Goal: Task Accomplishment & Management: Manage account settings

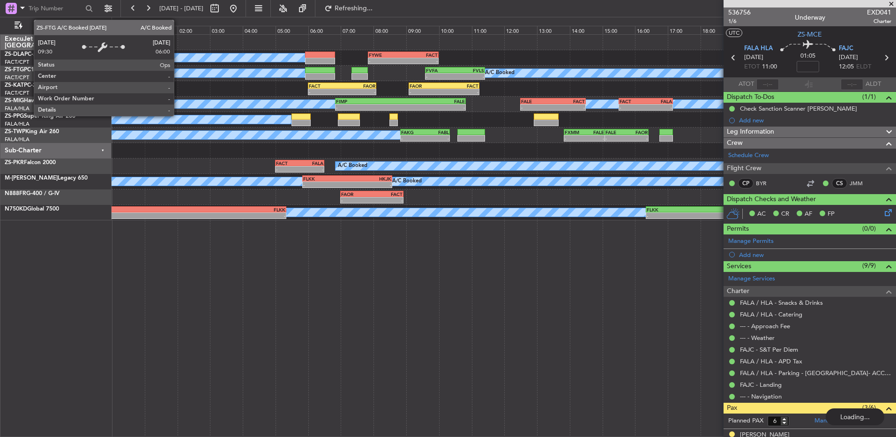
scroll to position [114, 0]
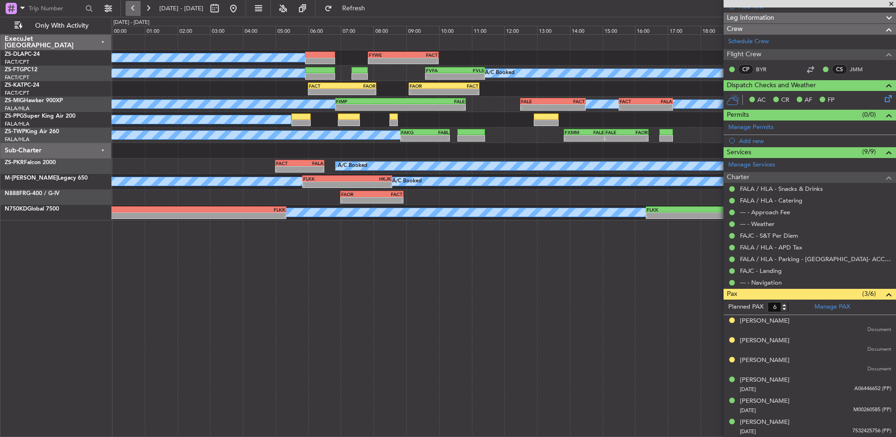
click at [128, 11] on button at bounding box center [133, 8] width 15 height 15
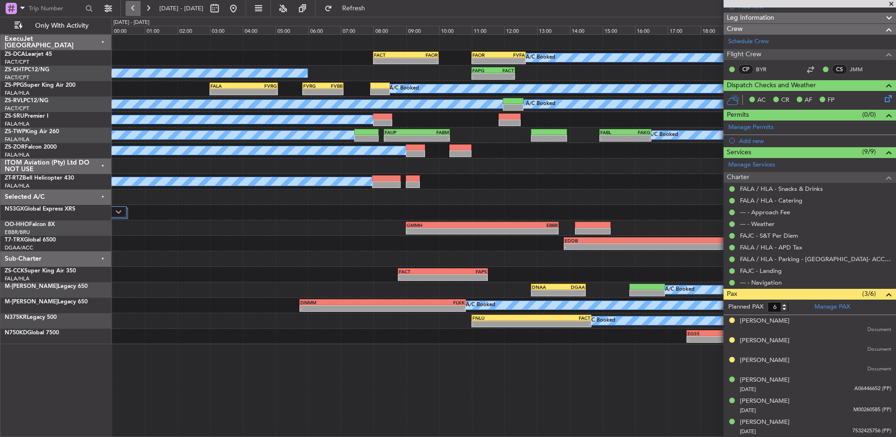
click at [126, 11] on button at bounding box center [133, 8] width 15 height 15
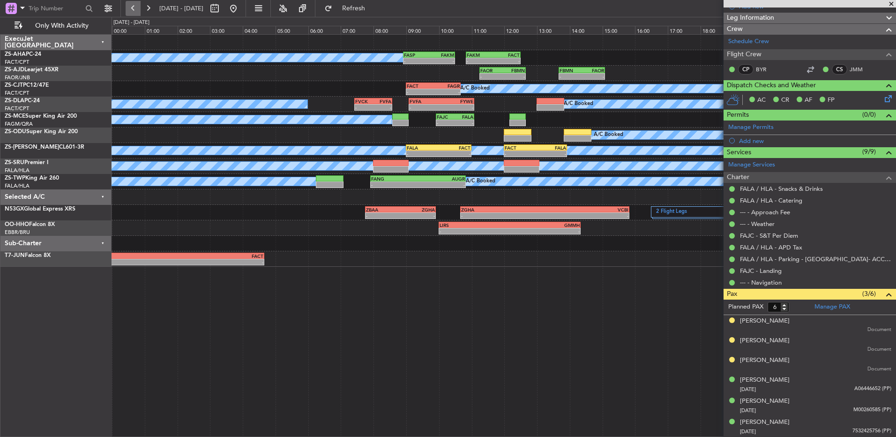
click at [135, 7] on button at bounding box center [133, 8] width 15 height 15
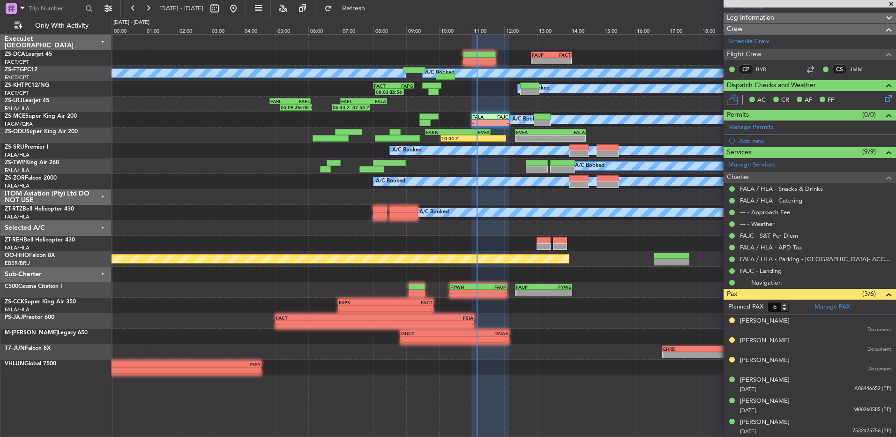
click at [890, 2] on span at bounding box center [891, 4] width 9 height 8
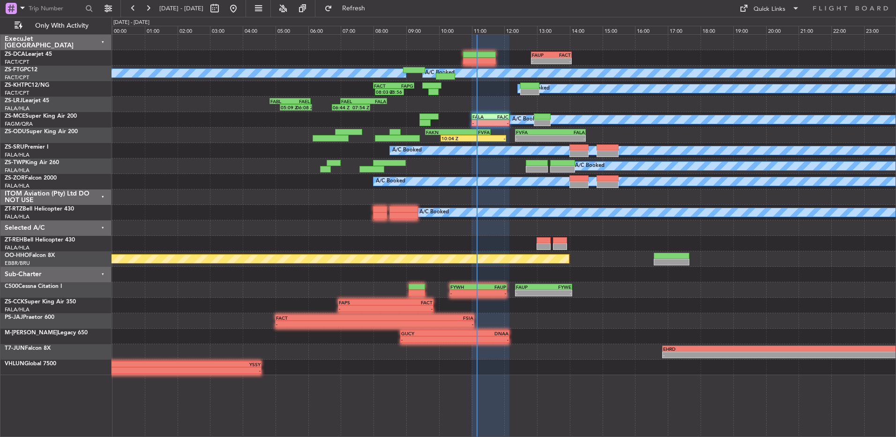
type input "0"
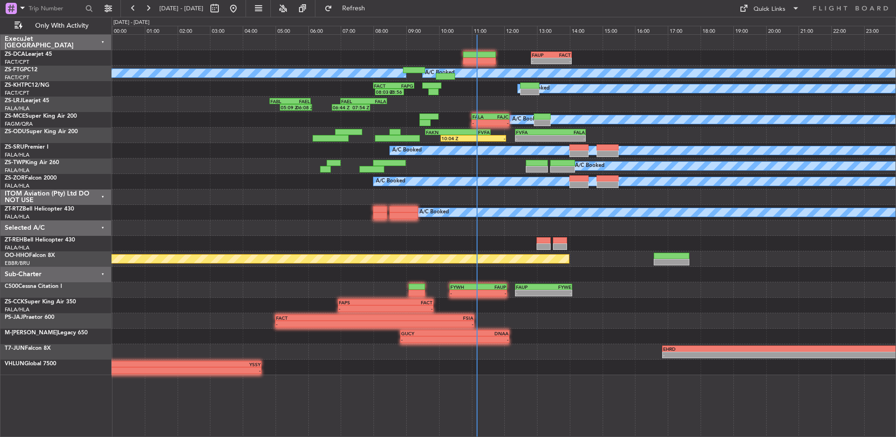
scroll to position [0, 0]
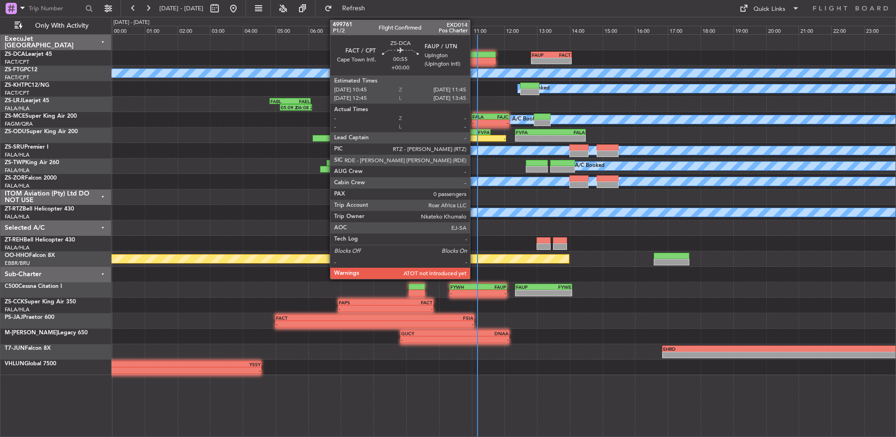
click at [474, 60] on div at bounding box center [479, 61] width 33 height 7
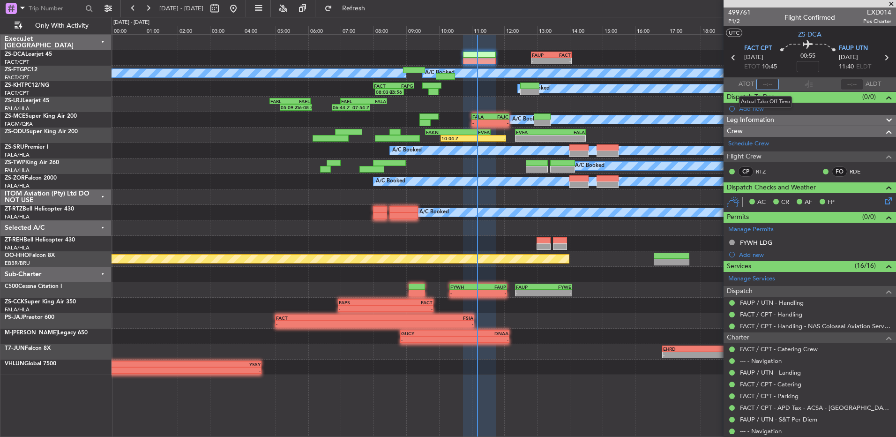
click at [767, 83] on input "text" at bounding box center [767, 84] width 22 height 11
type input "10:43"
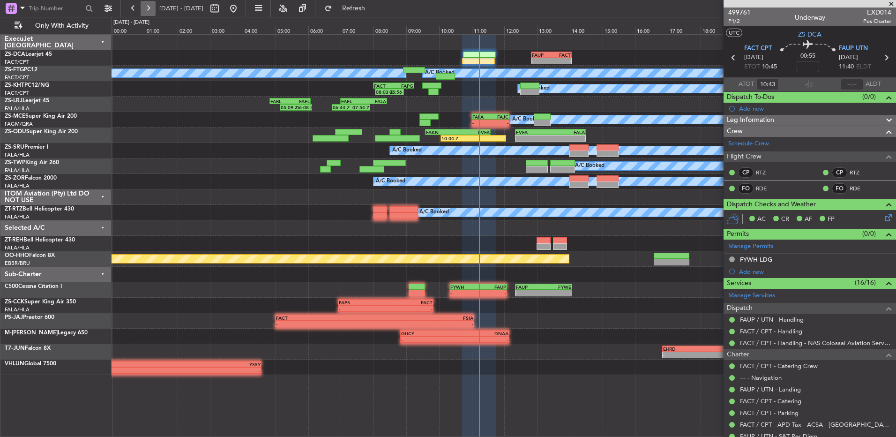
click at [147, 9] on button at bounding box center [148, 8] width 15 height 15
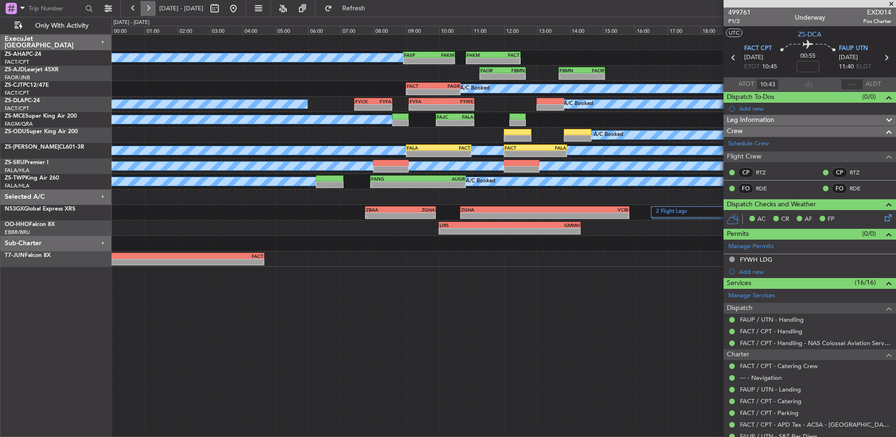
click at [149, 9] on button at bounding box center [148, 8] width 15 height 15
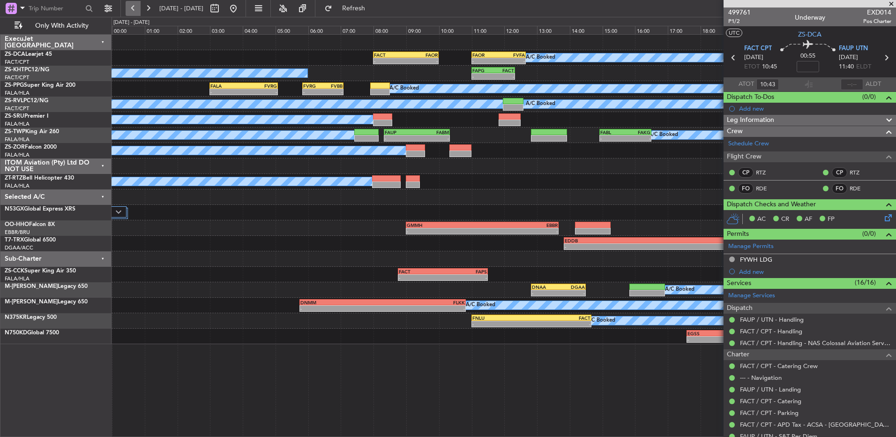
click at [136, 9] on button at bounding box center [133, 8] width 15 height 15
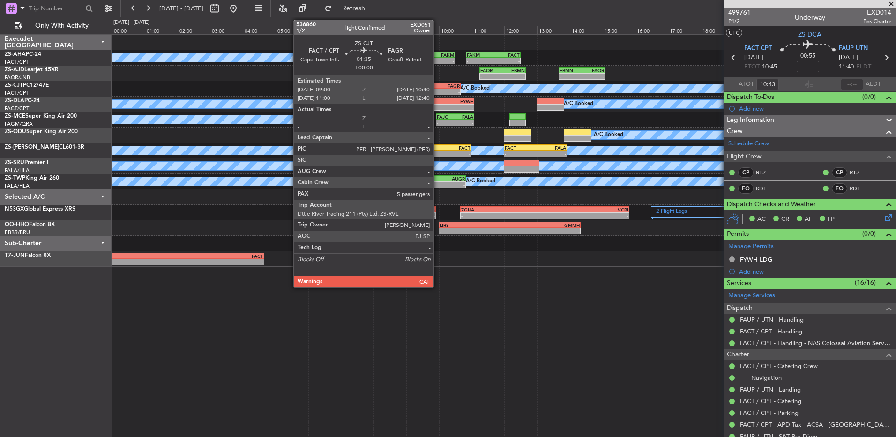
click at [441, 87] on div "FAGR" at bounding box center [446, 86] width 26 height 6
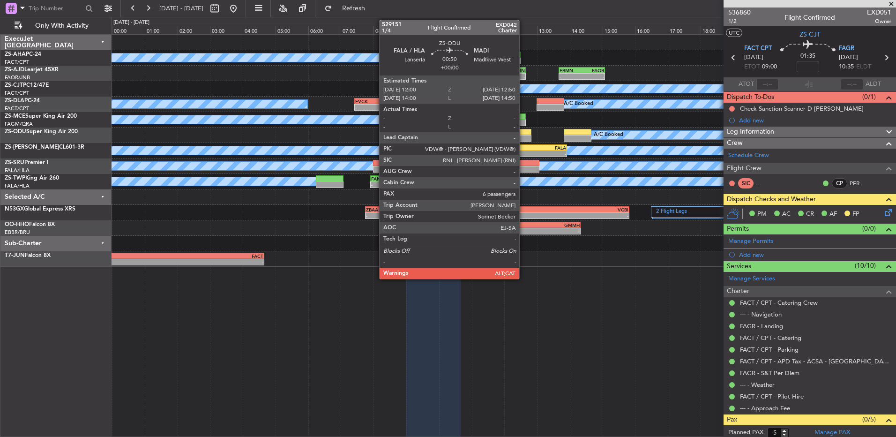
click at [523, 131] on div at bounding box center [518, 132] width 28 height 7
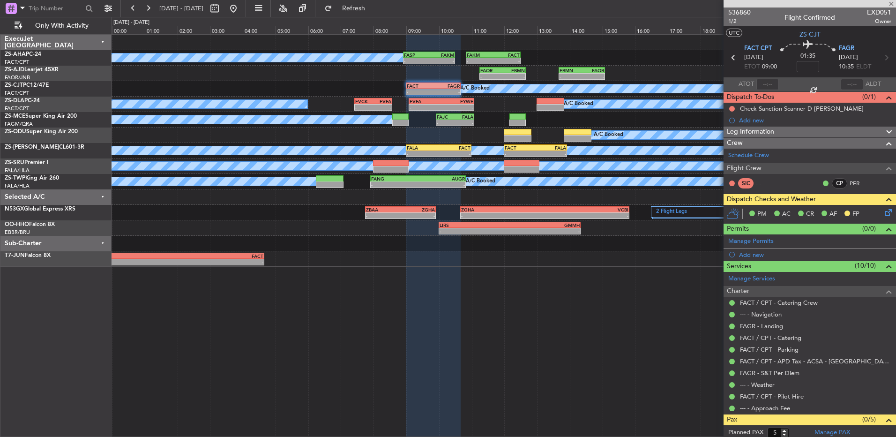
type input "6"
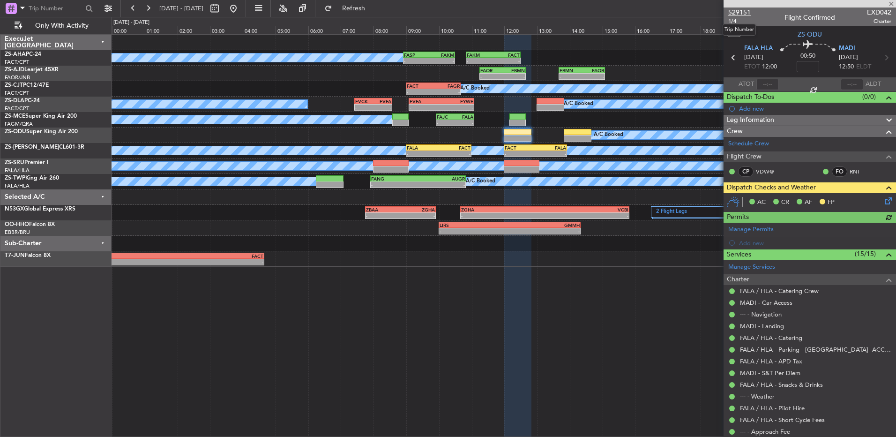
click at [740, 11] on span "529151" at bounding box center [739, 12] width 22 height 10
click at [151, 10] on button at bounding box center [148, 8] width 15 height 15
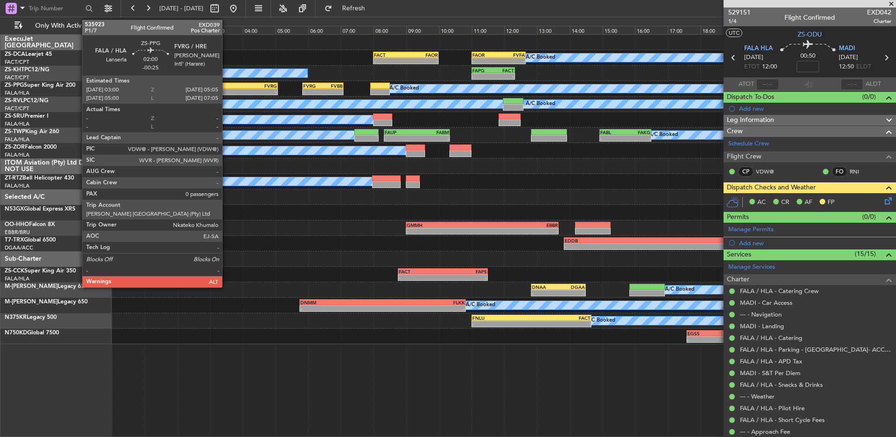
click at [227, 85] on div "FALA" at bounding box center [226, 86] width 33 height 6
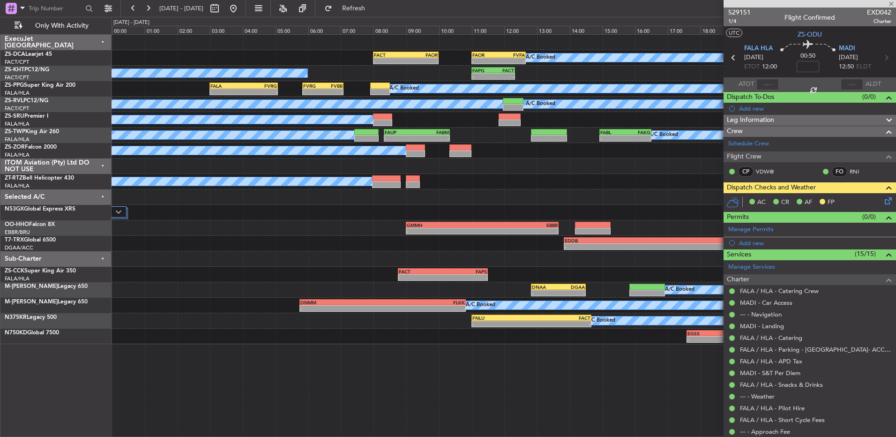
type input "-00:25"
type input "0"
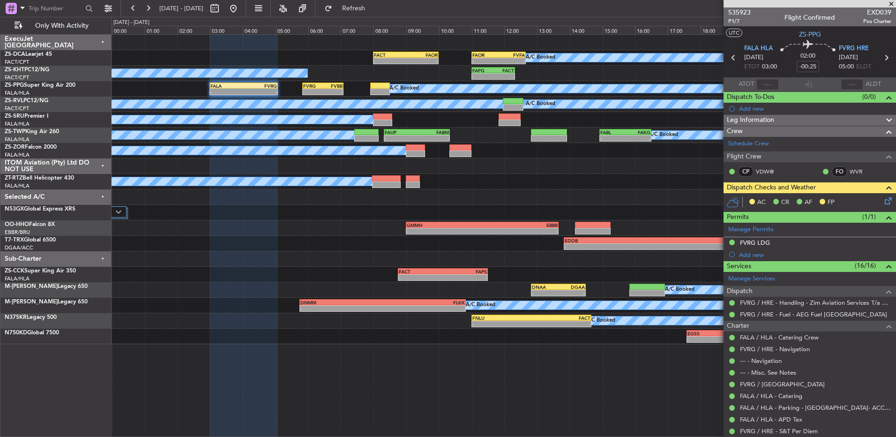
click at [883, 203] on icon at bounding box center [886, 198] width 7 height 7
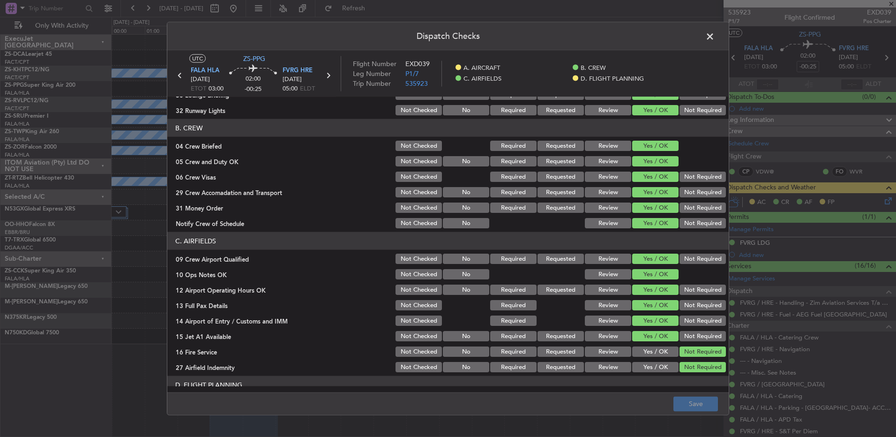
scroll to position [132, 0]
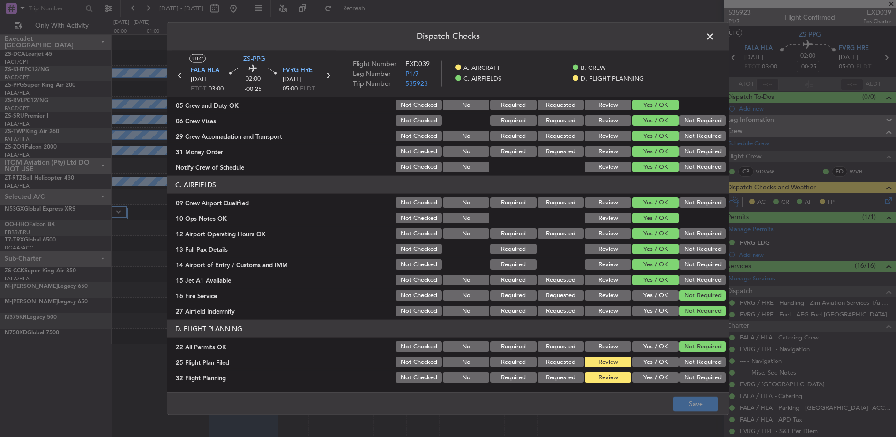
click at [715, 39] on span at bounding box center [715, 39] width 0 height 19
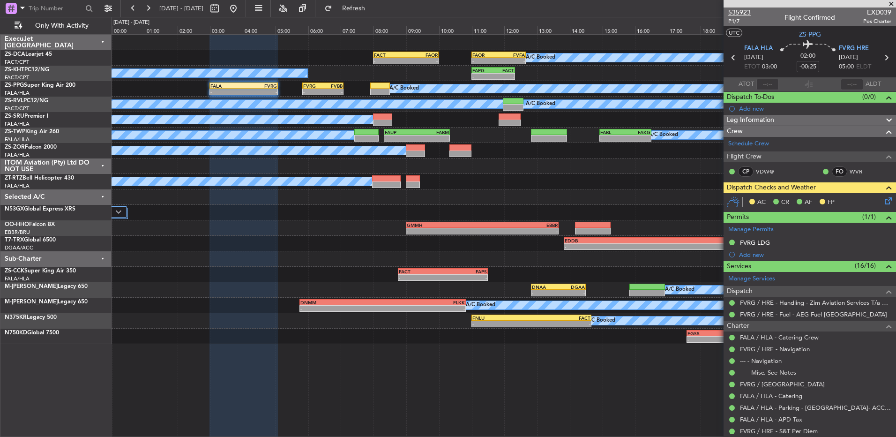
click at [746, 11] on span "535923" at bounding box center [739, 12] width 22 height 10
click at [152, 15] on button at bounding box center [148, 8] width 15 height 15
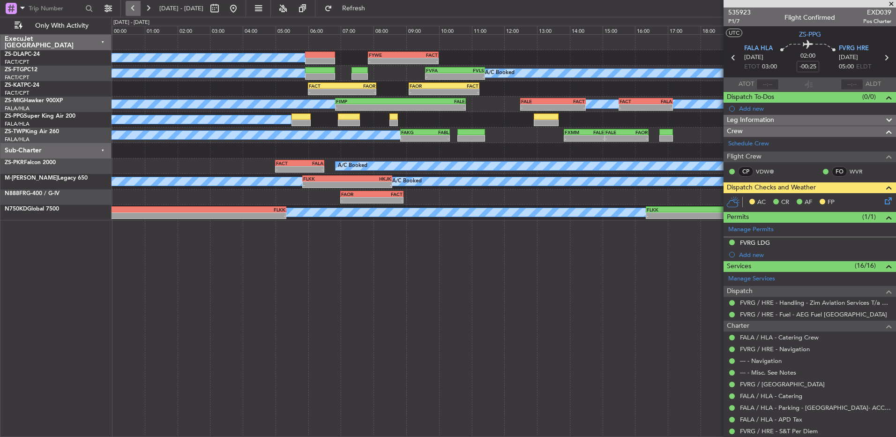
click at [135, 7] on button at bounding box center [133, 8] width 15 height 15
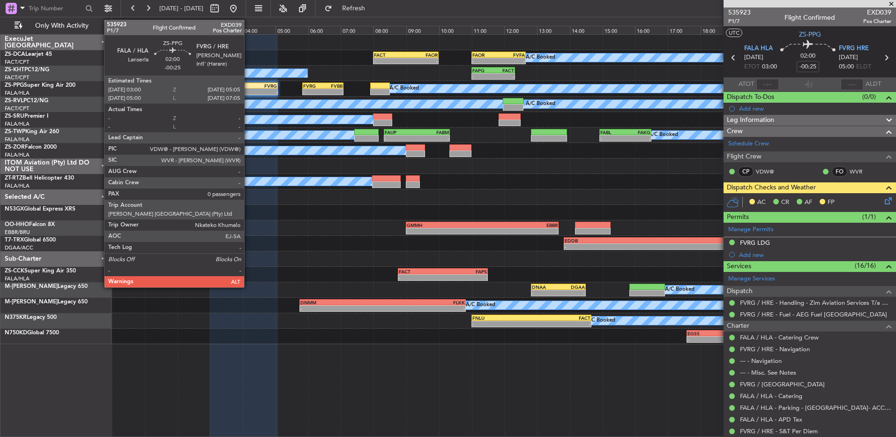
click at [248, 90] on div "-" at bounding box center [260, 92] width 33 height 6
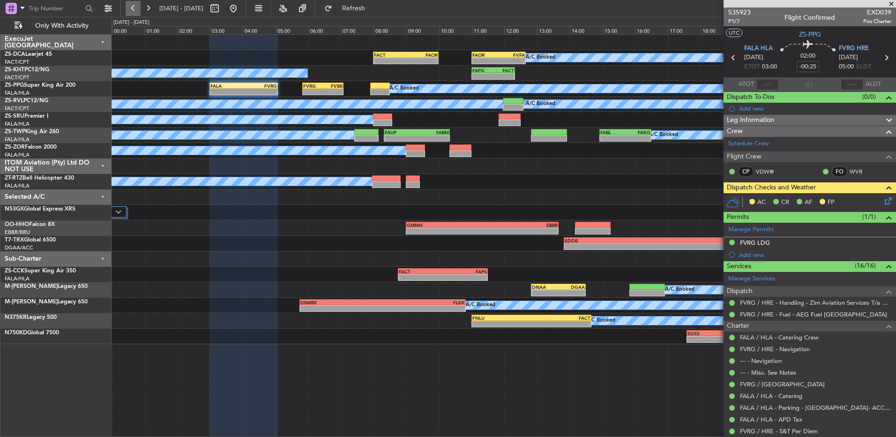
click at [133, 7] on button at bounding box center [133, 8] width 15 height 15
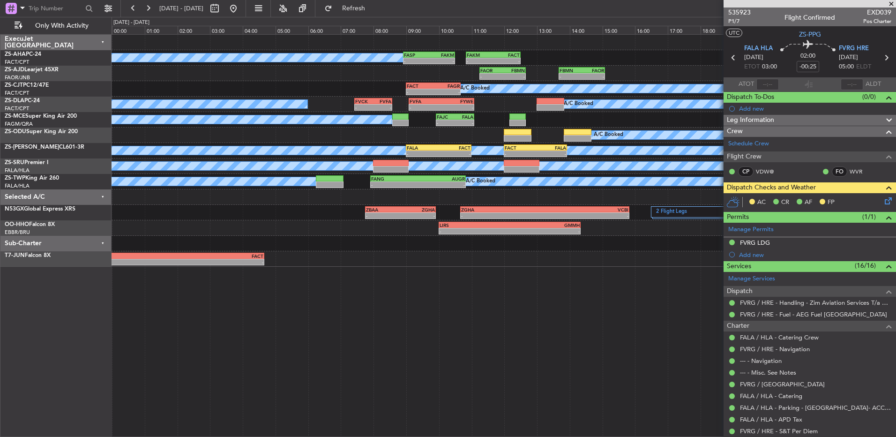
click at [889, 6] on span at bounding box center [891, 4] width 9 height 8
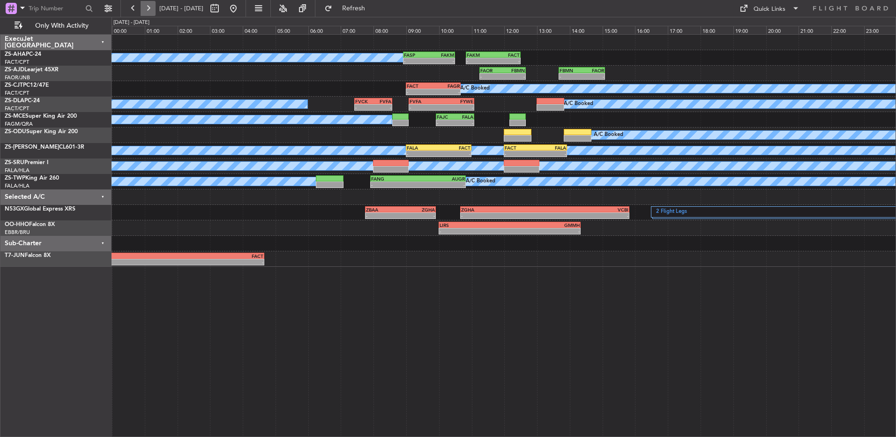
click at [153, 11] on button at bounding box center [148, 8] width 15 height 15
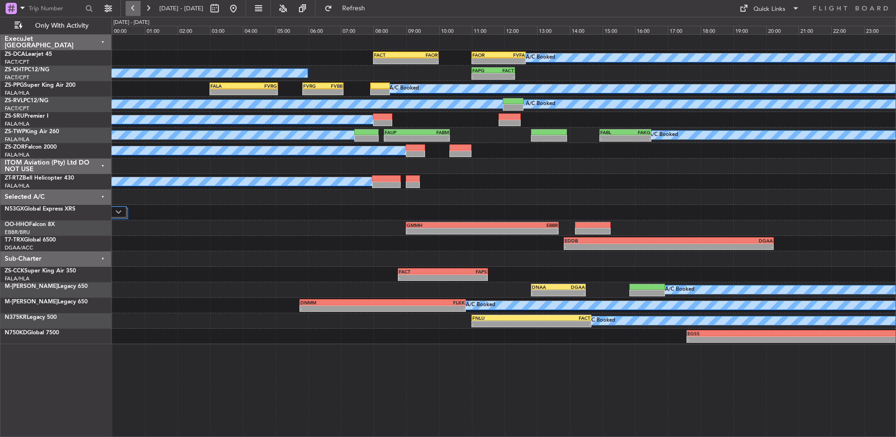
click at [134, 13] on button at bounding box center [133, 8] width 15 height 15
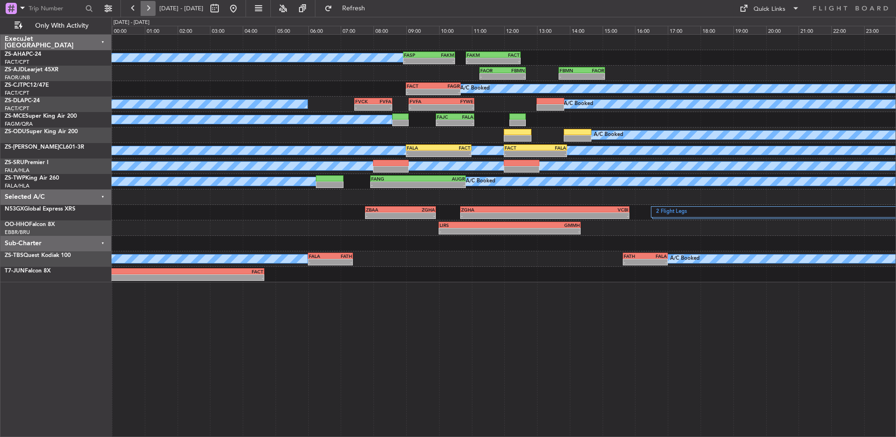
click at [142, 6] on button at bounding box center [148, 8] width 15 height 15
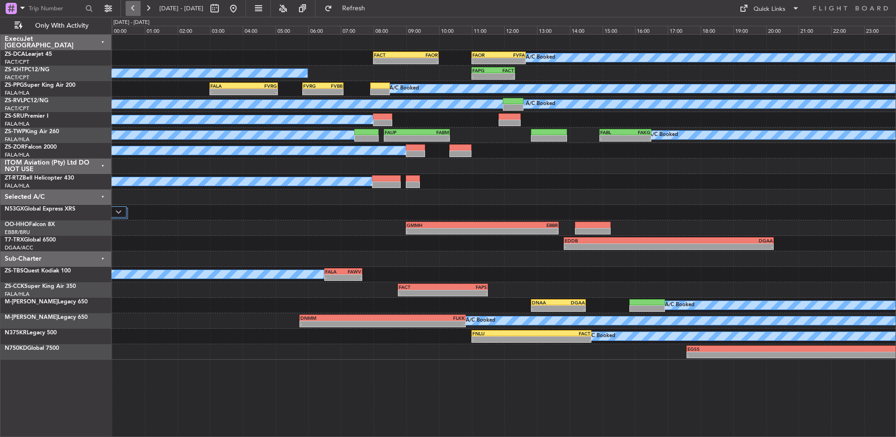
click at [127, 12] on button at bounding box center [133, 8] width 15 height 15
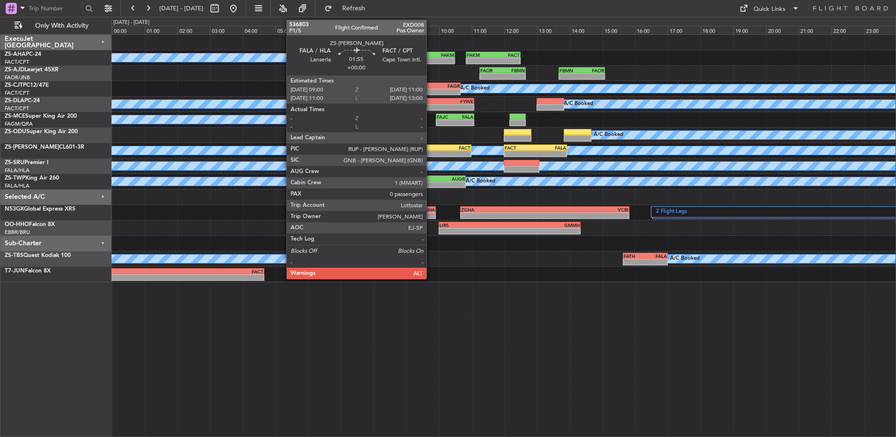
click at [430, 150] on div "FALA 09:00 Z FACT 11:00 Z" at bounding box center [439, 147] width 66 height 7
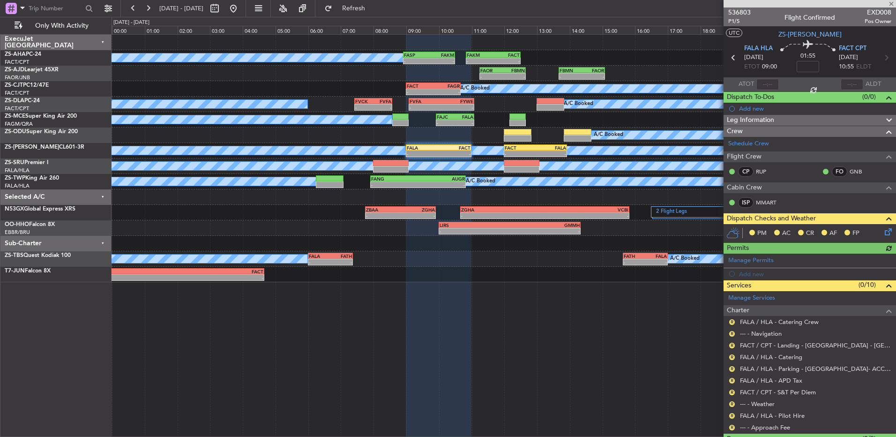
click at [421, 156] on div "-" at bounding box center [423, 154] width 32 height 6
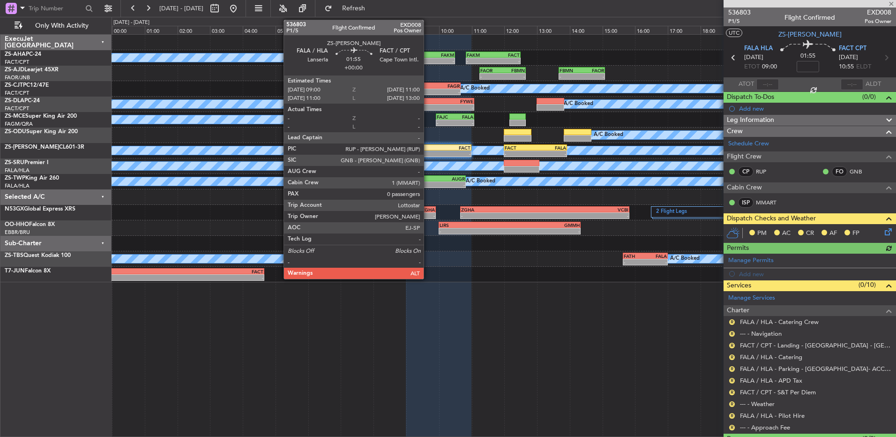
click at [428, 149] on div "FALA" at bounding box center [423, 148] width 32 height 6
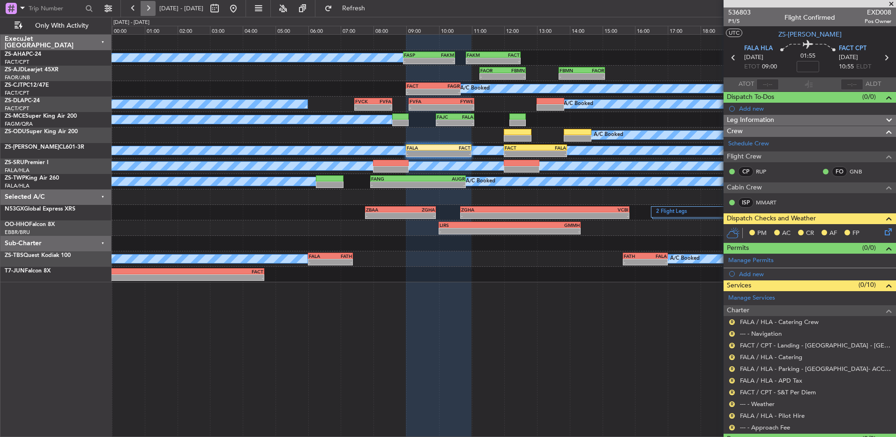
click at [150, 7] on button at bounding box center [148, 8] width 15 height 15
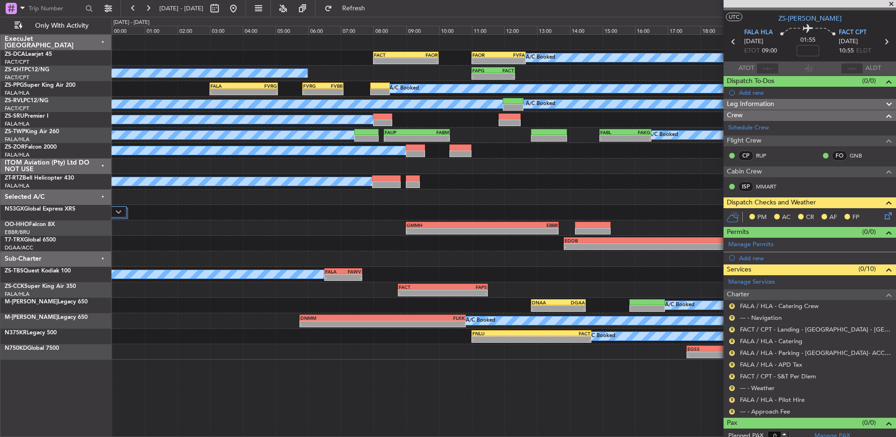
scroll to position [22, 0]
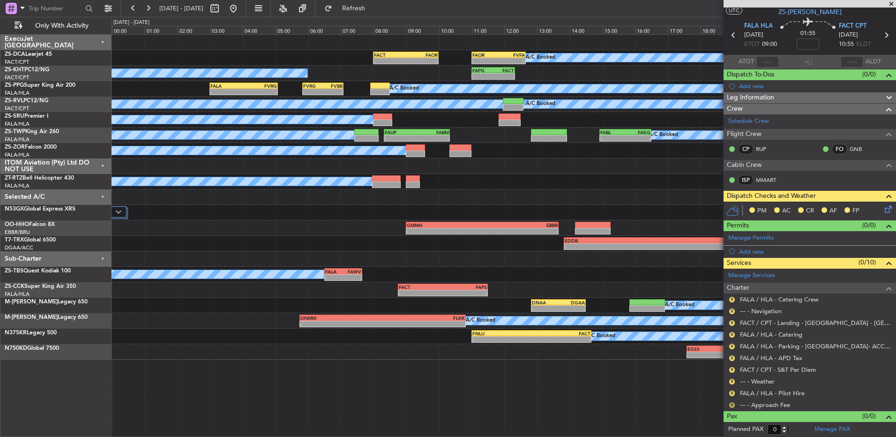
click at [733, 405] on button "R" at bounding box center [732, 405] width 6 height 6
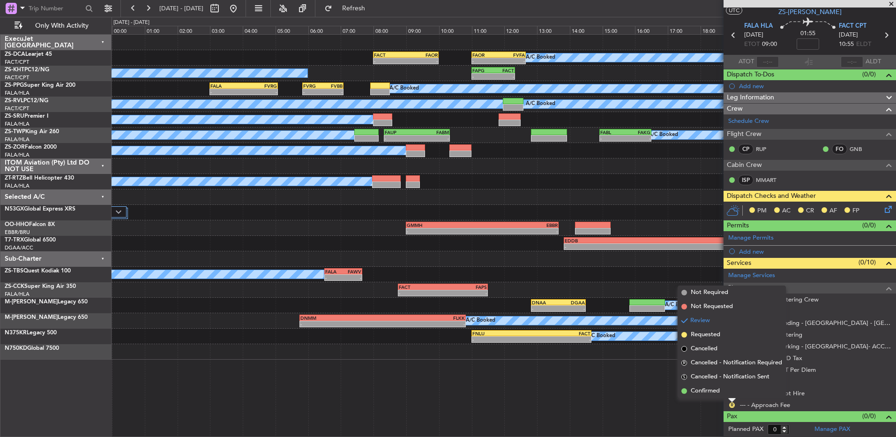
click at [731, 394] on div "Review" at bounding box center [732, 389] width 21 height 12
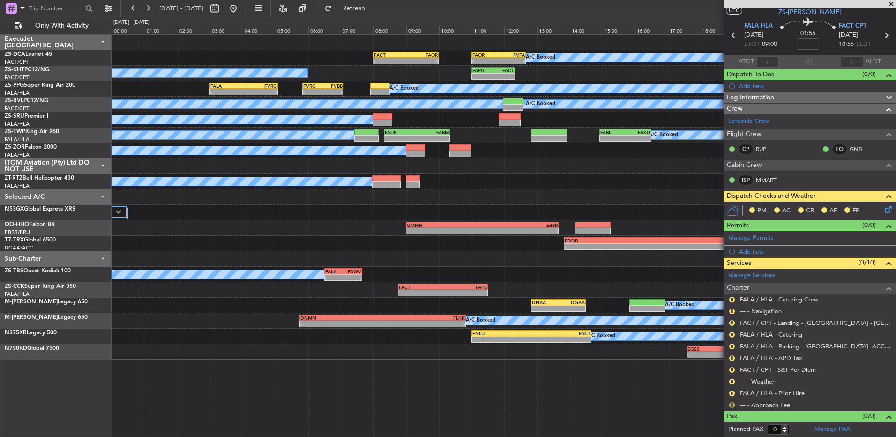
click at [732, 403] on button "R" at bounding box center [732, 405] width 6 height 6
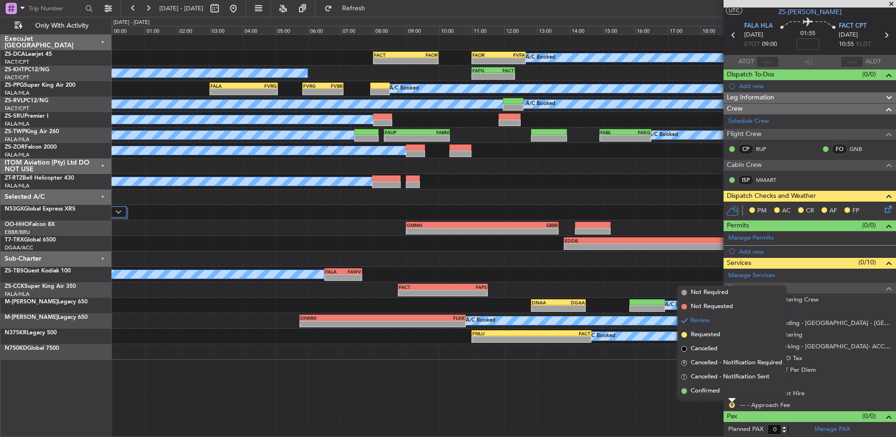
click at [687, 389] on li "Confirmed" at bounding box center [732, 391] width 108 height 14
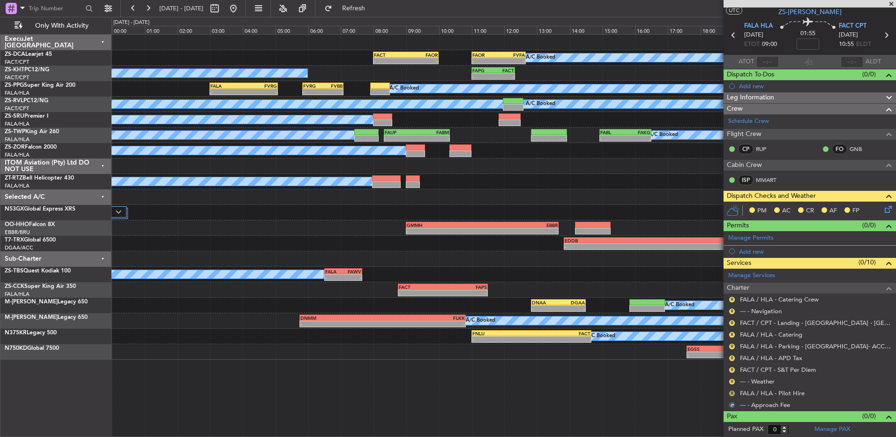
click at [731, 392] on button "R" at bounding box center [732, 393] width 6 height 6
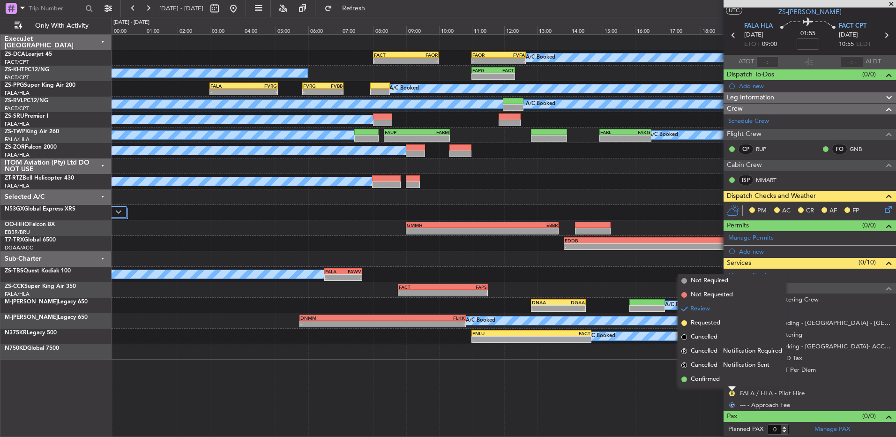
click at [717, 381] on span "Confirmed" at bounding box center [705, 378] width 29 height 9
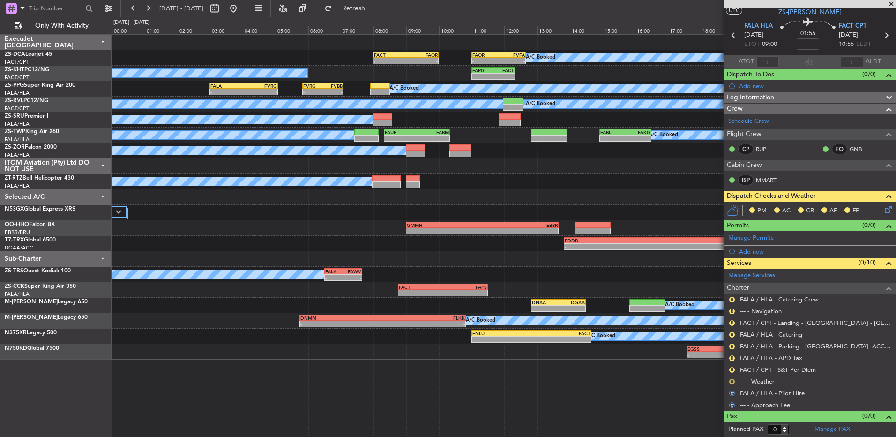
click at [733, 381] on button "R" at bounding box center [732, 382] width 6 height 6
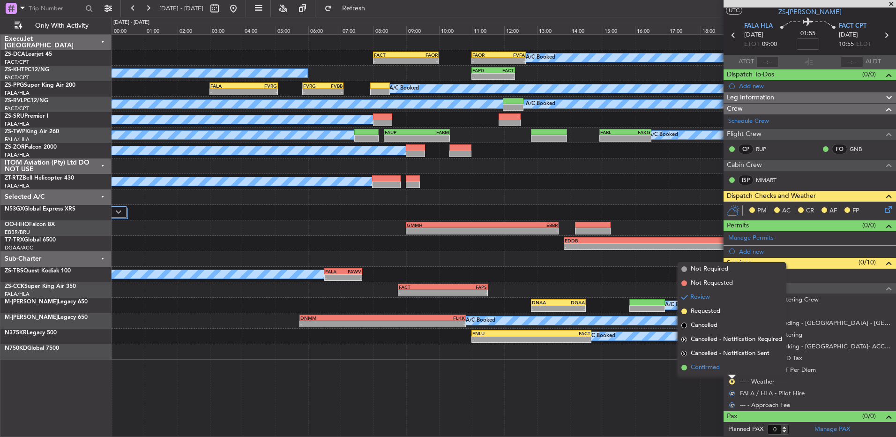
click at [729, 370] on li "Confirmed" at bounding box center [732, 367] width 108 height 14
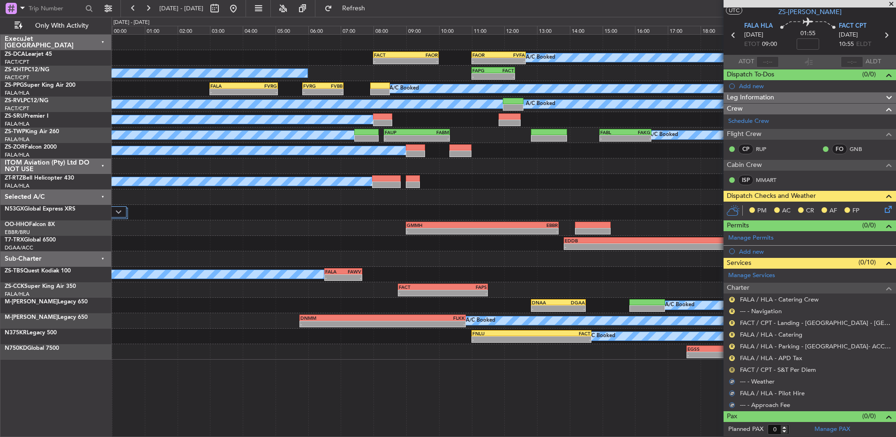
click at [732, 368] on button "R" at bounding box center [732, 370] width 6 height 6
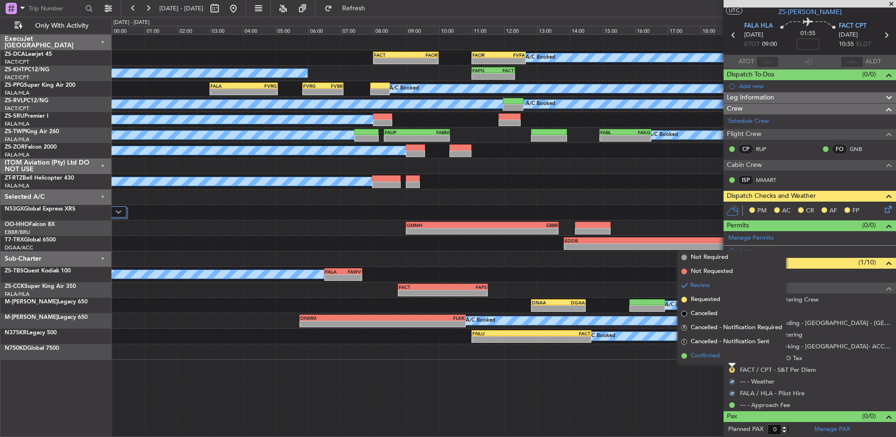
click at [731, 349] on li "Confirmed" at bounding box center [732, 356] width 108 height 14
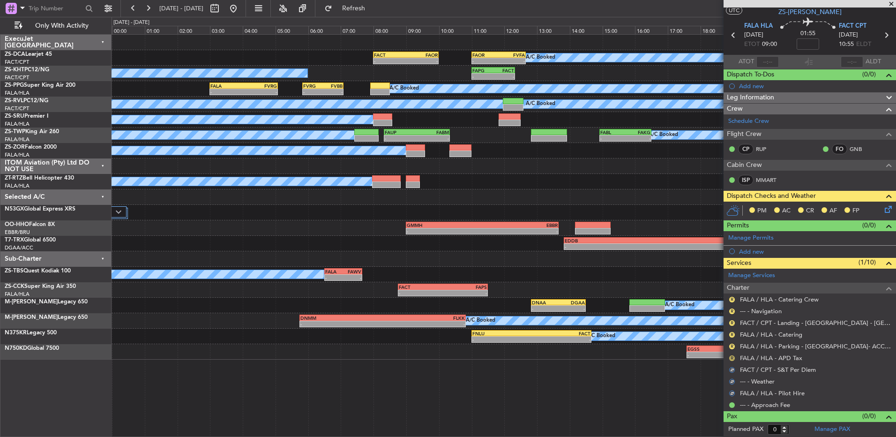
click at [732, 356] on button "R" at bounding box center [732, 358] width 6 height 6
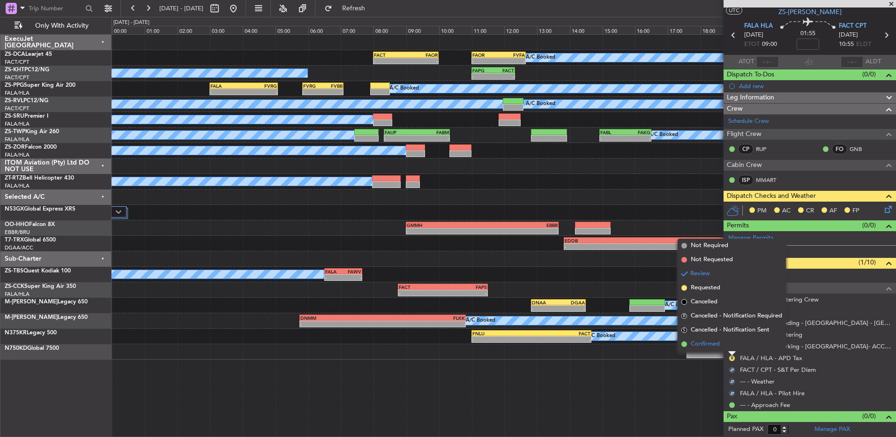
click at [732, 346] on li "Confirmed" at bounding box center [732, 344] width 108 height 14
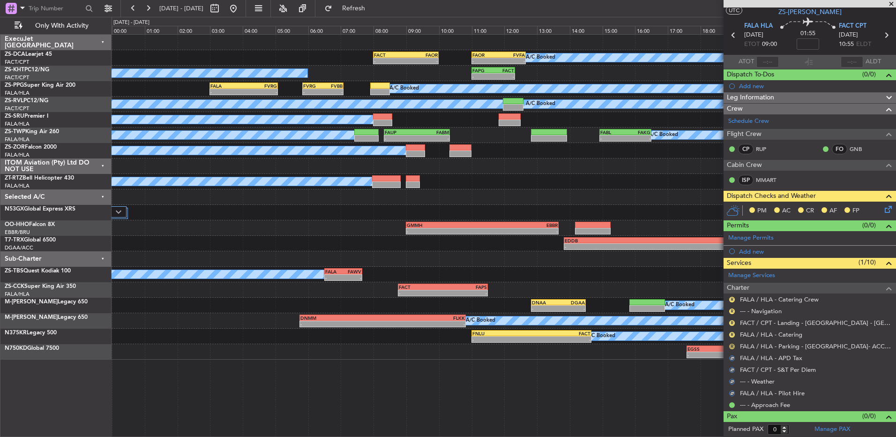
click at [732, 345] on button "R" at bounding box center [732, 347] width 6 height 6
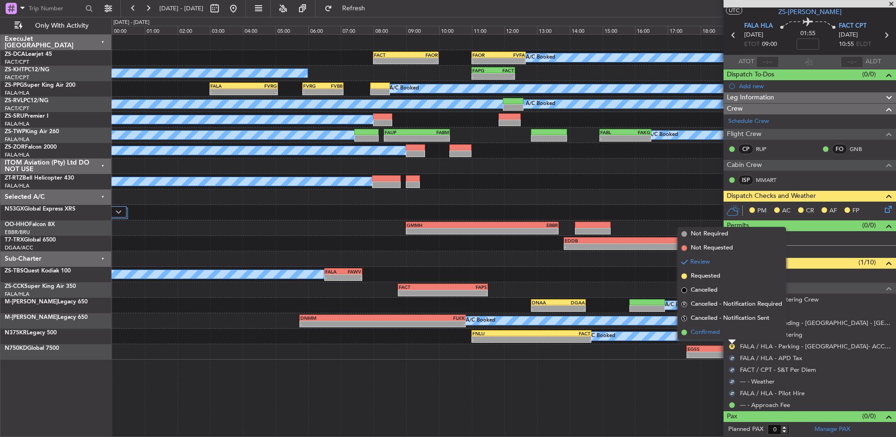
click at [732, 336] on li "Confirmed" at bounding box center [732, 332] width 108 height 14
click at [732, 336] on button "R" at bounding box center [732, 335] width 6 height 6
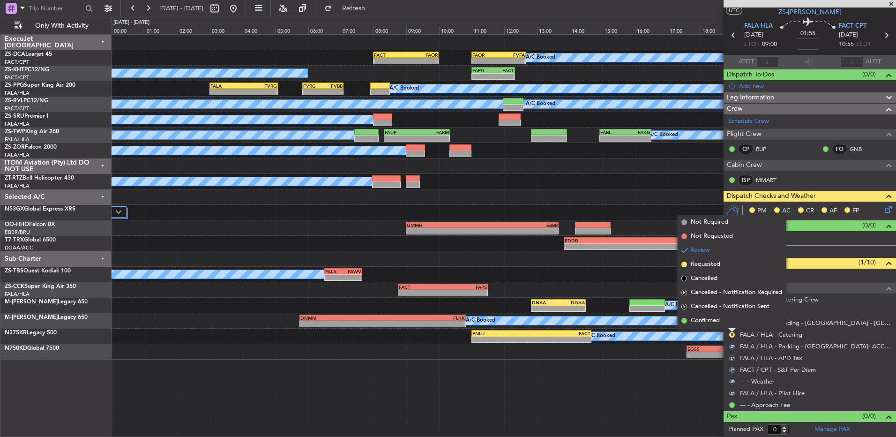
click at [731, 320] on li "Confirmed" at bounding box center [732, 321] width 108 height 14
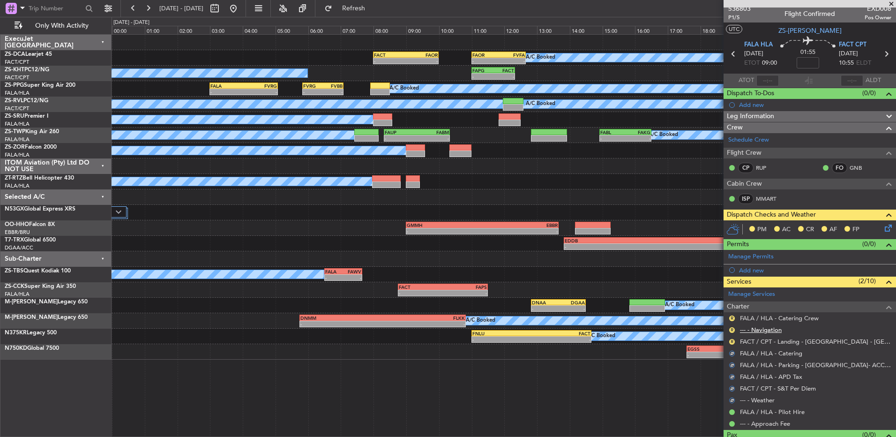
scroll to position [0, 0]
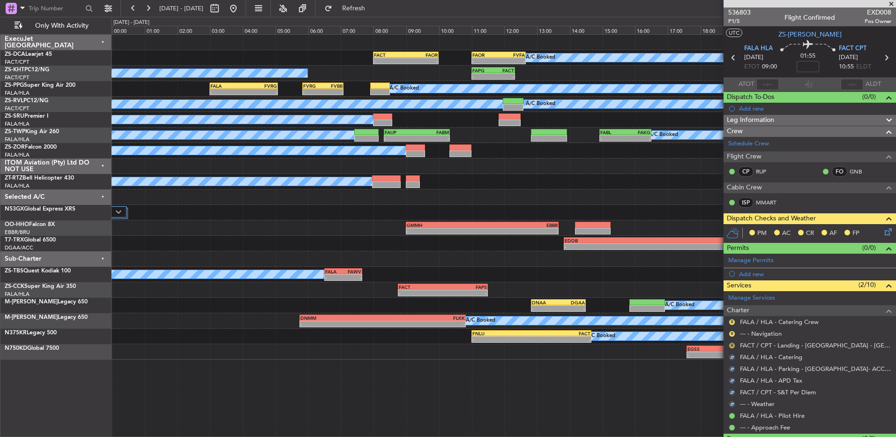
click at [732, 344] on button "R" at bounding box center [732, 346] width 6 height 6
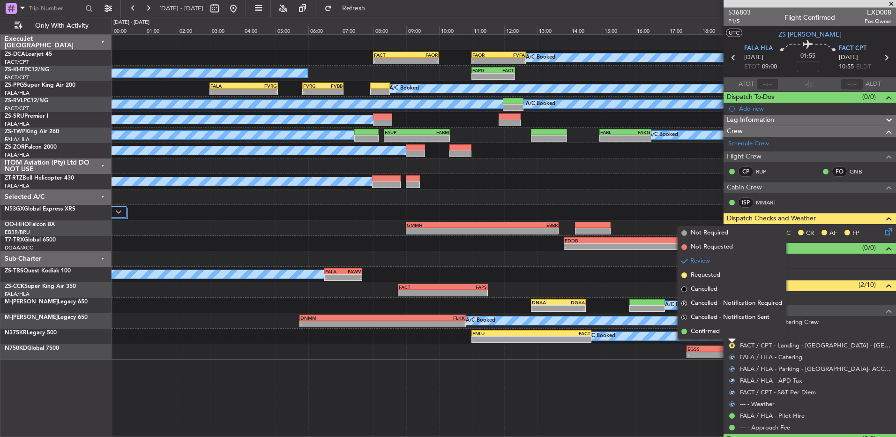
click at [723, 330] on li "Confirmed" at bounding box center [732, 331] width 108 height 14
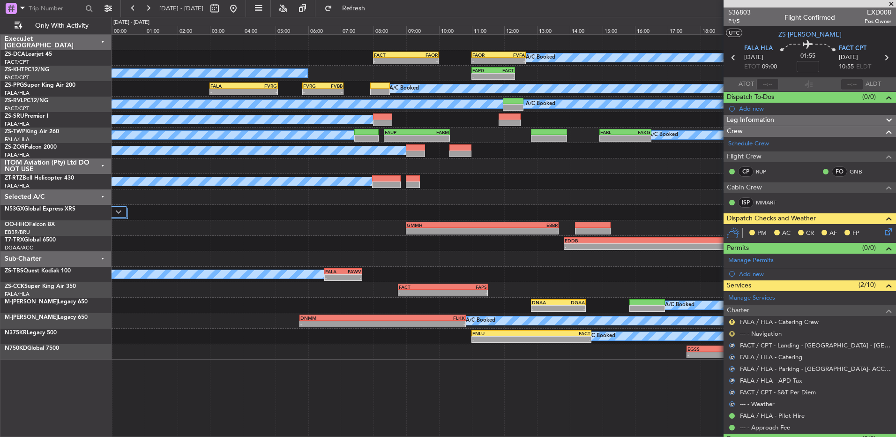
click at [732, 331] on button "R" at bounding box center [732, 334] width 6 height 6
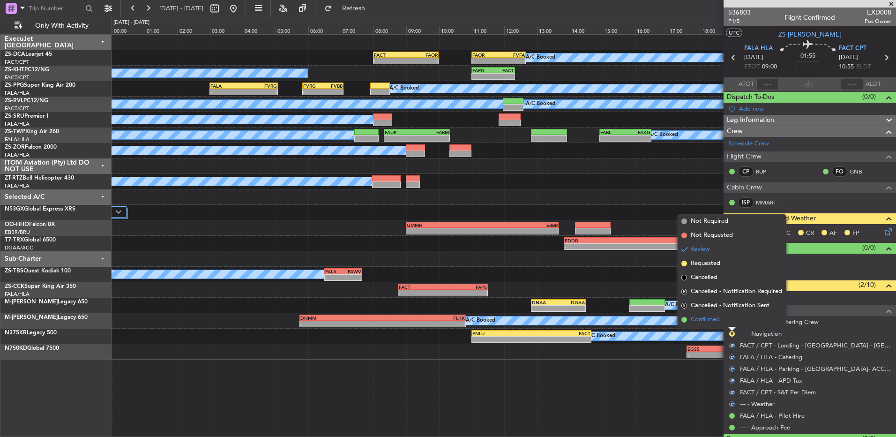
click at [721, 316] on li "Confirmed" at bounding box center [732, 320] width 108 height 14
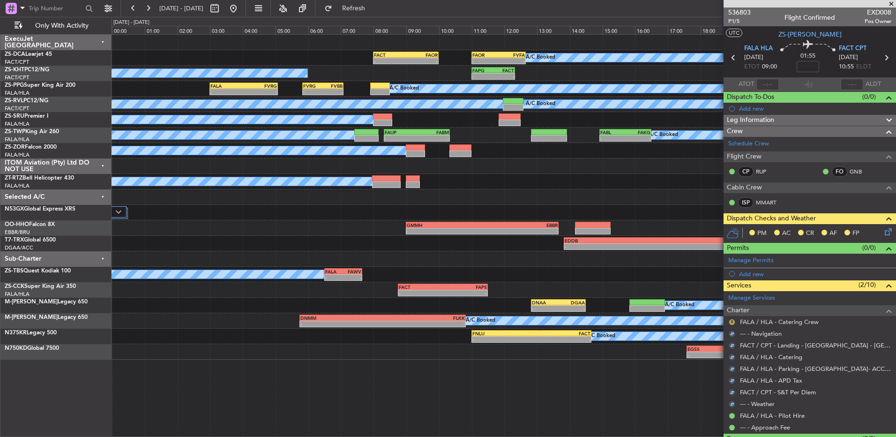
click at [732, 320] on button "R" at bounding box center [732, 322] width 6 height 6
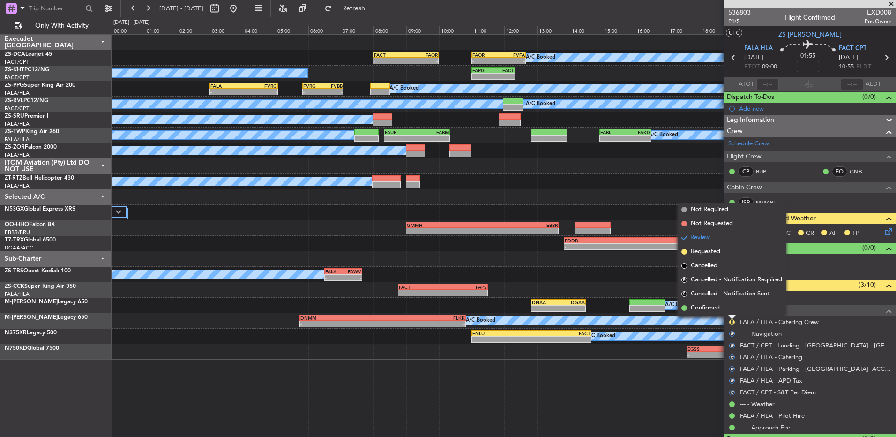
click at [709, 305] on span "Confirmed" at bounding box center [705, 307] width 29 height 9
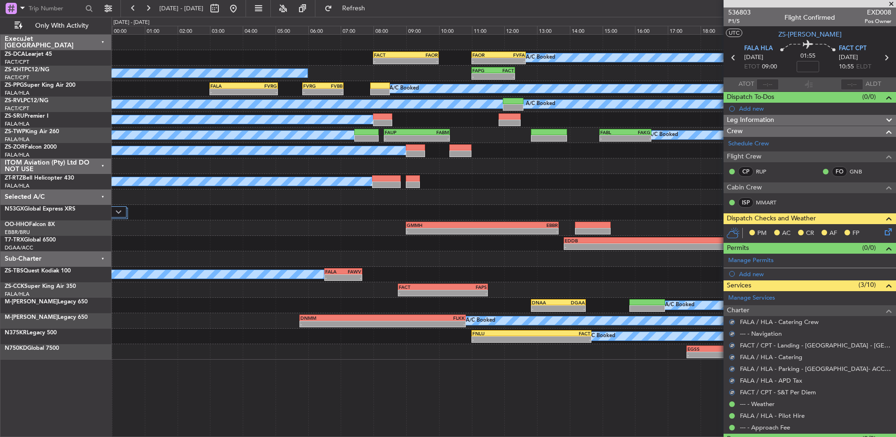
click at [885, 230] on icon at bounding box center [886, 229] width 7 height 7
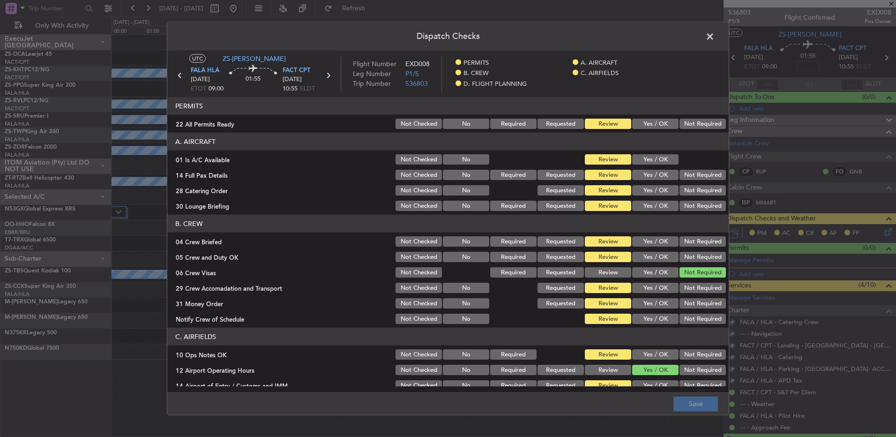
click at [665, 126] on button "Yes / OK" at bounding box center [655, 124] width 46 height 10
click at [655, 166] on section "A. AIRCRAFT 01 Is A/C Available Not Checked No Review Yes / OK 14 Full Pax Deta…" at bounding box center [447, 173] width 561 height 80
click at [650, 158] on button "Yes / OK" at bounding box center [655, 159] width 46 height 10
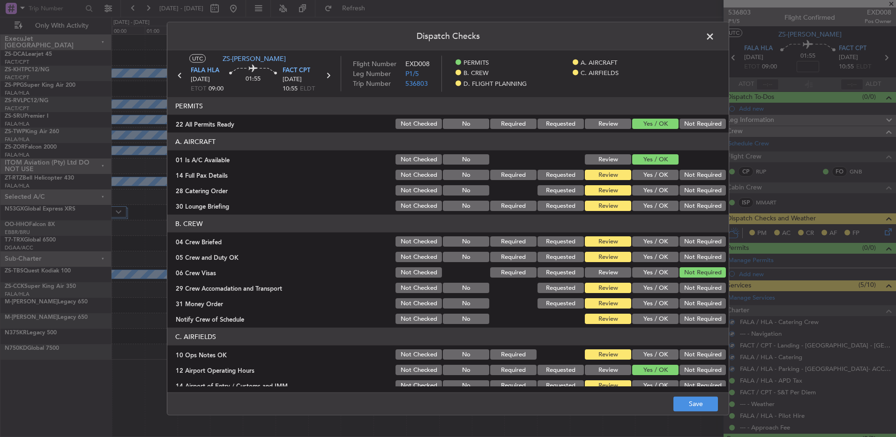
click at [651, 170] on div "Yes / OK" at bounding box center [654, 174] width 47 height 13
click at [654, 168] on div "Yes / OK" at bounding box center [654, 174] width 47 height 13
click at [650, 175] on button "Yes / OK" at bounding box center [655, 175] width 46 height 10
click at [649, 189] on button "Yes / OK" at bounding box center [655, 190] width 46 height 10
click at [640, 206] on button "Yes / OK" at bounding box center [655, 206] width 46 height 10
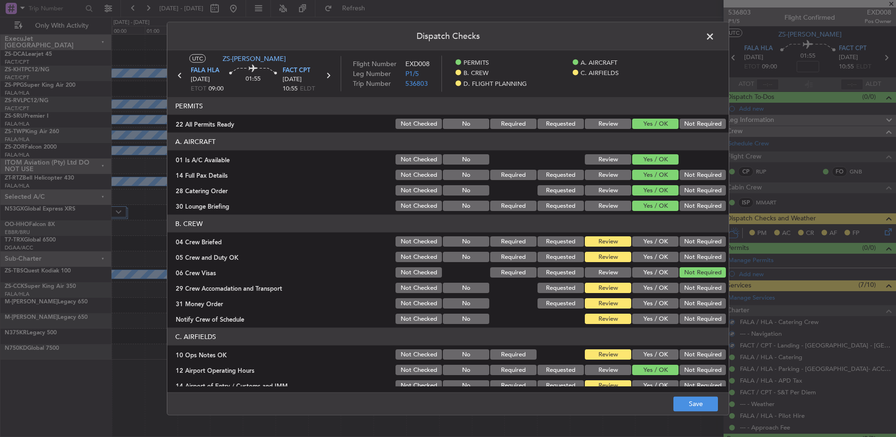
click at [643, 240] on button "Yes / OK" at bounding box center [655, 241] width 46 height 10
click at [643, 255] on button "Yes / OK" at bounding box center [655, 257] width 46 height 10
click at [681, 287] on button "Not Required" at bounding box center [703, 288] width 46 height 10
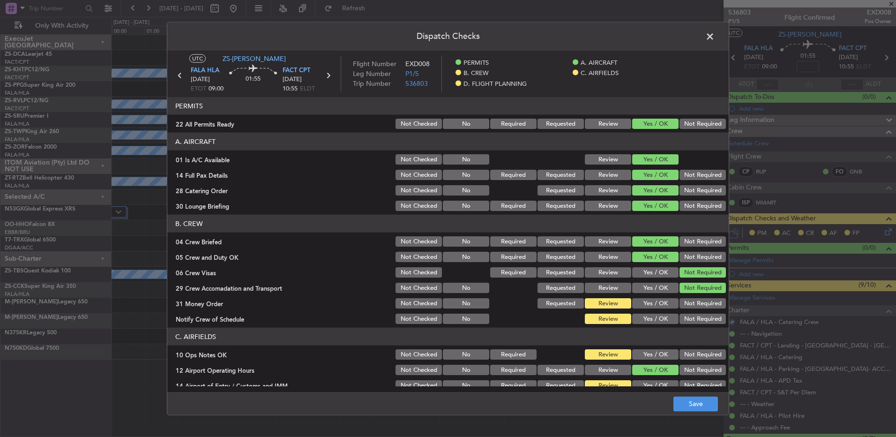
click at [657, 304] on button "Yes / OK" at bounding box center [655, 303] width 46 height 10
click at [698, 322] on button "Not Required" at bounding box center [703, 319] width 46 height 10
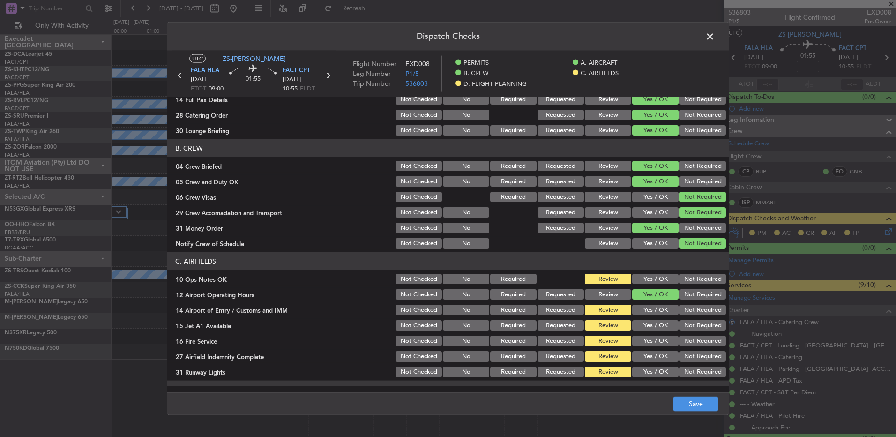
scroll to position [121, 0]
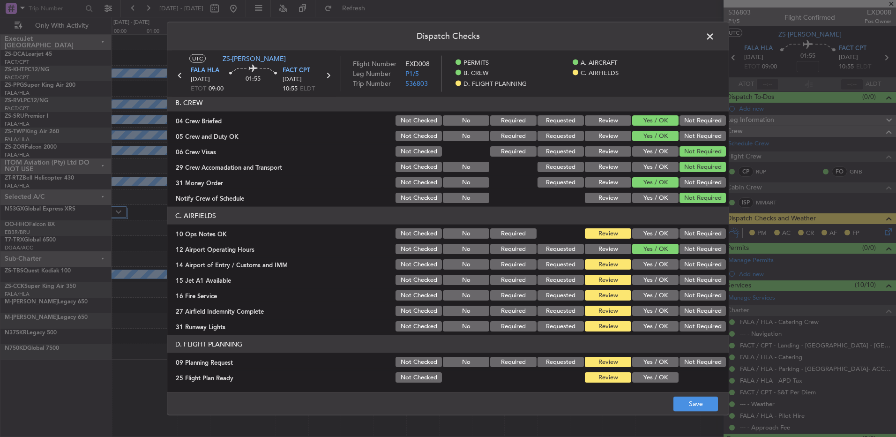
click at [649, 230] on button "Yes / OK" at bounding box center [655, 233] width 46 height 10
click at [643, 265] on button "Yes / OK" at bounding box center [655, 264] width 46 height 10
click at [652, 281] on button "Yes / OK" at bounding box center [655, 280] width 46 height 10
click at [658, 296] on button "Yes / OK" at bounding box center [655, 295] width 46 height 10
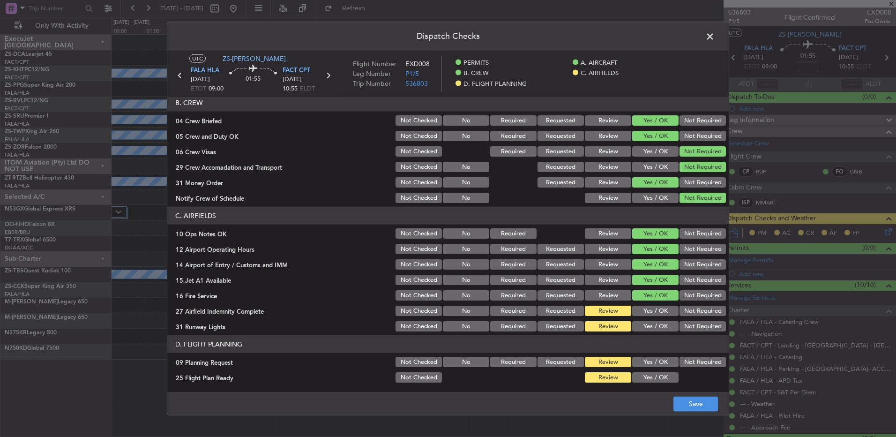
drag, startPoint x: 687, startPoint y: 314, endPoint x: 687, endPoint y: 320, distance: 5.6
click at [687, 314] on button "Not Required" at bounding box center [703, 311] width 46 height 10
click at [605, 343] on header "D. FLIGHT PLANNING" at bounding box center [447, 344] width 561 height 18
click at [647, 329] on button "Yes / OK" at bounding box center [655, 326] width 46 height 10
click at [683, 357] on button "Not Required" at bounding box center [703, 362] width 46 height 10
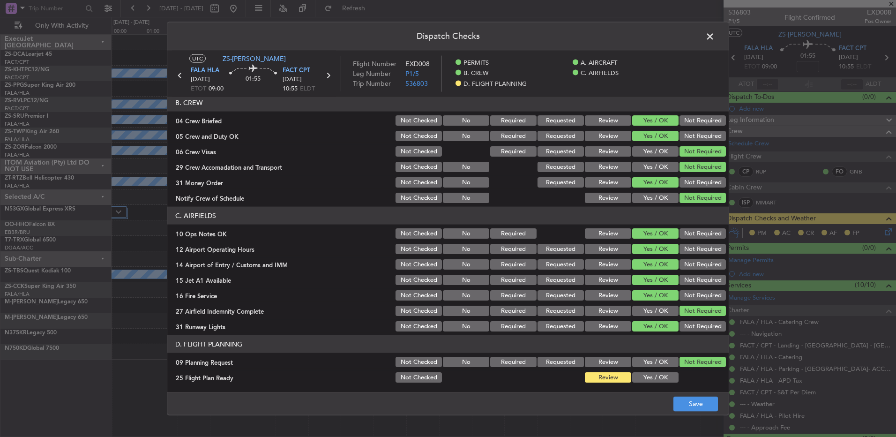
click at [657, 373] on button "Yes / OK" at bounding box center [655, 377] width 46 height 10
click at [632, 379] on button "Yes / OK" at bounding box center [655, 377] width 46 height 10
click at [620, 380] on button "Review" at bounding box center [608, 377] width 46 height 10
click at [675, 400] on button "Save" at bounding box center [695, 403] width 45 height 15
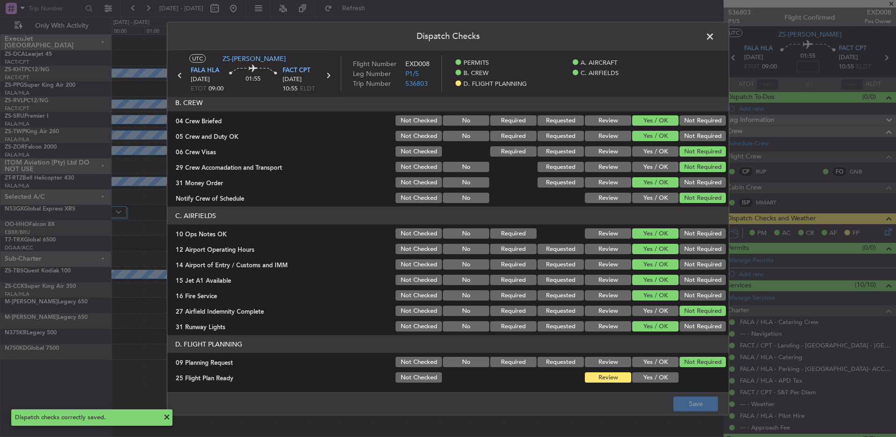
click at [715, 36] on span at bounding box center [715, 39] width 0 height 19
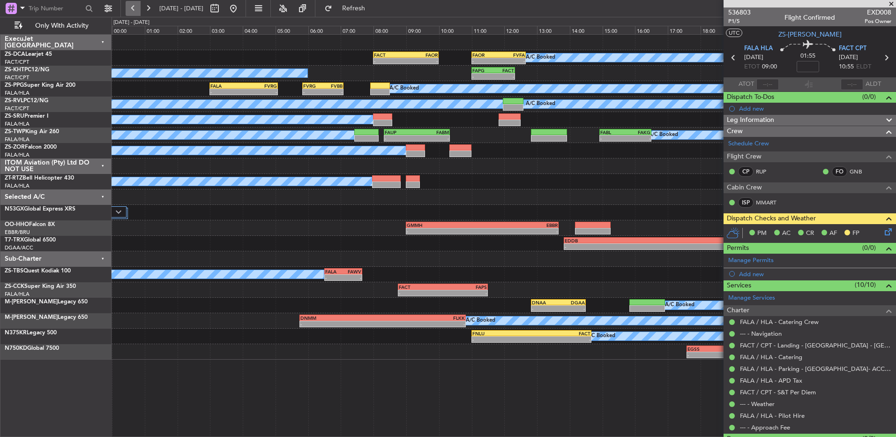
click at [134, 13] on button at bounding box center [133, 8] width 15 height 15
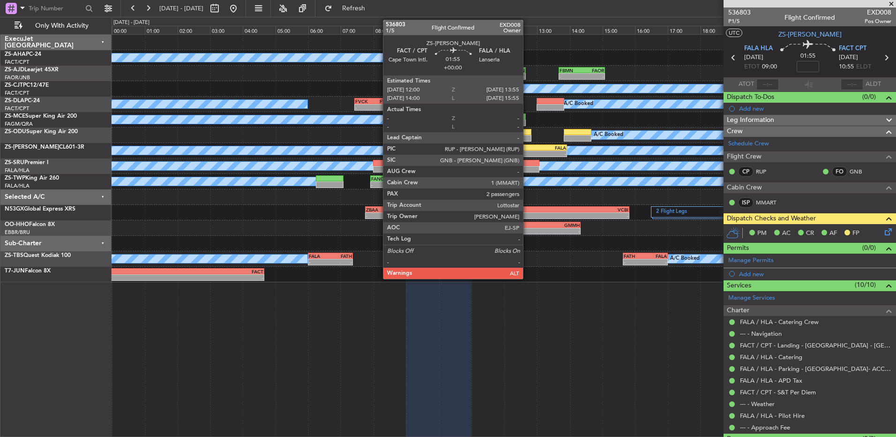
click at [527, 153] on div "-" at bounding box center [520, 154] width 30 height 6
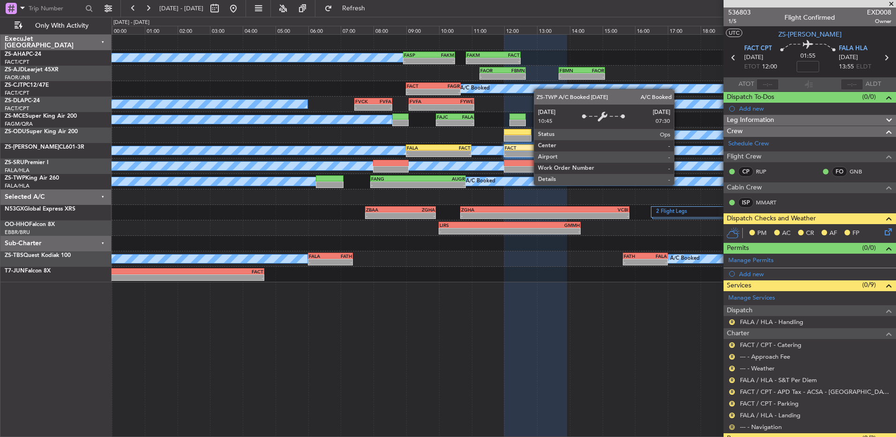
click at [729, 426] on button "R" at bounding box center [732, 427] width 6 height 6
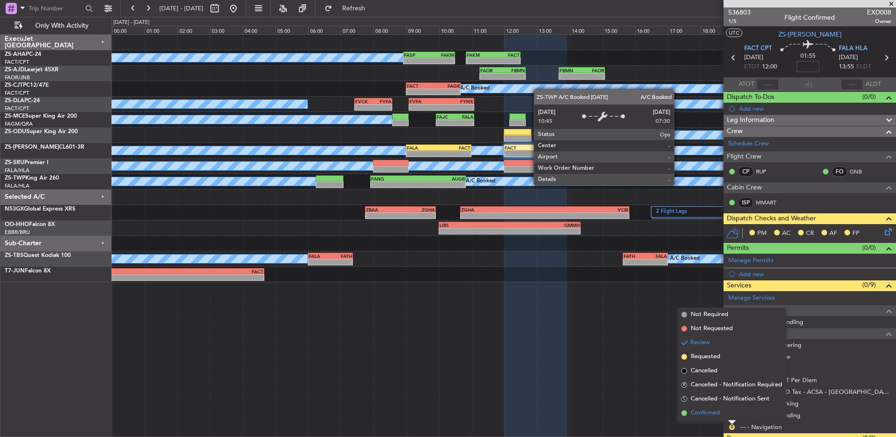
click at [722, 412] on li "Confirmed" at bounding box center [732, 413] width 108 height 14
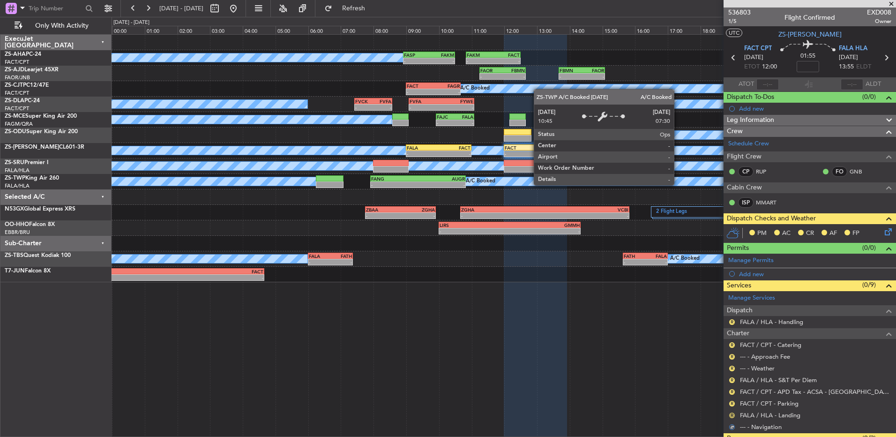
click at [732, 413] on button "R" at bounding box center [732, 415] width 6 height 6
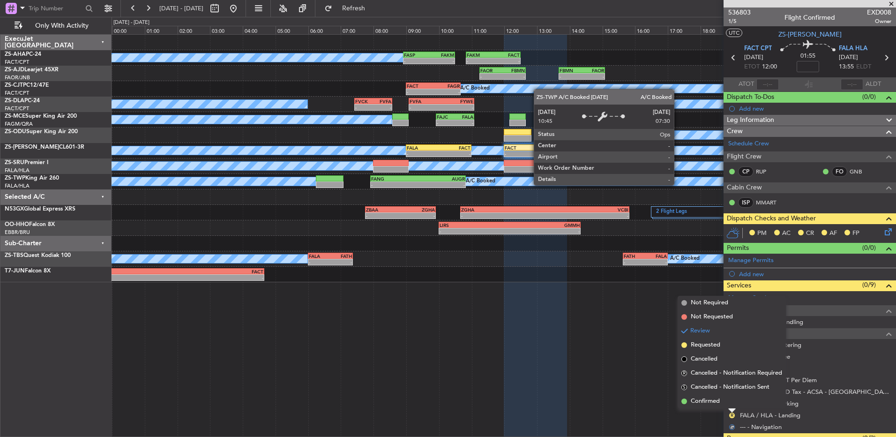
click at [725, 392] on mat-tooltip-component "Review" at bounding box center [732, 399] width 34 height 25
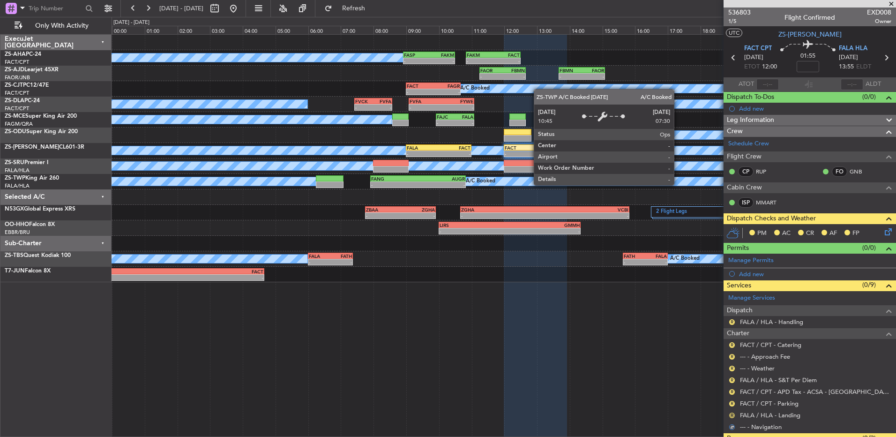
click at [732, 416] on button "R" at bounding box center [732, 415] width 6 height 6
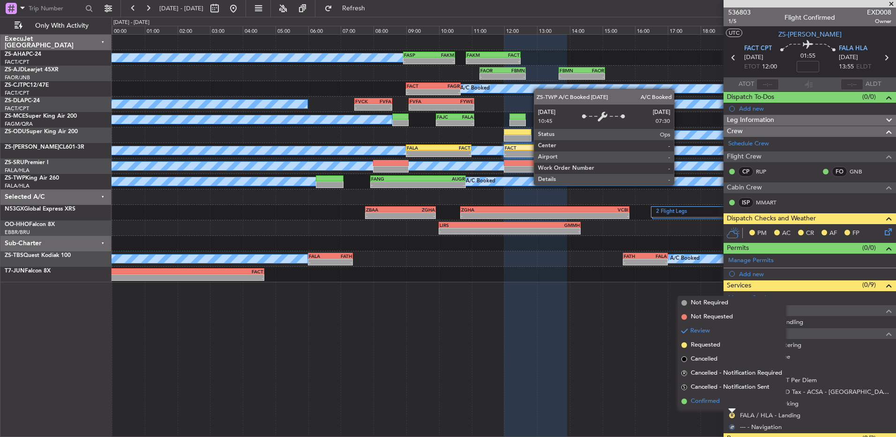
click at [725, 402] on li "Confirmed" at bounding box center [732, 401] width 108 height 14
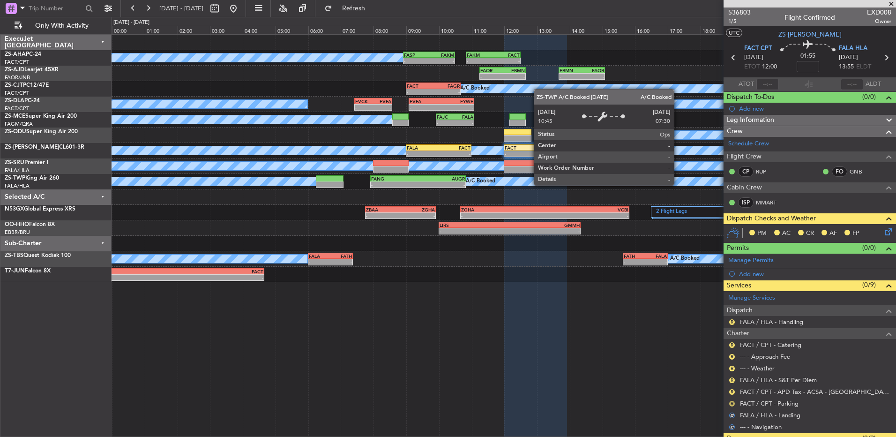
click at [730, 404] on button "R" at bounding box center [732, 404] width 6 height 6
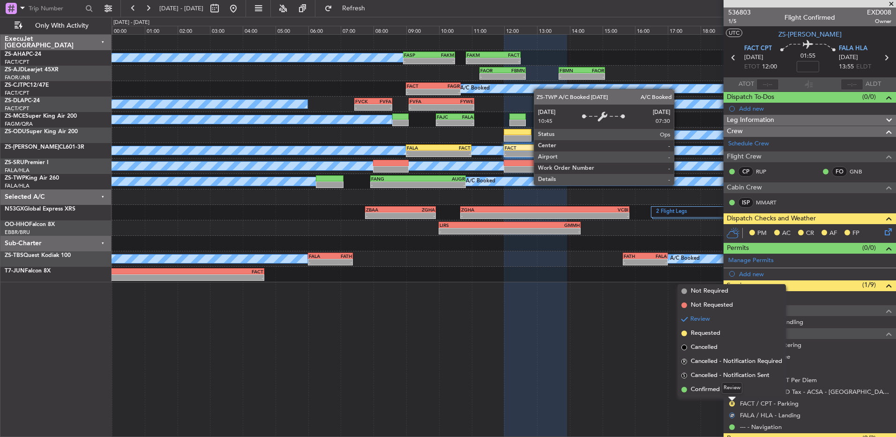
click at [729, 394] on mat-tooltip-component "Review" at bounding box center [732, 387] width 34 height 25
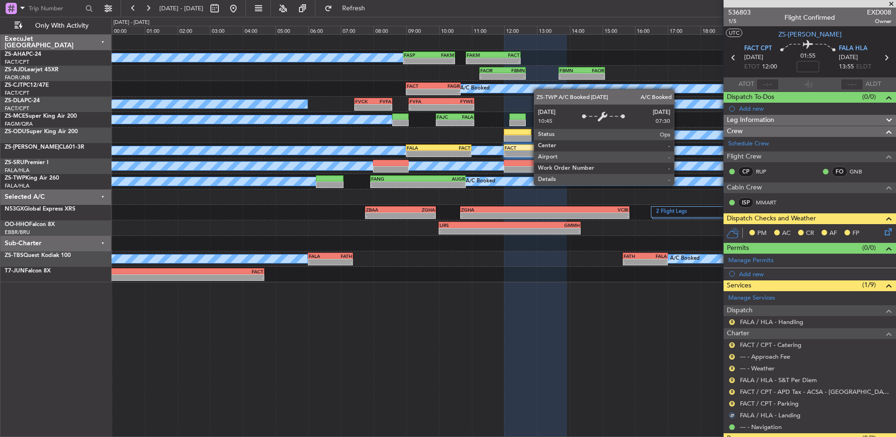
click at [734, 400] on div "R" at bounding box center [731, 403] width 7 height 7
click at [730, 401] on button "R" at bounding box center [732, 404] width 6 height 6
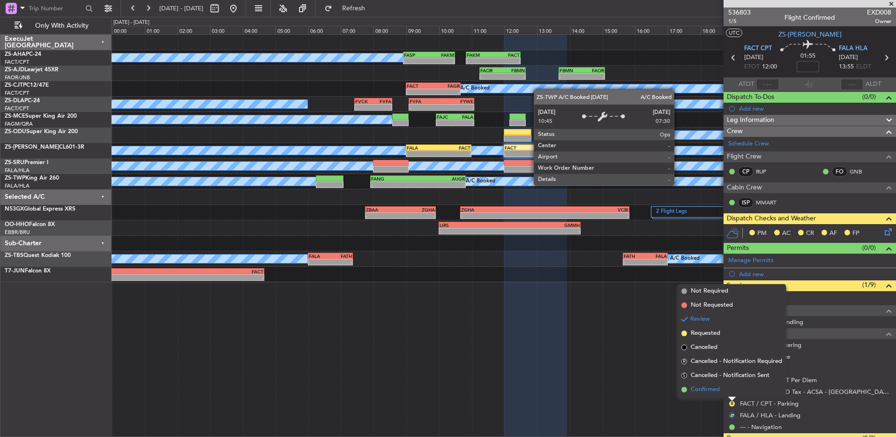
click at [723, 390] on li "Confirmed" at bounding box center [732, 389] width 108 height 14
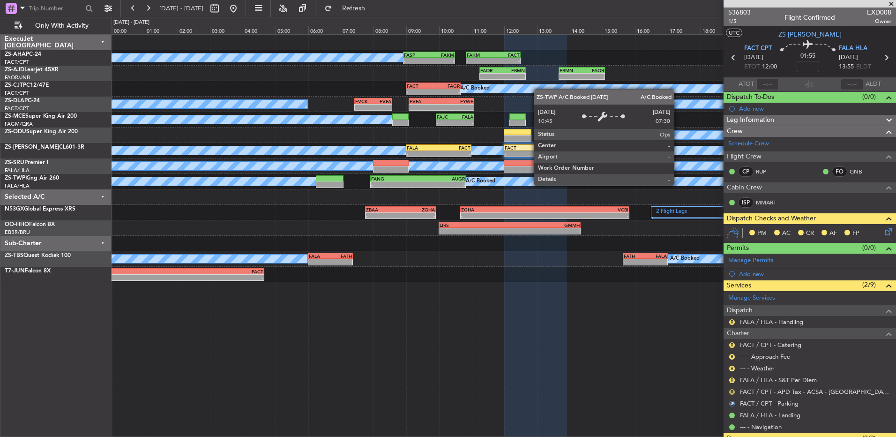
click at [734, 392] on button "R" at bounding box center [732, 392] width 6 height 6
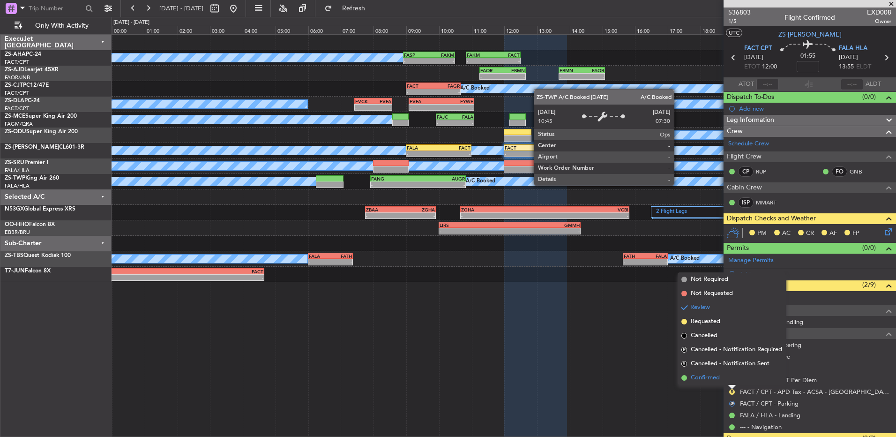
click at [732, 381] on li "Confirmed" at bounding box center [732, 378] width 108 height 14
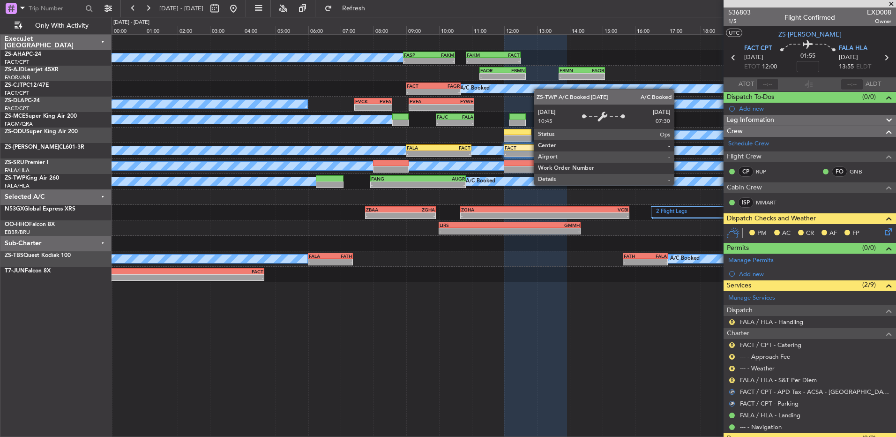
click at [732, 381] on button "R" at bounding box center [732, 380] width 6 height 6
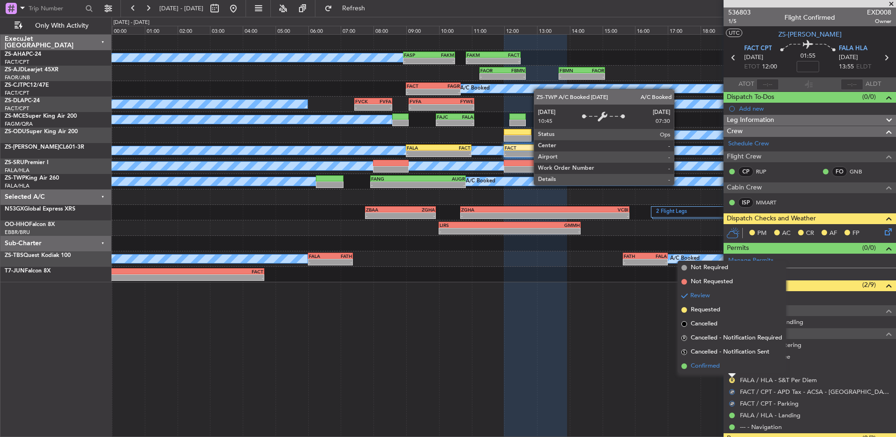
click at [732, 368] on li "Confirmed" at bounding box center [732, 366] width 108 height 14
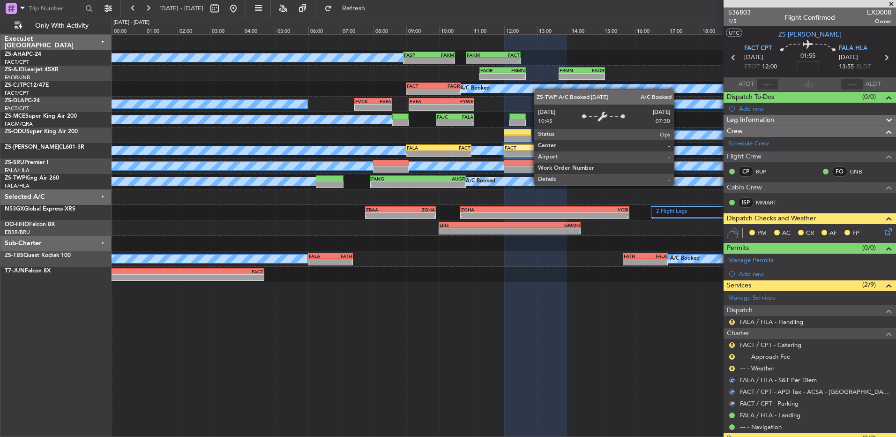
click at [732, 368] on button "R" at bounding box center [732, 369] width 6 height 6
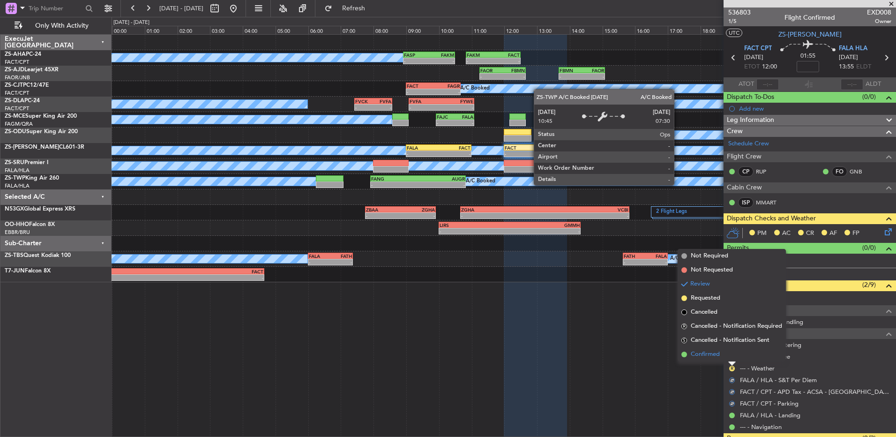
click at [732, 357] on li "Confirmed" at bounding box center [732, 354] width 108 height 14
click at [732, 357] on button "R" at bounding box center [732, 357] width 6 height 6
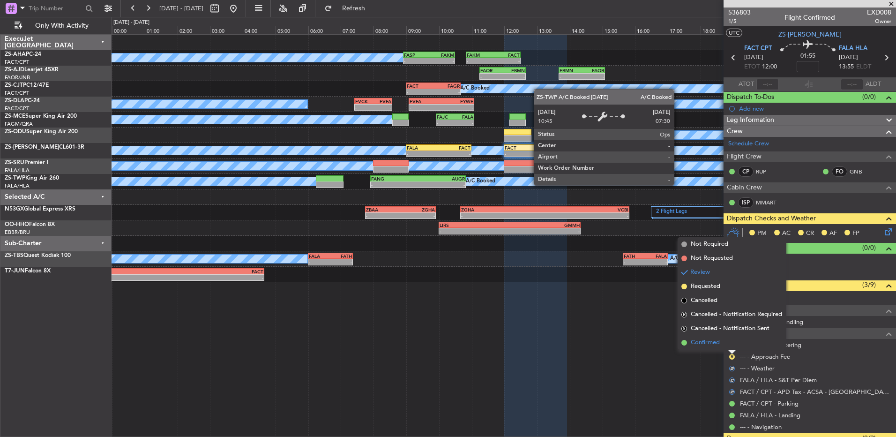
click at [731, 347] on li "Confirmed" at bounding box center [732, 343] width 108 height 14
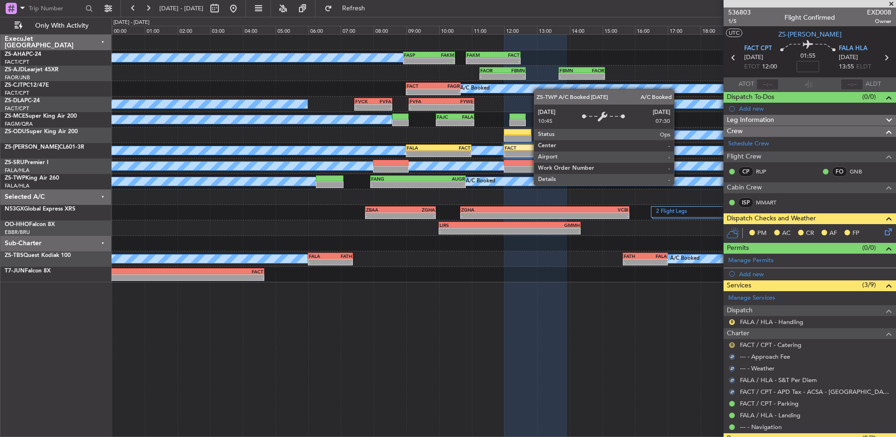
click at [731, 346] on button "R" at bounding box center [732, 345] width 6 height 6
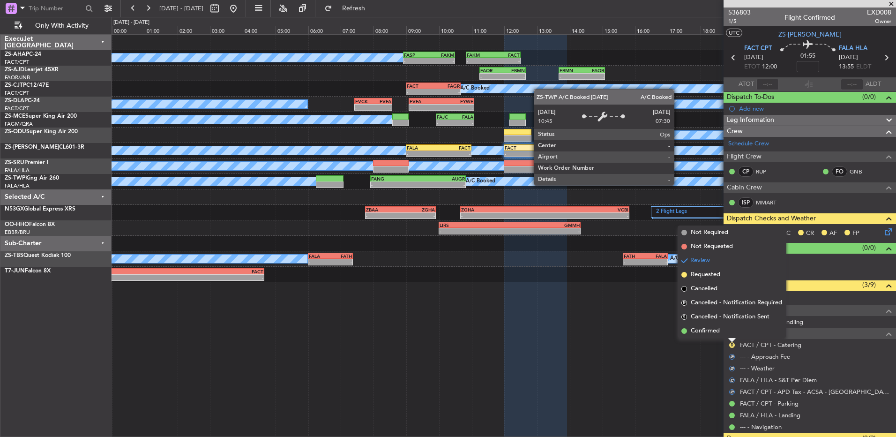
click at [732, 330] on li "Confirmed" at bounding box center [732, 331] width 108 height 14
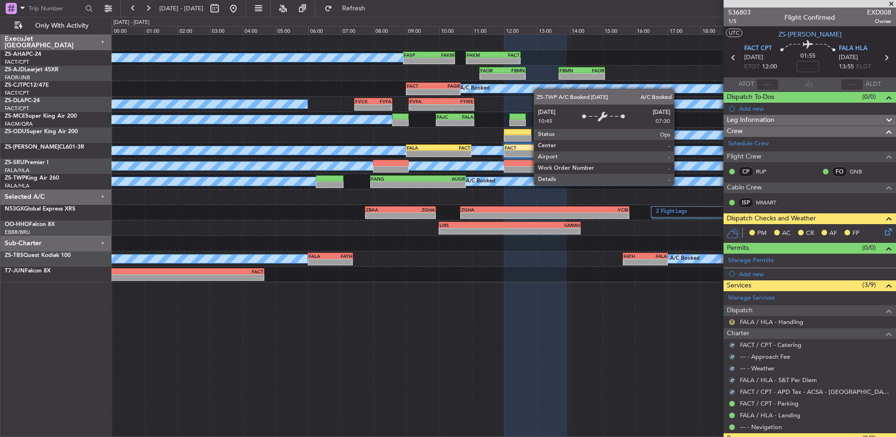
click at [733, 321] on button "R" at bounding box center [732, 322] width 6 height 6
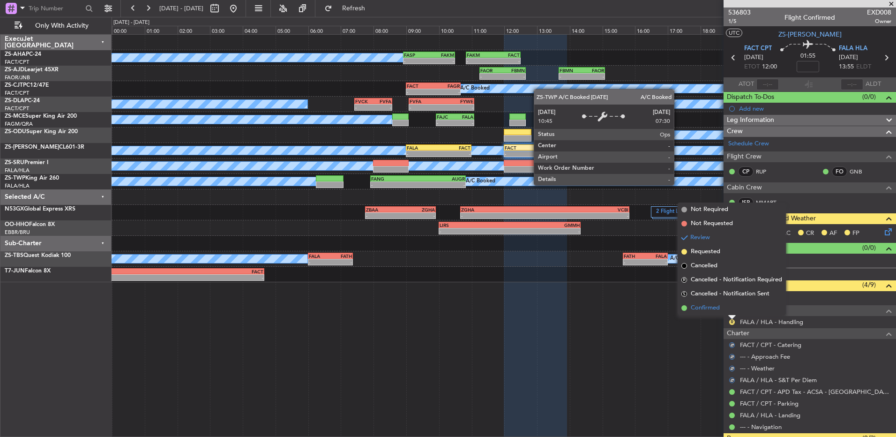
click at [728, 305] on li "Confirmed" at bounding box center [732, 308] width 108 height 14
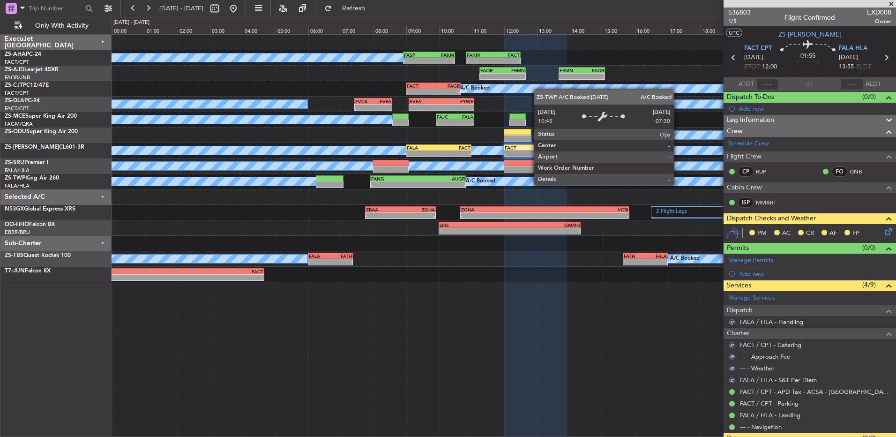
click at [883, 229] on icon at bounding box center [886, 229] width 7 height 7
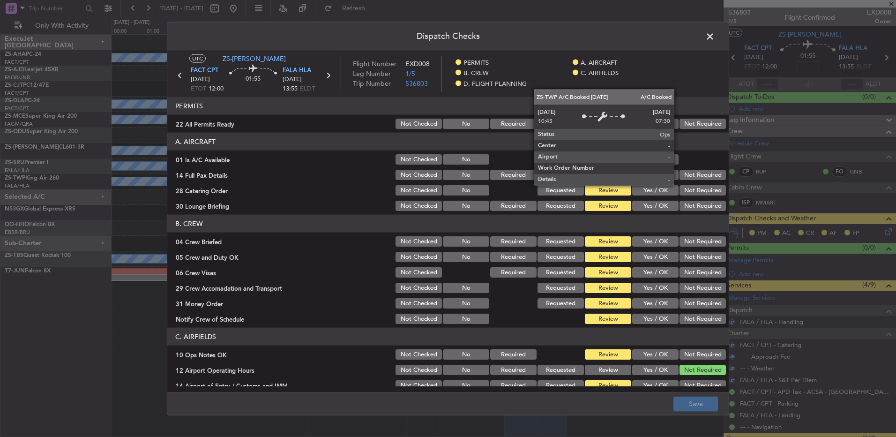
click at [688, 124] on button "Not Required" at bounding box center [703, 124] width 46 height 10
click at [715, 36] on span at bounding box center [715, 39] width 0 height 19
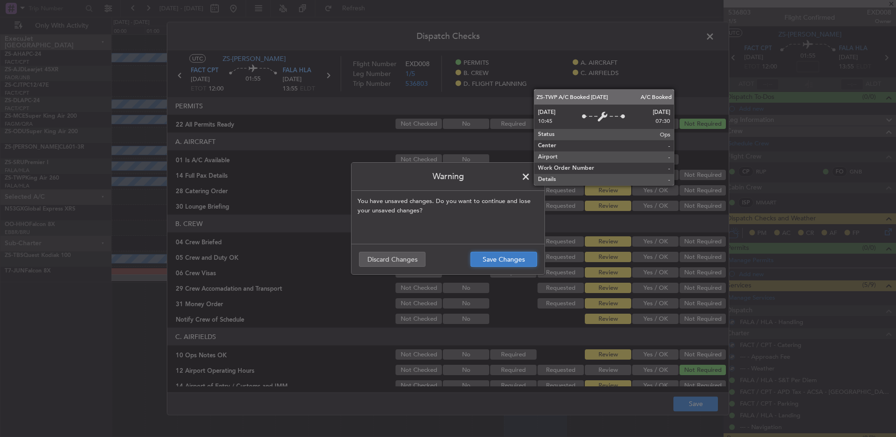
click at [505, 263] on button "Save Changes" at bounding box center [504, 259] width 67 height 15
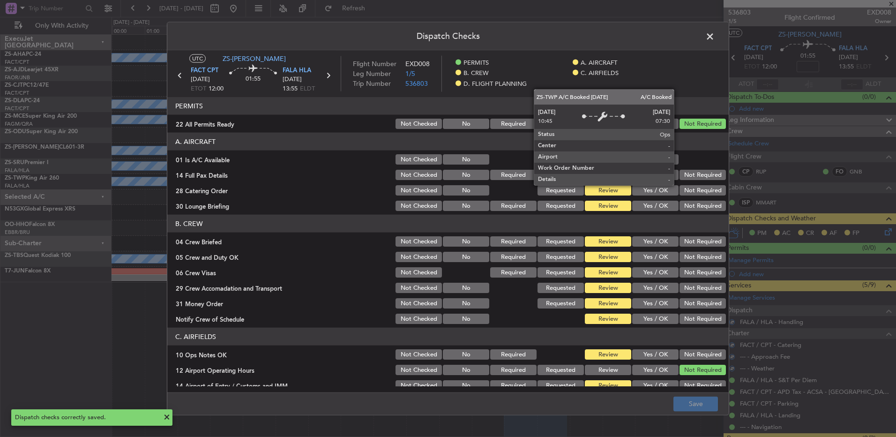
click at [715, 40] on span at bounding box center [715, 39] width 0 height 19
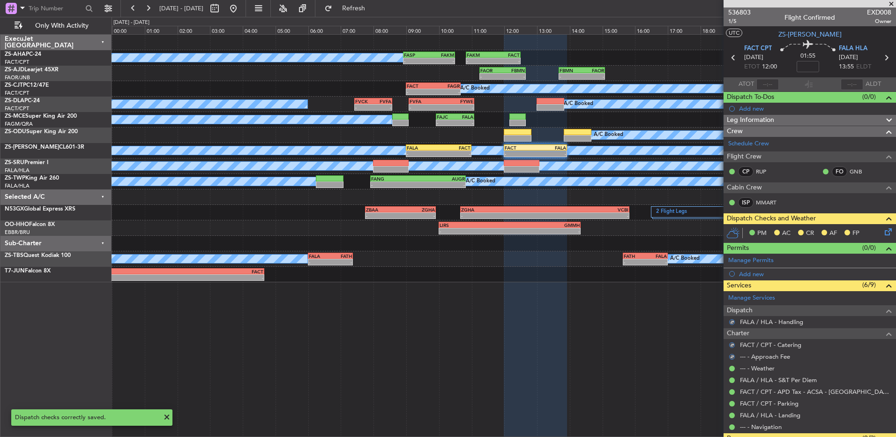
click at [883, 234] on icon at bounding box center [886, 229] width 7 height 7
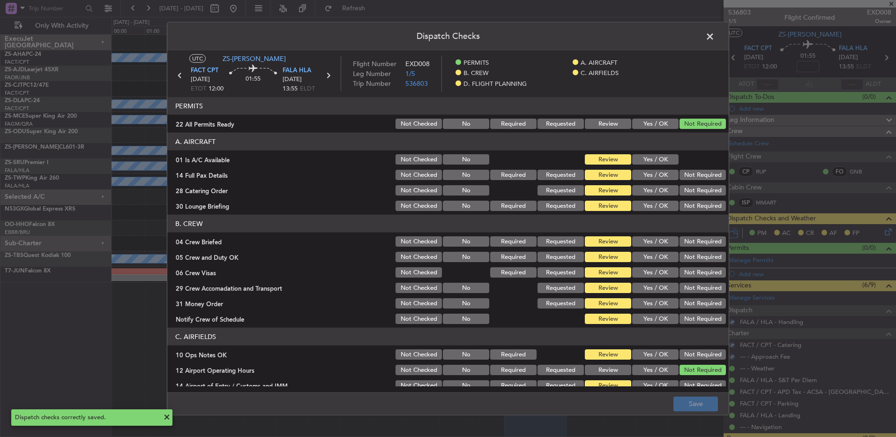
click at [657, 162] on button "Yes / OK" at bounding box center [655, 159] width 46 height 10
click at [696, 181] on div "Not Required" at bounding box center [701, 174] width 47 height 13
click at [695, 175] on button "Not Required" at bounding box center [703, 175] width 46 height 10
click at [695, 194] on button "Not Required" at bounding box center [703, 190] width 46 height 10
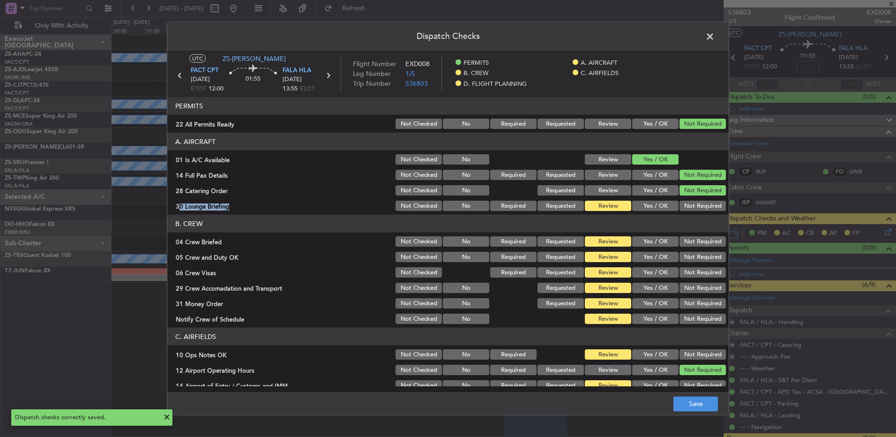
drag, startPoint x: 694, startPoint y: 197, endPoint x: 693, endPoint y: 216, distance: 18.3
click at [693, 214] on article "PERMITS 22 All Permits Ready Not Checked No Required Requested Review Yes / OK …" at bounding box center [447, 241] width 561 height 289
click at [693, 217] on header "B. CREW" at bounding box center [447, 224] width 561 height 18
click at [692, 206] on button "Not Required" at bounding box center [703, 206] width 46 height 10
click at [694, 246] on button "Not Required" at bounding box center [703, 241] width 46 height 10
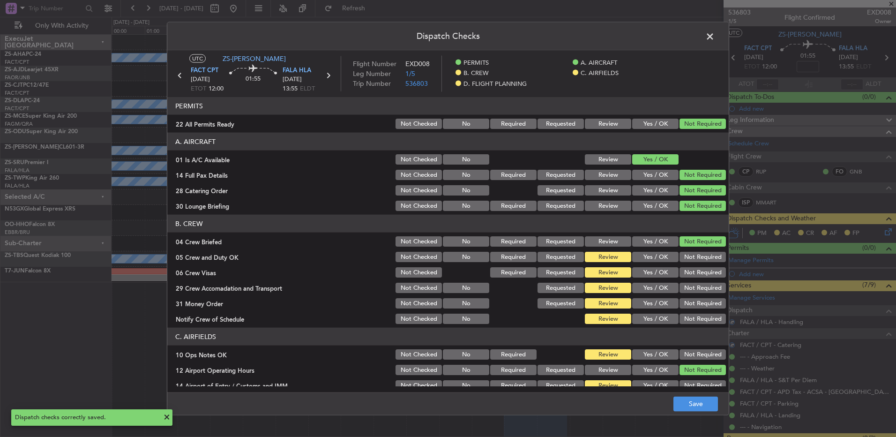
click at [694, 250] on section "B. CREW 04 Crew Briefed Not Checked No Required Requested Review Yes / OK Not R…" at bounding box center [447, 270] width 561 height 111
click at [692, 265] on section "B. CREW 04 Crew Briefed Not Checked No Required Requested Review Yes / OK Not R…" at bounding box center [447, 270] width 561 height 111
drag, startPoint x: 692, startPoint y: 265, endPoint x: 690, endPoint y: 256, distance: 9.6
click at [691, 248] on section "B. CREW 04 Crew Briefed Not Checked No Required Requested Review Yes / OK Not R…" at bounding box center [447, 270] width 561 height 111
click at [690, 256] on button "Not Required" at bounding box center [703, 257] width 46 height 10
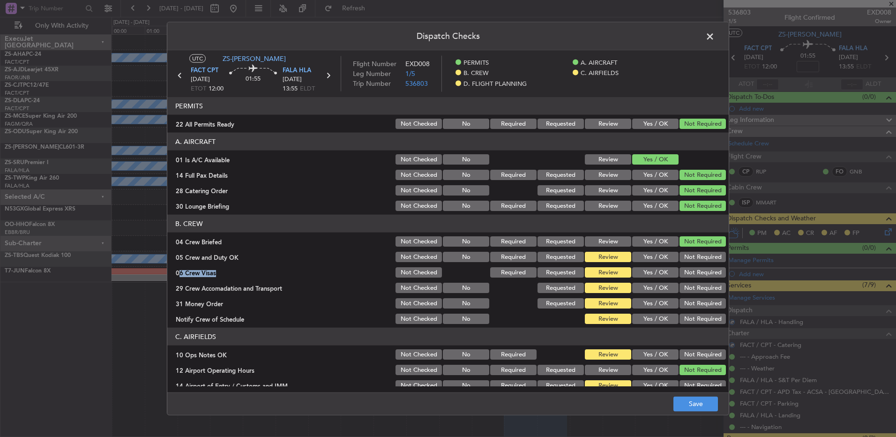
click at [689, 261] on button "Not Required" at bounding box center [703, 257] width 46 height 10
click at [685, 276] on button "Not Required" at bounding box center [703, 272] width 46 height 10
click at [685, 292] on button "Not Required" at bounding box center [703, 288] width 46 height 10
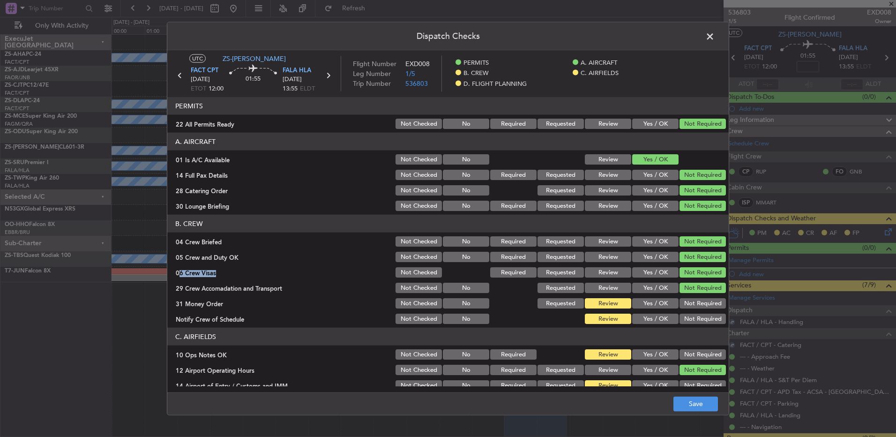
click at [684, 301] on button "Not Required" at bounding box center [703, 303] width 46 height 10
click at [685, 307] on button "Not Required" at bounding box center [703, 303] width 46 height 10
click at [686, 321] on button "Not Required" at bounding box center [703, 319] width 46 height 10
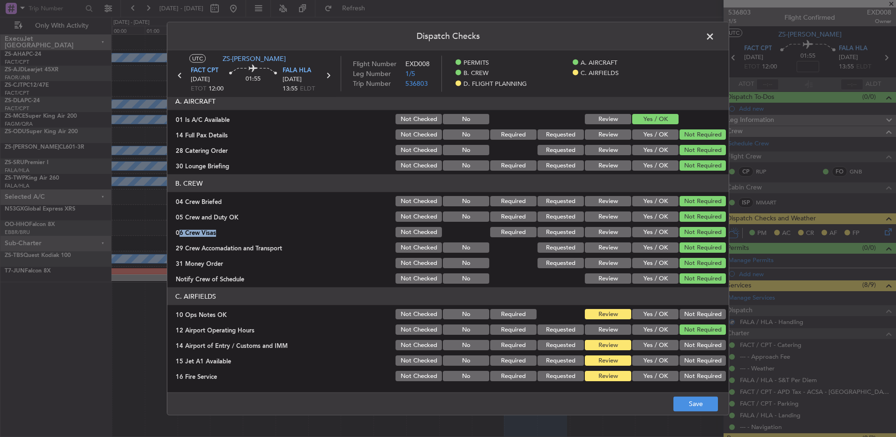
scroll to position [47, 0]
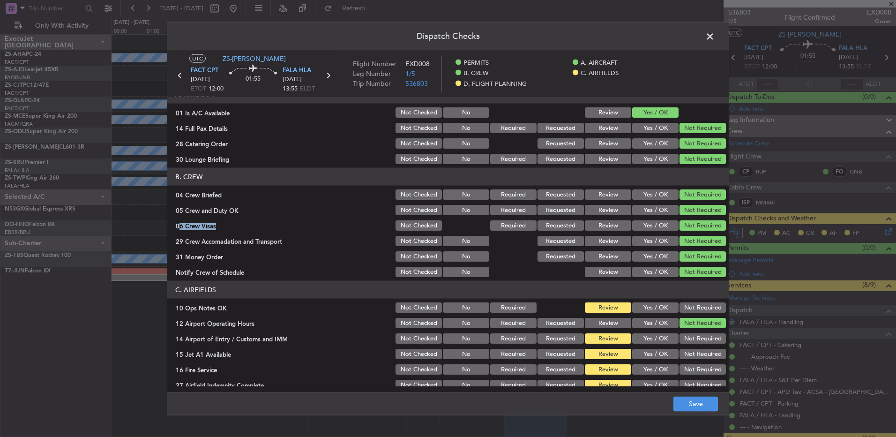
click at [692, 306] on button "Not Required" at bounding box center [703, 307] width 46 height 10
click at [688, 340] on button "Not Required" at bounding box center [703, 338] width 46 height 10
click at [686, 354] on button "Not Required" at bounding box center [703, 354] width 46 height 10
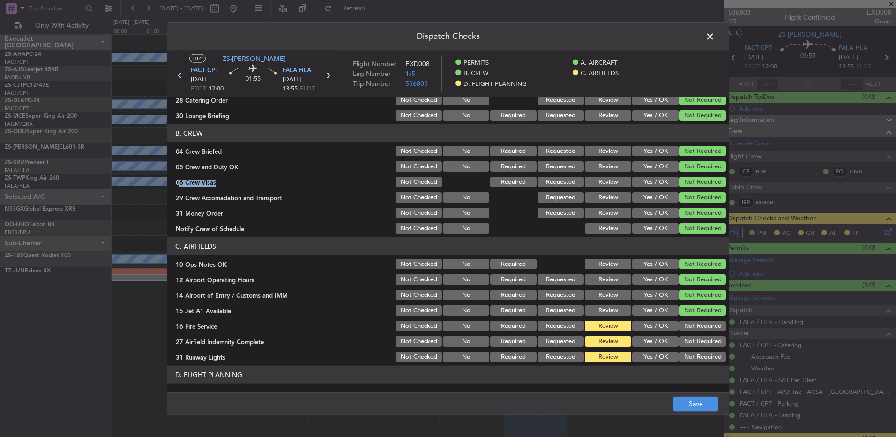
scroll to position [121, 0]
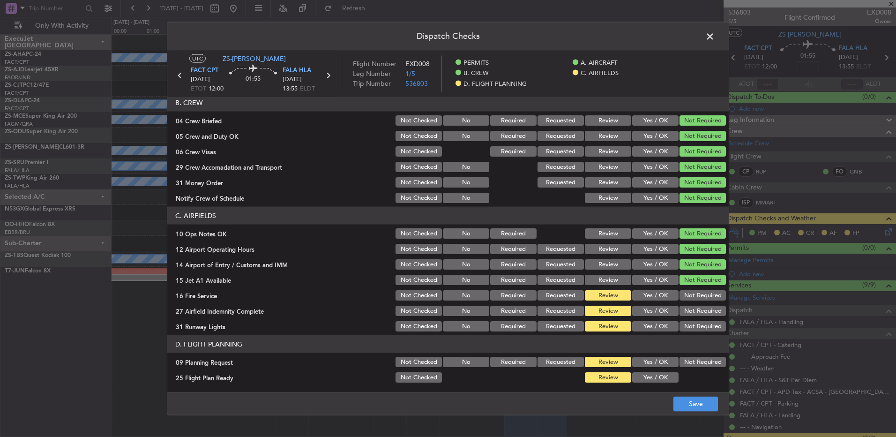
click at [691, 291] on div "Not Required" at bounding box center [701, 295] width 47 height 13
click at [687, 315] on button "Not Required" at bounding box center [703, 311] width 46 height 10
drag, startPoint x: 690, startPoint y: 299, endPoint x: 688, endPoint y: 324, distance: 25.8
click at [691, 299] on button "Not Required" at bounding box center [703, 295] width 46 height 10
click at [688, 324] on button "Not Required" at bounding box center [703, 326] width 46 height 10
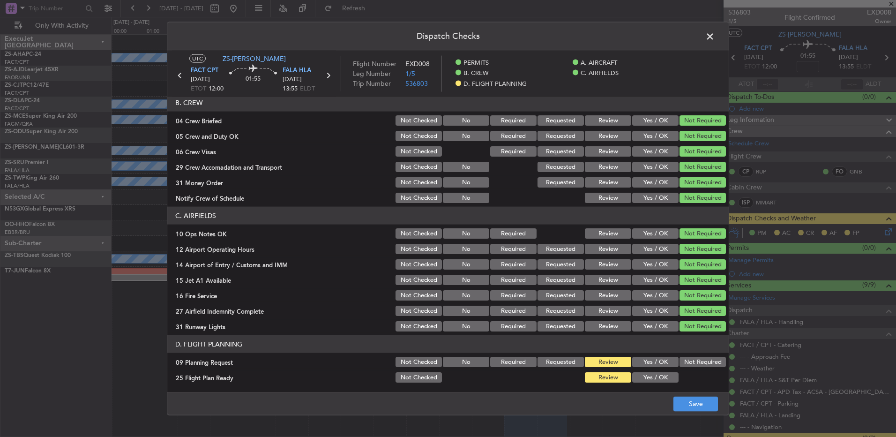
click at [693, 361] on button "Not Required" at bounding box center [703, 362] width 46 height 10
drag, startPoint x: 697, startPoint y: 398, endPoint x: 693, endPoint y: 400, distance: 4.8
click at [697, 399] on button "Save" at bounding box center [695, 403] width 45 height 15
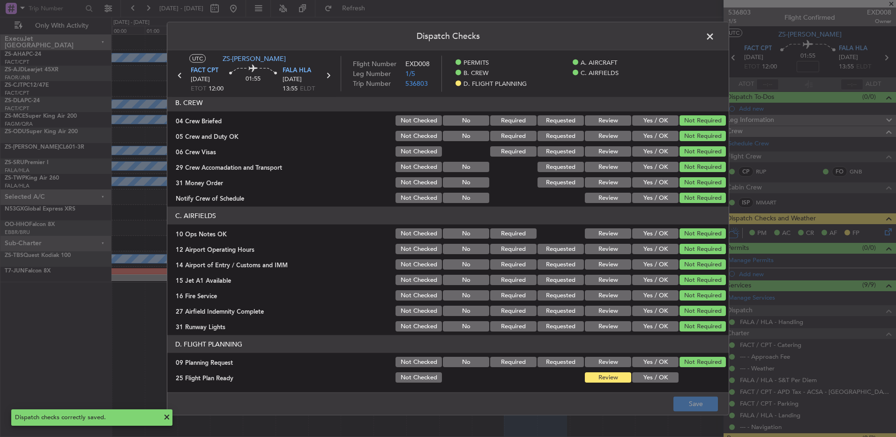
click at [715, 32] on span at bounding box center [715, 39] width 0 height 19
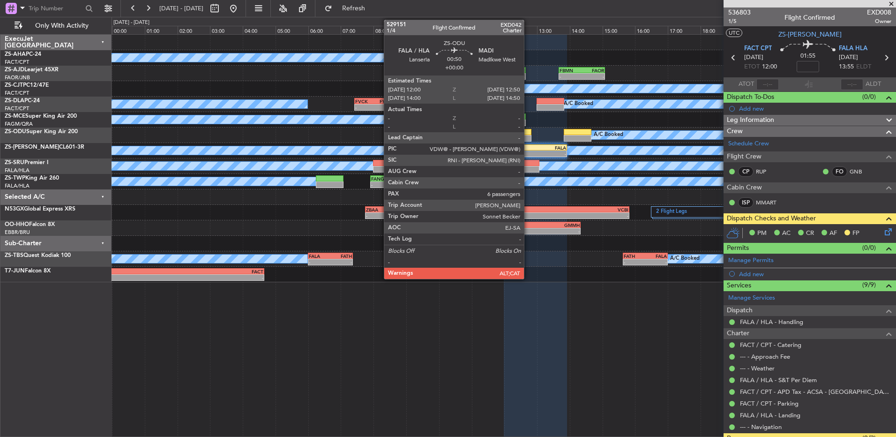
click at [528, 133] on div at bounding box center [518, 132] width 28 height 7
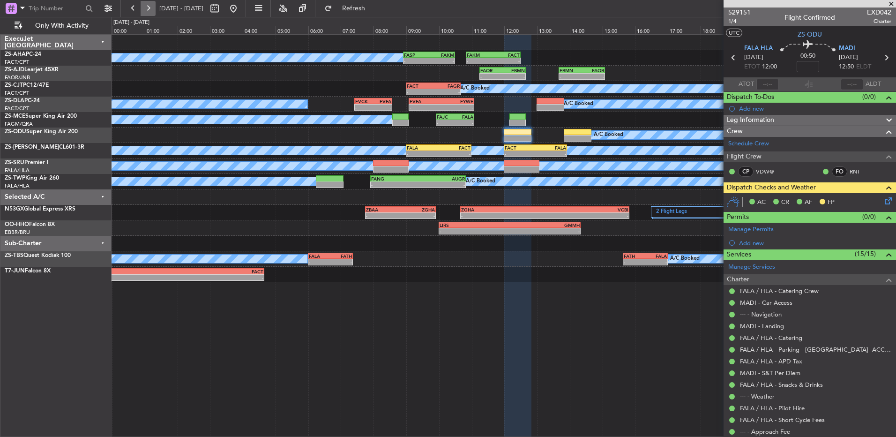
click at [150, 7] on button at bounding box center [148, 8] width 15 height 15
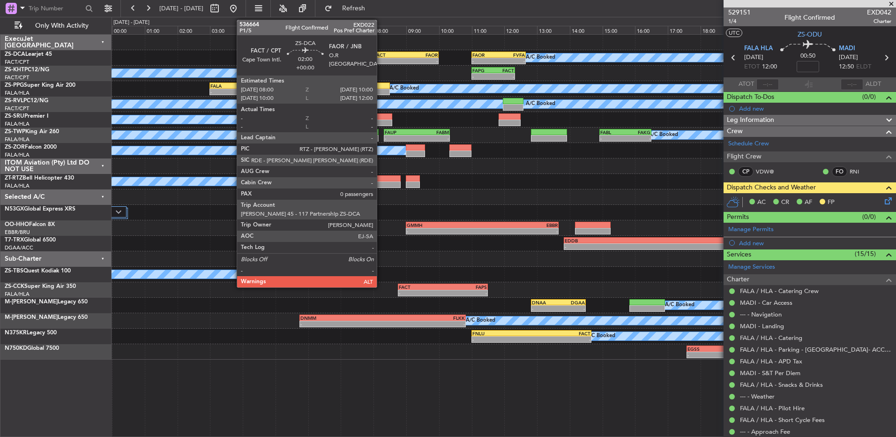
click at [381, 53] on div "FACT" at bounding box center [390, 55] width 32 height 6
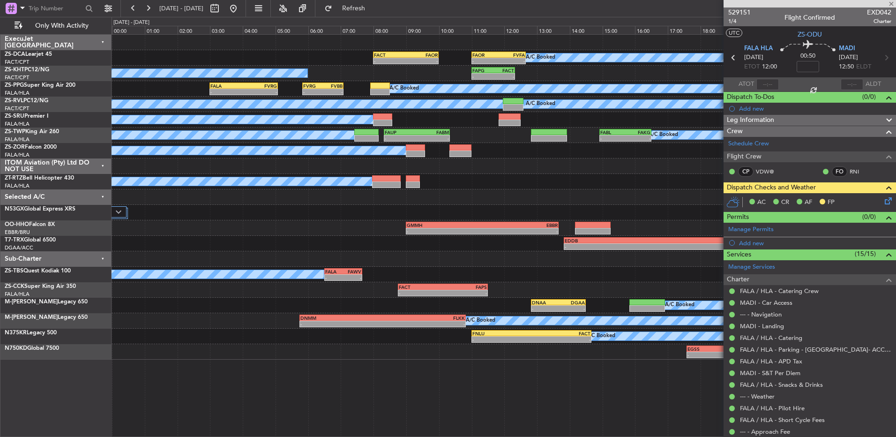
type input "0"
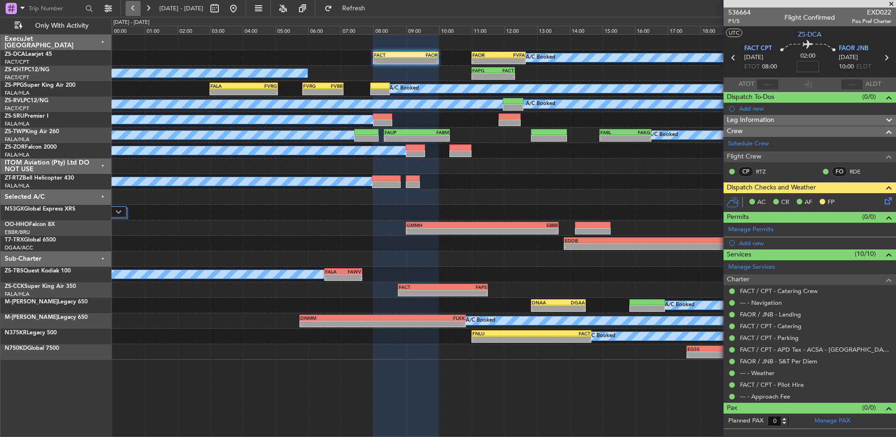
click at [133, 7] on button at bounding box center [133, 8] width 15 height 15
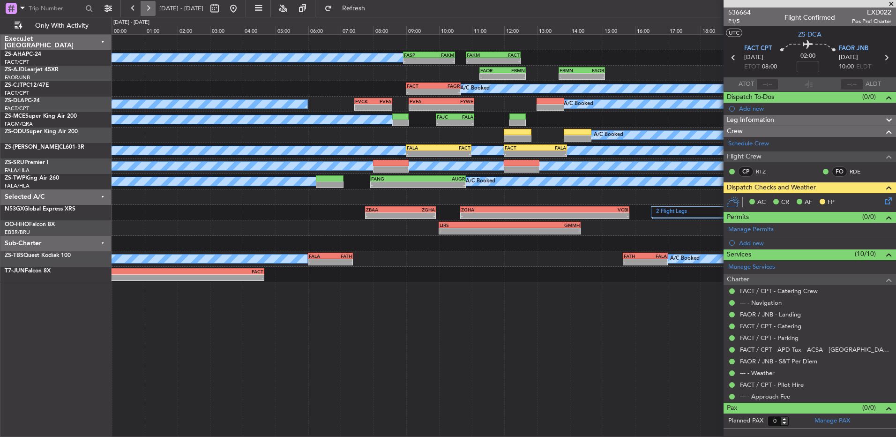
click at [144, 9] on button at bounding box center [148, 8] width 15 height 15
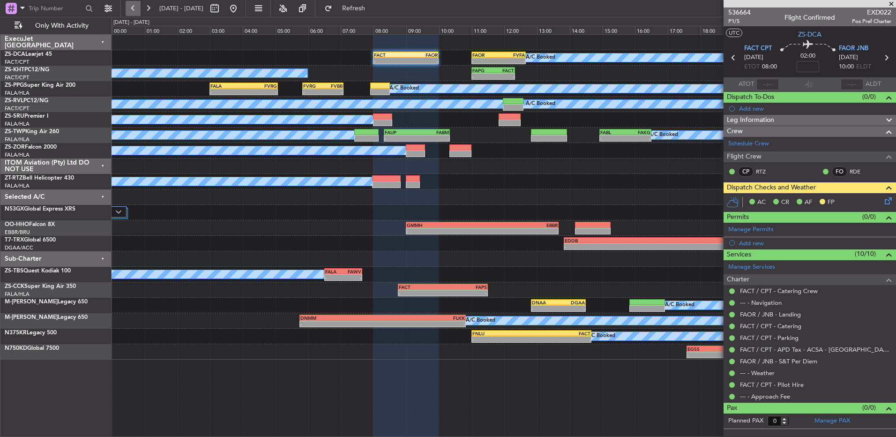
click at [137, 10] on button at bounding box center [133, 8] width 15 height 15
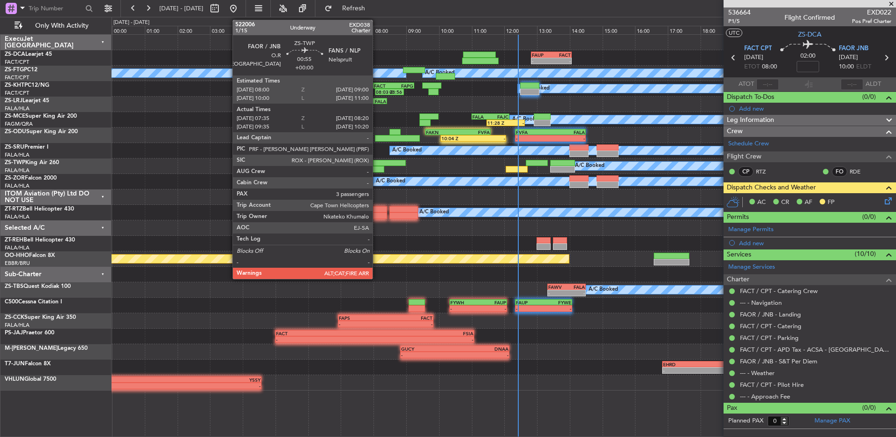
click at [377, 164] on div at bounding box center [389, 163] width 33 height 7
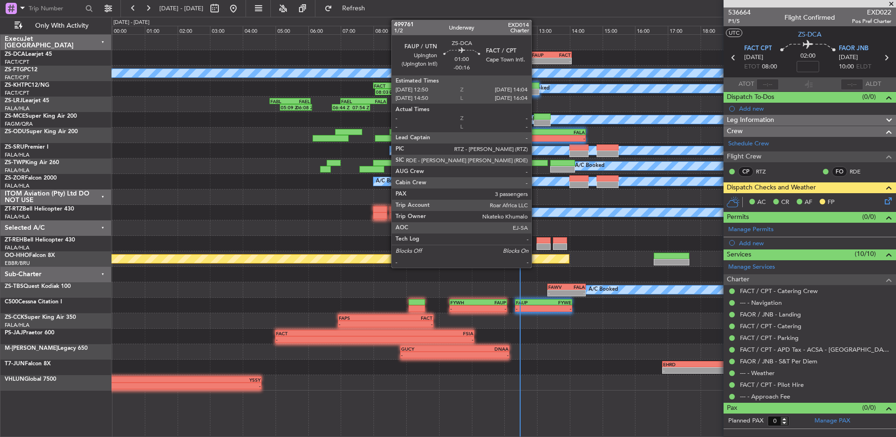
click at [535, 53] on div "FAUP" at bounding box center [541, 55] width 19 height 6
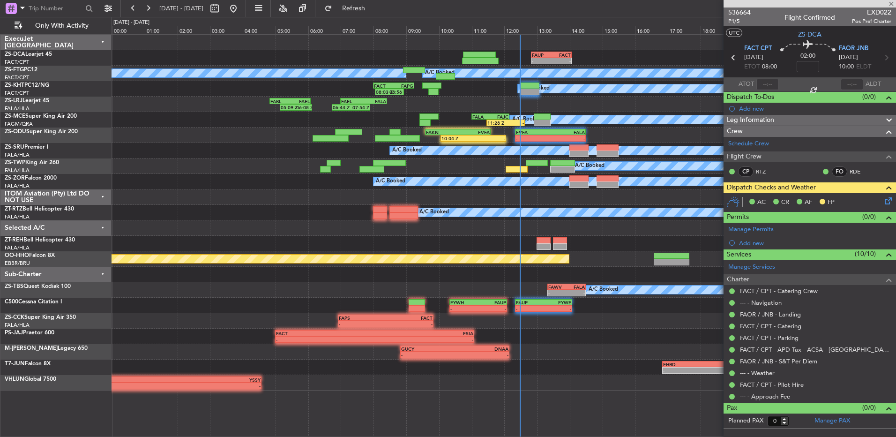
type input "-00:16"
type input "3"
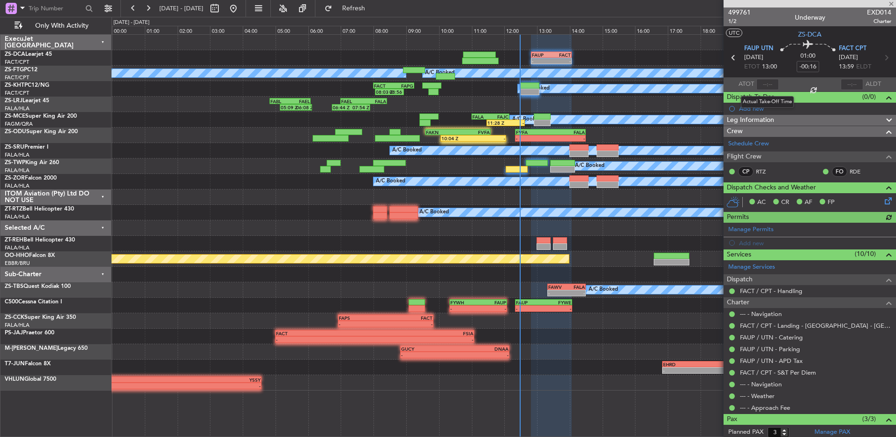
click at [764, 84] on div at bounding box center [767, 84] width 22 height 11
click at [764, 84] on input "text" at bounding box center [767, 84] width 22 height 11
type input "12:23"
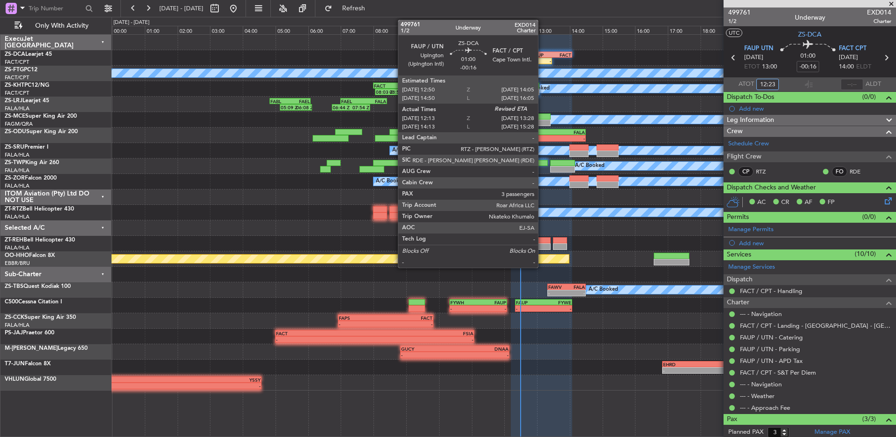
click at [542, 52] on div "FAUP" at bounding box center [542, 55] width 20 height 6
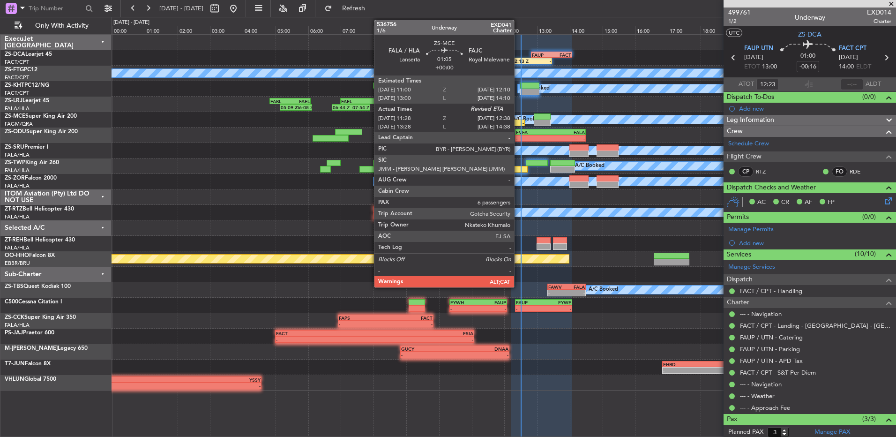
click at [518, 123] on div "-" at bounding box center [515, 123] width 18 height 6
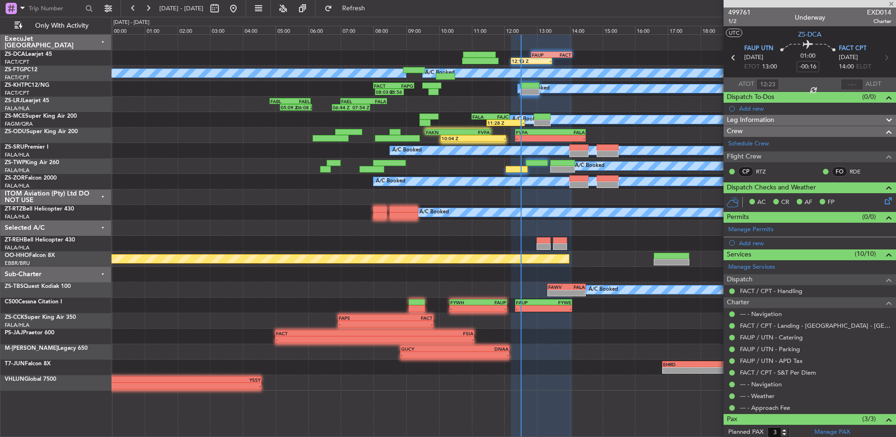
type input "11:28"
type input "6"
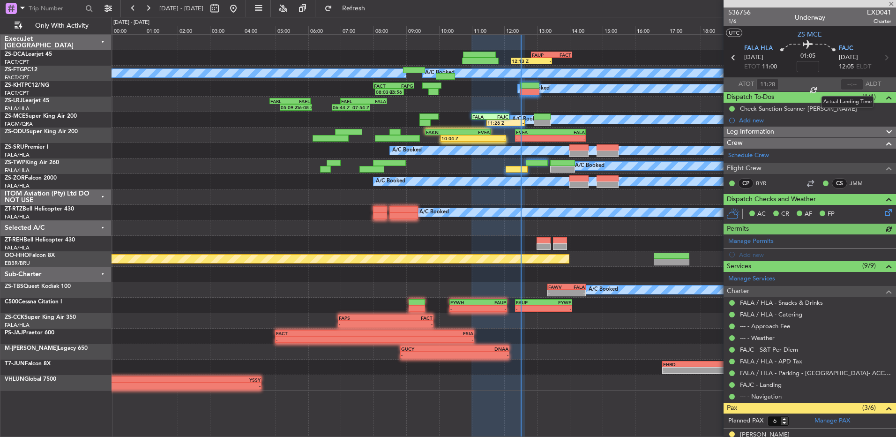
click at [846, 82] on div at bounding box center [852, 84] width 22 height 11
click at [844, 87] on div at bounding box center [852, 84] width 22 height 11
click at [844, 83] on input "text" at bounding box center [852, 84] width 22 height 11
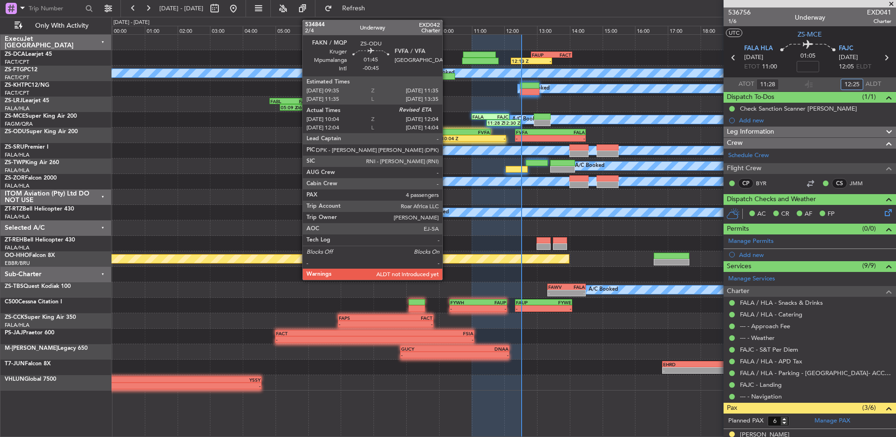
click at [447, 136] on div "10:04 Z" at bounding box center [457, 138] width 32 height 6
type input "12:25"
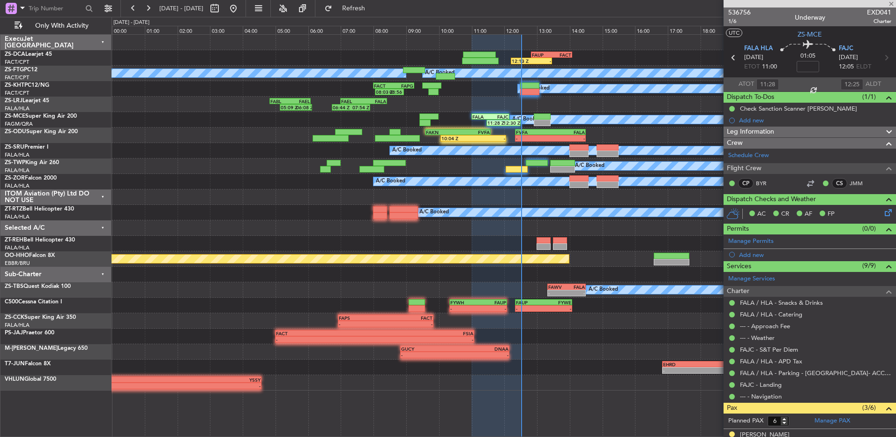
type input "-00:45"
type input "10:14"
type input "4"
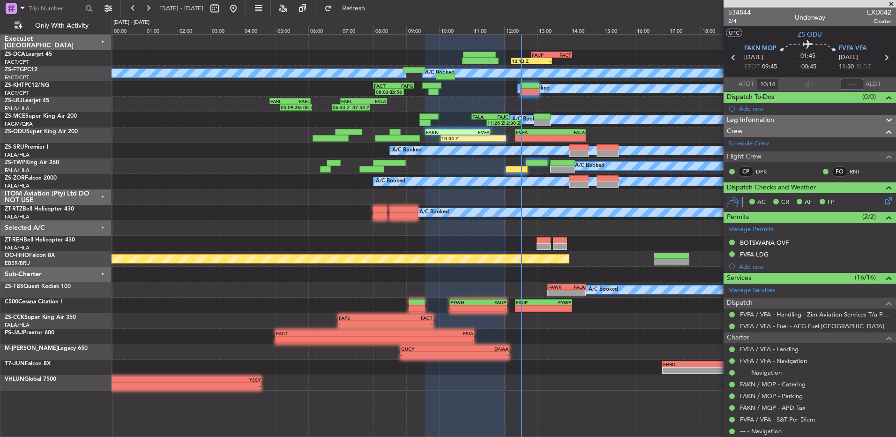
click at [844, 80] on input "text" at bounding box center [852, 84] width 22 height 11
type input "12:11"
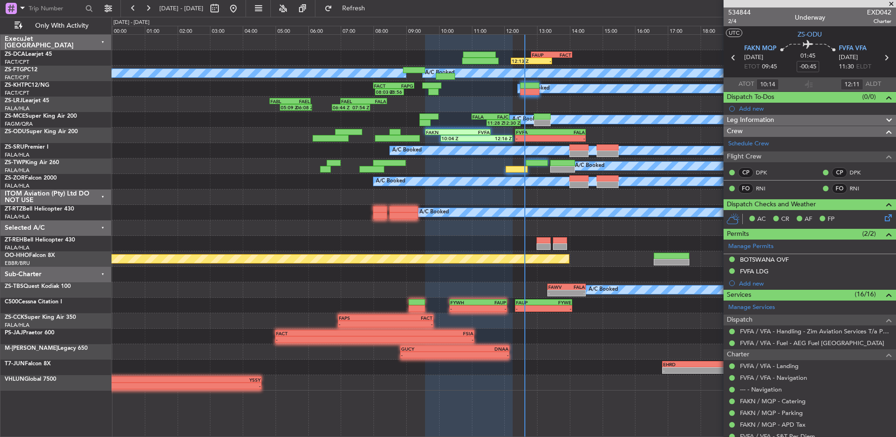
click at [515, 173] on div "A/C Booked" at bounding box center [504, 165] width 784 height 15
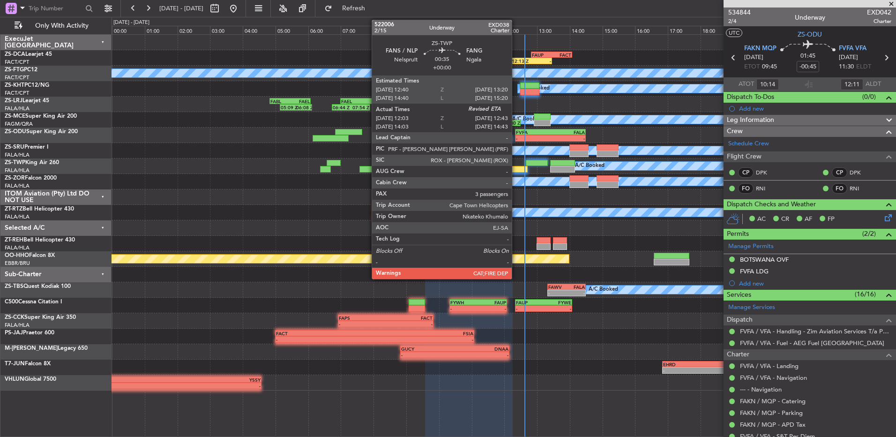
click at [516, 169] on div at bounding box center [517, 169] width 22 height 7
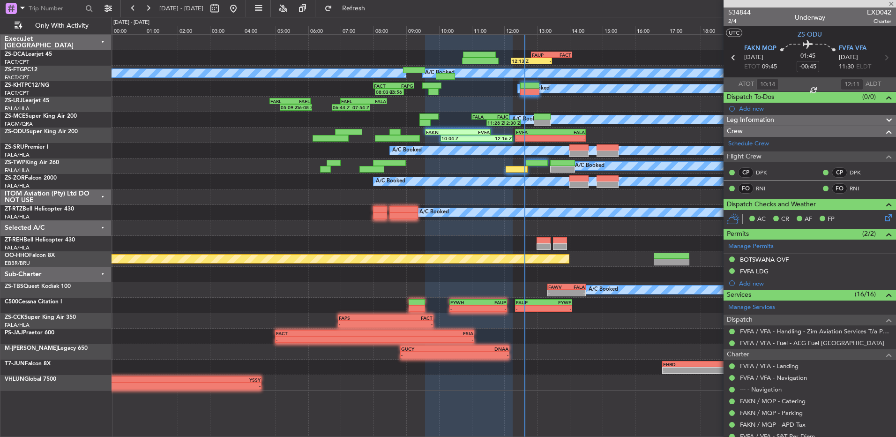
click at [516, 169] on div at bounding box center [517, 169] width 22 height 7
type input "12:03"
type input "3"
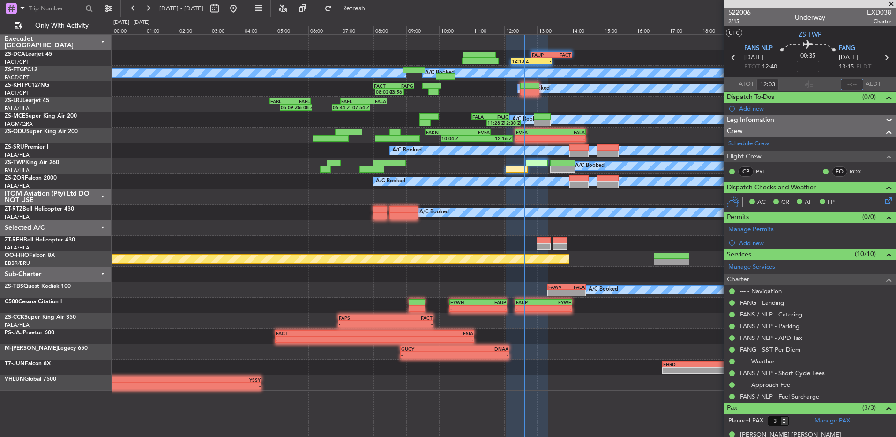
click at [855, 84] on input "text" at bounding box center [852, 84] width 22 height 11
type input "12:25"
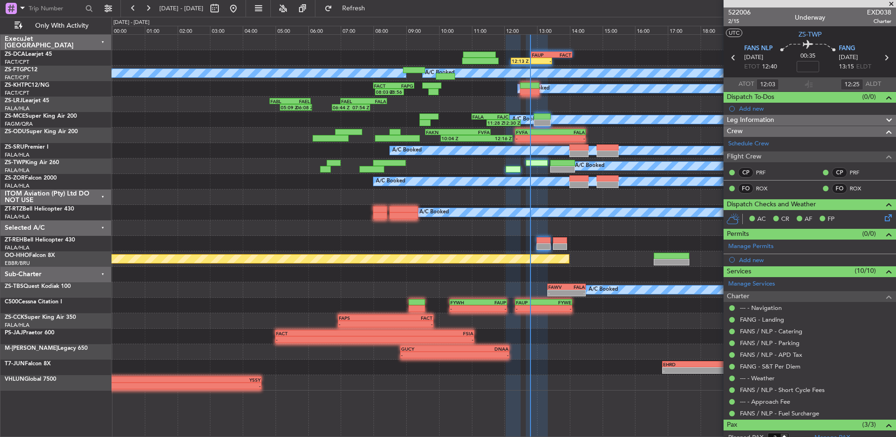
click at [892, 6] on span at bounding box center [891, 4] width 9 height 8
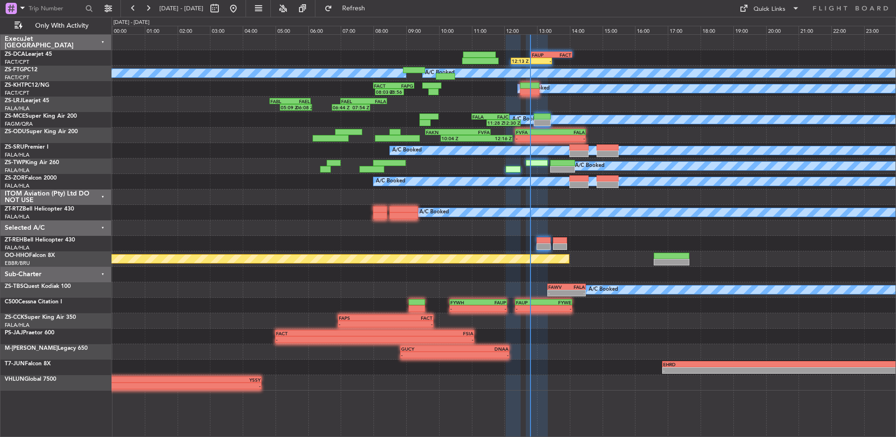
type input "0"
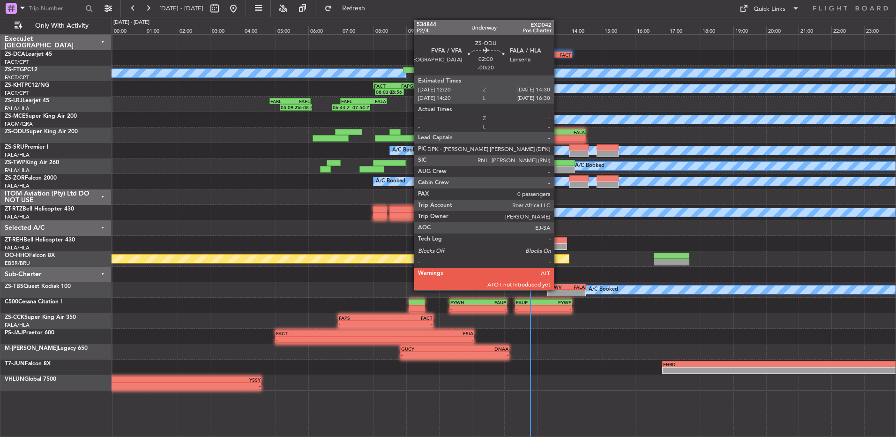
click at [558, 136] on div "-" at bounding box center [567, 138] width 35 height 6
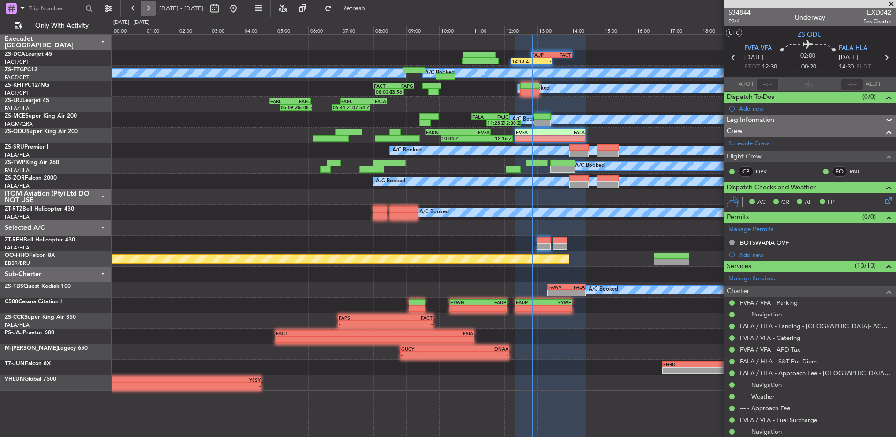
click at [148, 10] on button at bounding box center [148, 8] width 15 height 15
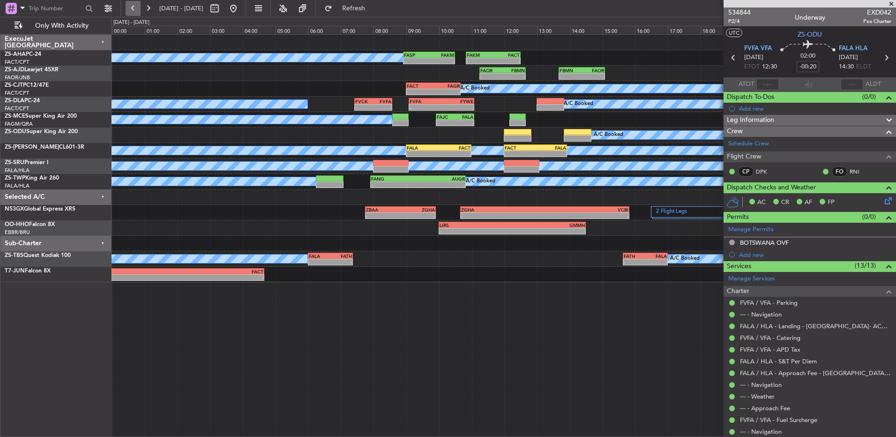
click at [129, 13] on button at bounding box center [133, 8] width 15 height 15
click at [130, 13] on button at bounding box center [133, 8] width 15 height 15
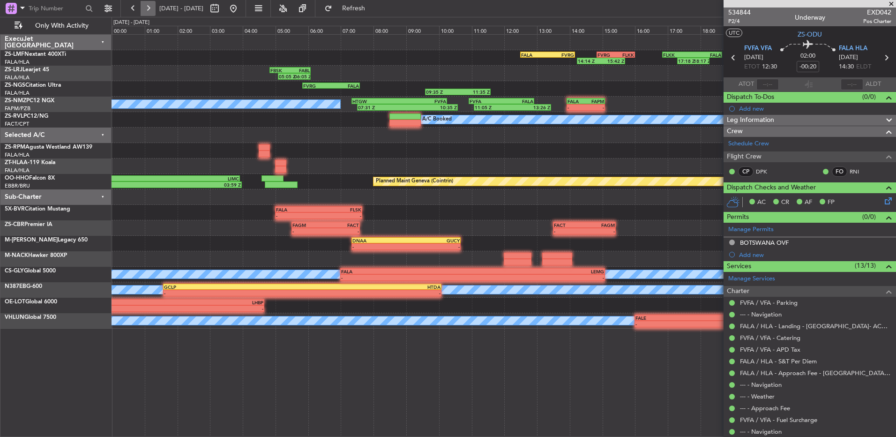
click at [150, 8] on button at bounding box center [148, 8] width 15 height 15
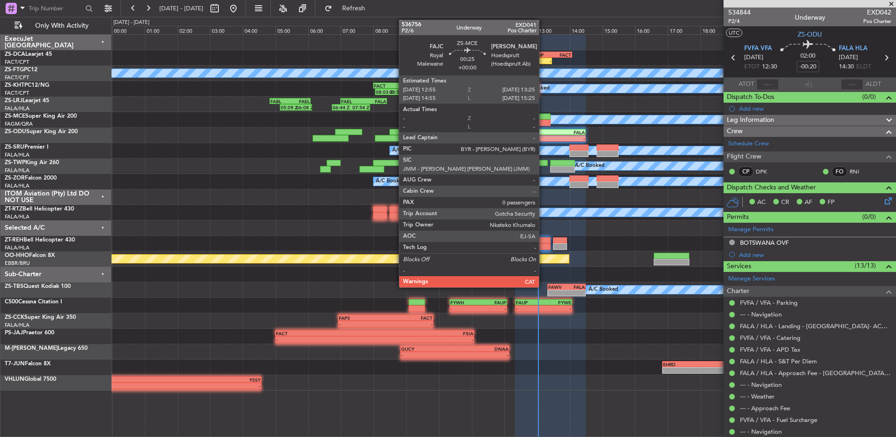
click at [543, 118] on div at bounding box center [542, 116] width 16 height 7
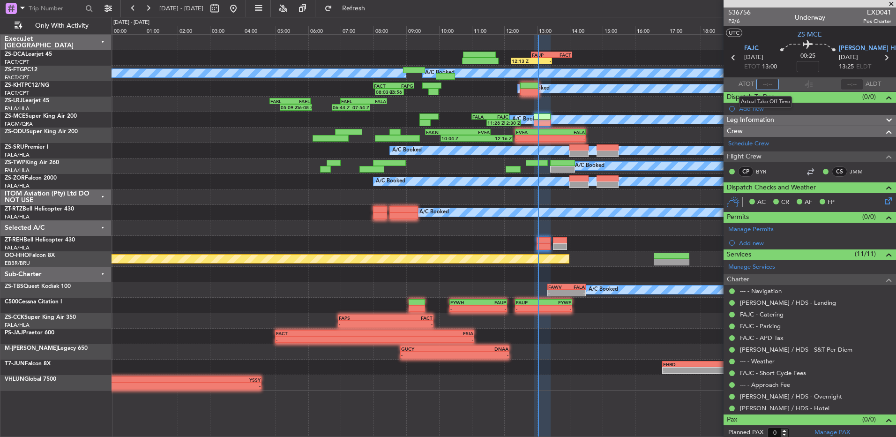
click at [756, 87] on input "text" at bounding box center [767, 84] width 22 height 11
type input "12:40"
click at [143, 10] on button at bounding box center [148, 8] width 15 height 15
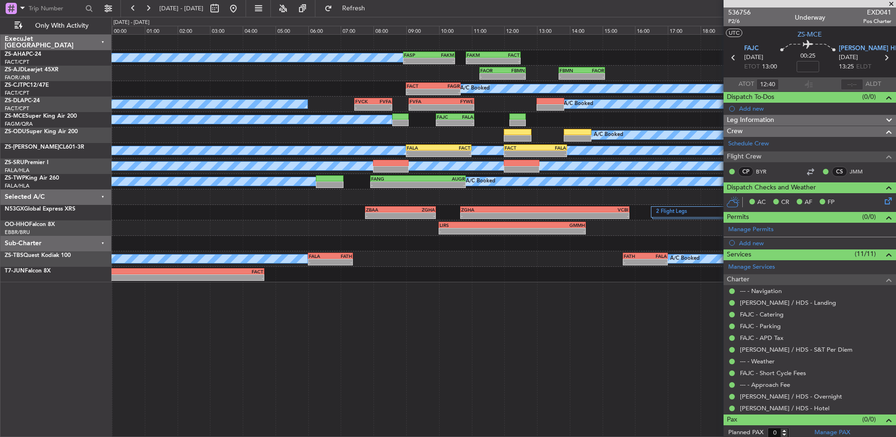
click at [156, 7] on span "[DATE] - [DATE]" at bounding box center [182, 8] width 52 height 15
click at [147, 7] on button at bounding box center [148, 8] width 15 height 15
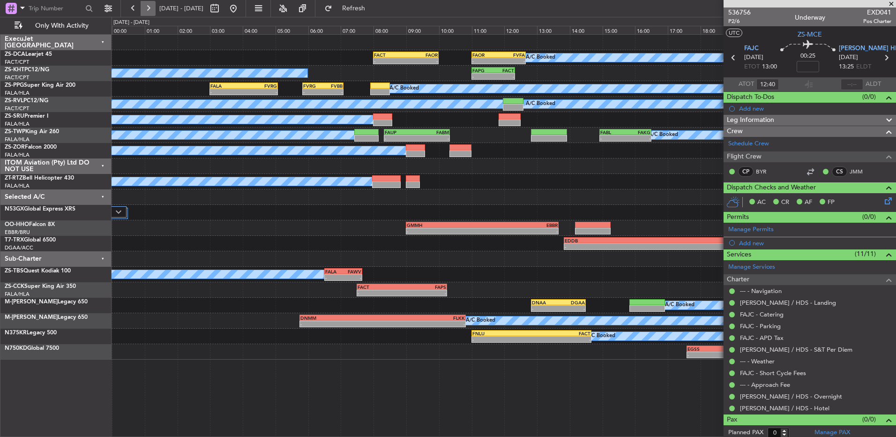
click at [149, 9] on button at bounding box center [148, 8] width 15 height 15
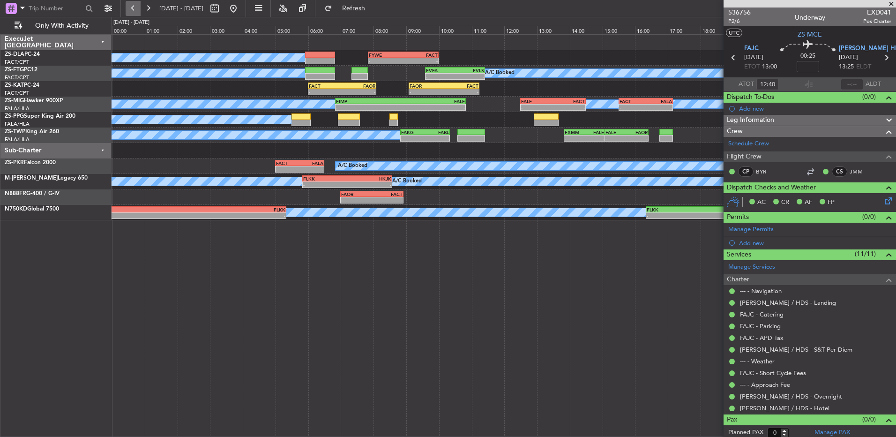
click at [131, 9] on button at bounding box center [133, 8] width 15 height 15
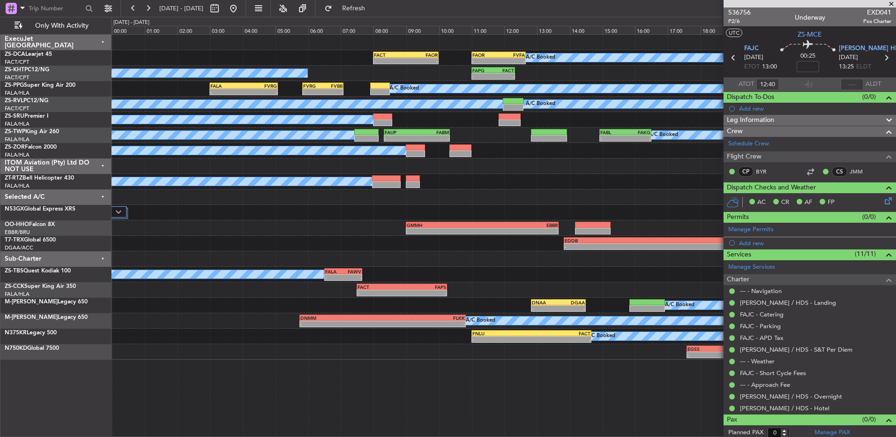
click at [891, 3] on span at bounding box center [891, 4] width 9 height 8
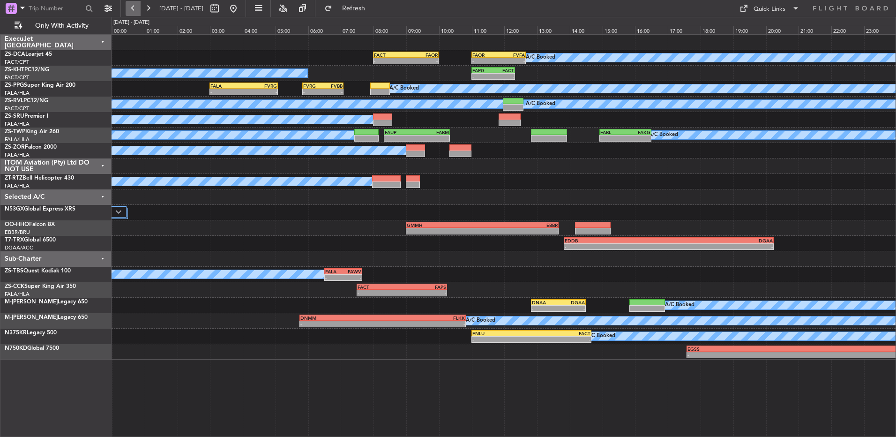
click at [126, 8] on button at bounding box center [133, 8] width 15 height 15
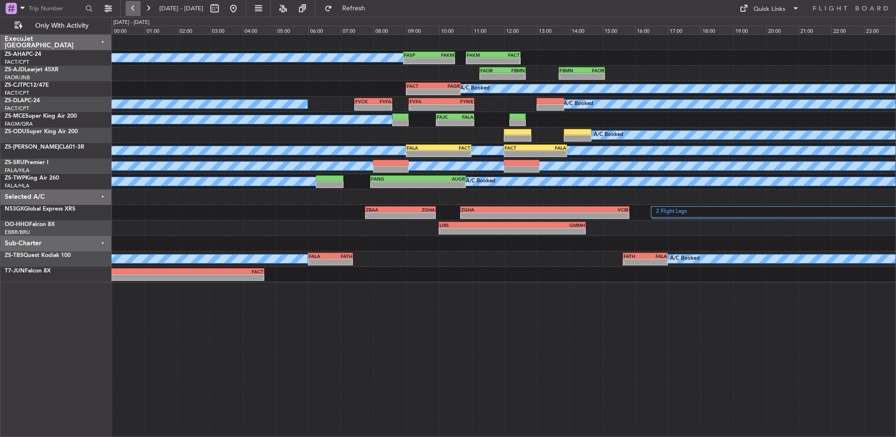
click at [130, 10] on button at bounding box center [133, 8] width 15 height 15
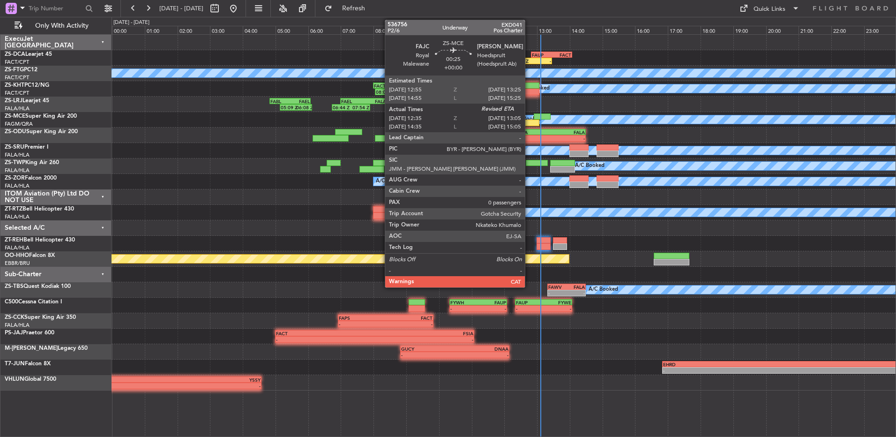
click at [529, 126] on div at bounding box center [531, 123] width 16 height 7
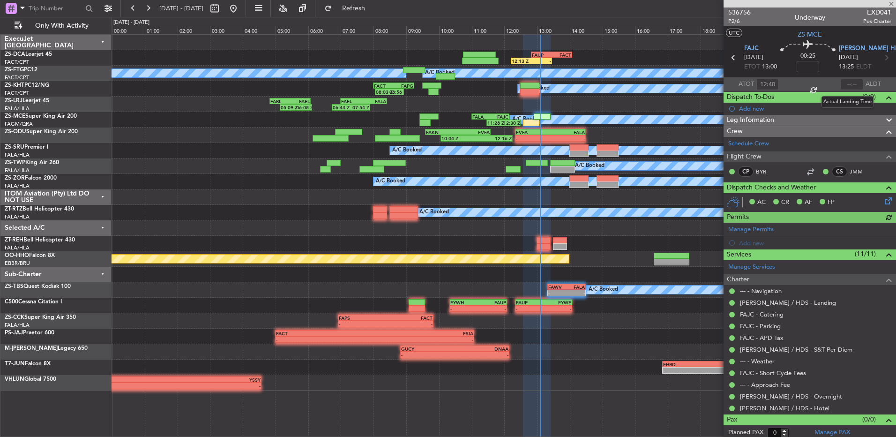
click at [851, 86] on div at bounding box center [852, 84] width 22 height 11
click at [851, 86] on input "text" at bounding box center [852, 84] width 22 height 11
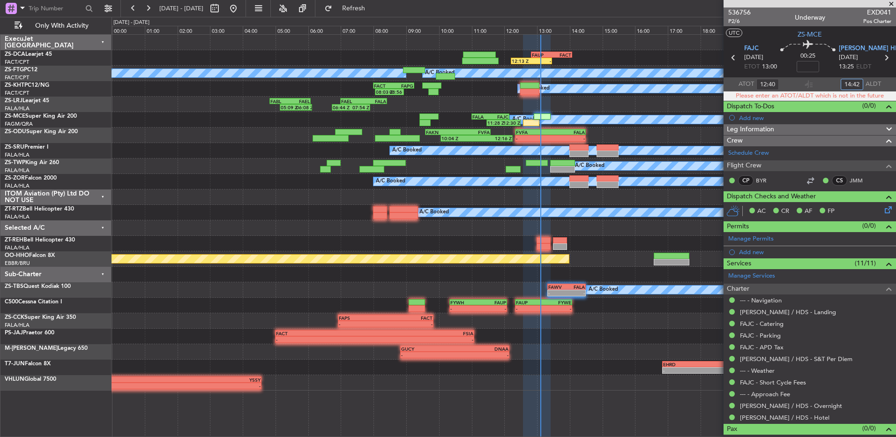
click at [586, 102] on div "05:09 Z 06:08 Z FABL 04:50 Z FAEL 06:05 Z 06:44 Z 07:54 Z FAEL 07:00 Z FALA 08:…" at bounding box center [504, 104] width 784 height 15
click at [850, 83] on input "14:42" at bounding box center [852, 84] width 22 height 11
type input "1"
click at [845, 87] on input "14:42" at bounding box center [852, 84] width 22 height 11
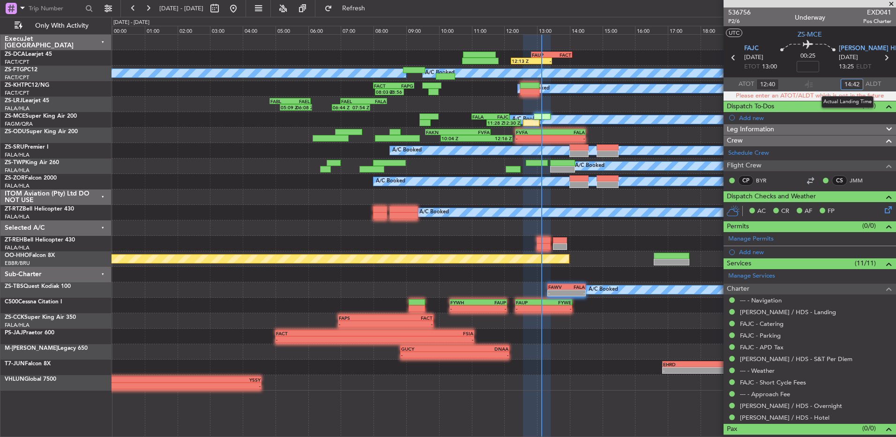
click at [844, 84] on input "14:42" at bounding box center [852, 84] width 22 height 11
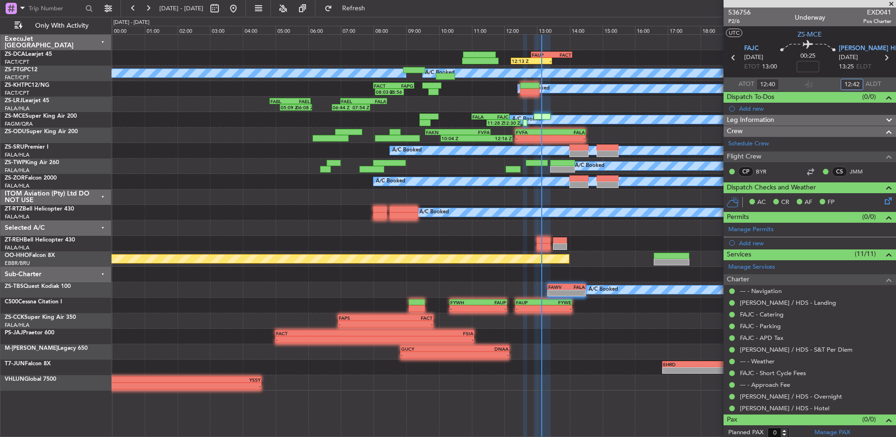
type input "12:42"
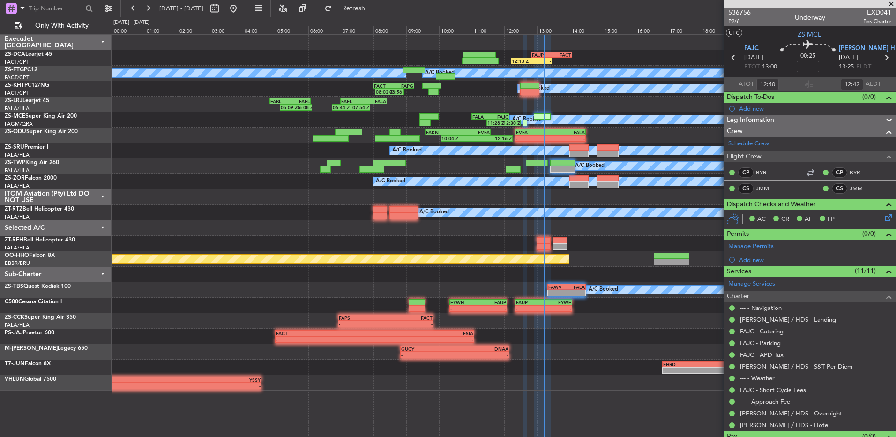
drag, startPoint x: 896, startPoint y: 1, endPoint x: 888, endPoint y: 7, distance: 9.4
click at [894, 3] on span at bounding box center [891, 4] width 9 height 8
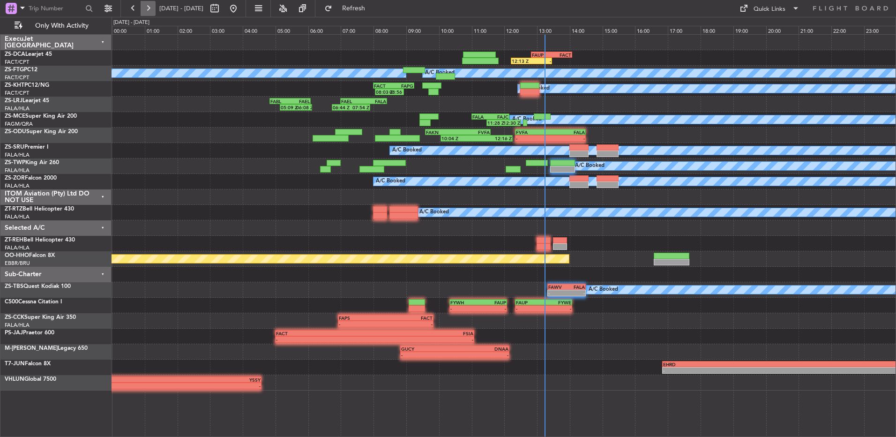
click at [142, 3] on button at bounding box center [148, 8] width 15 height 15
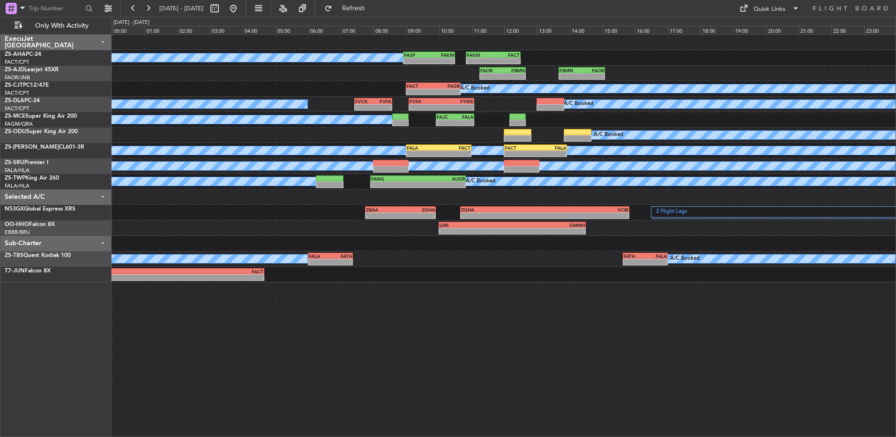
click at [434, 80] on div "- - FAOR 11:15 Z FBMN 12:40 Z - - FBMN 13:40 Z FAOR 15:05 Z" at bounding box center [504, 73] width 784 height 15
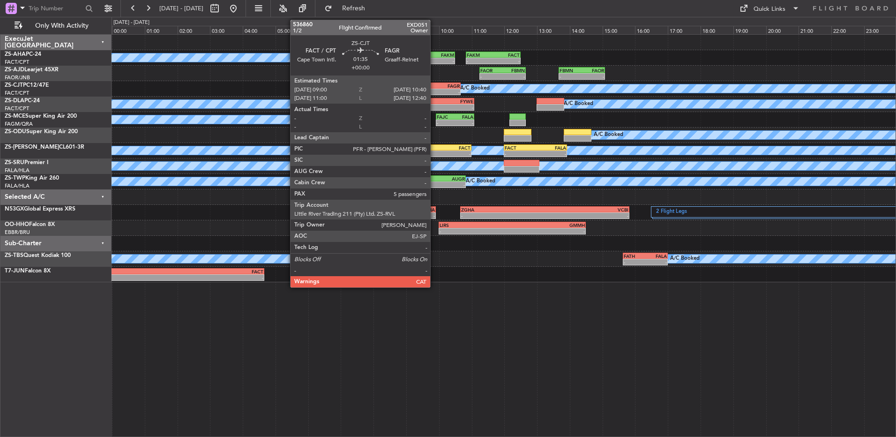
click at [434, 85] on div "FAGR" at bounding box center [446, 86] width 26 height 6
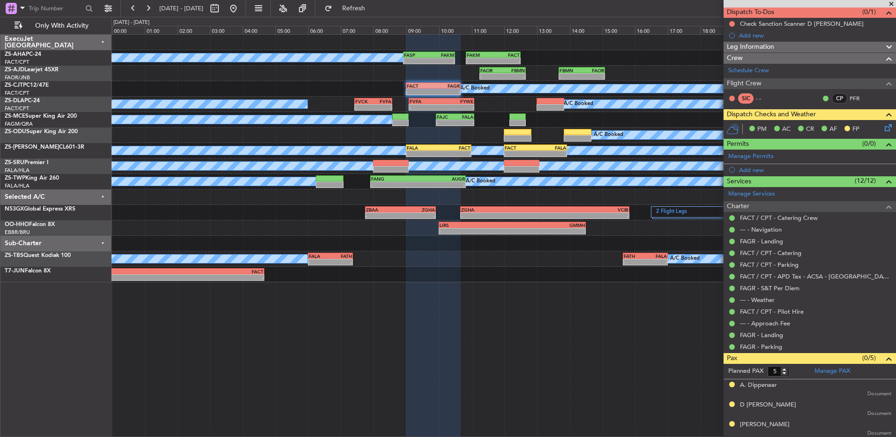
scroll to position [125, 0]
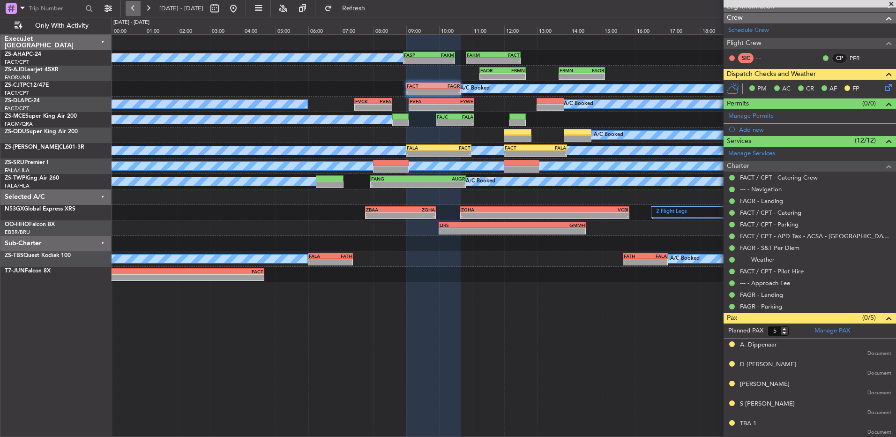
click at [131, 3] on button at bounding box center [133, 8] width 15 height 15
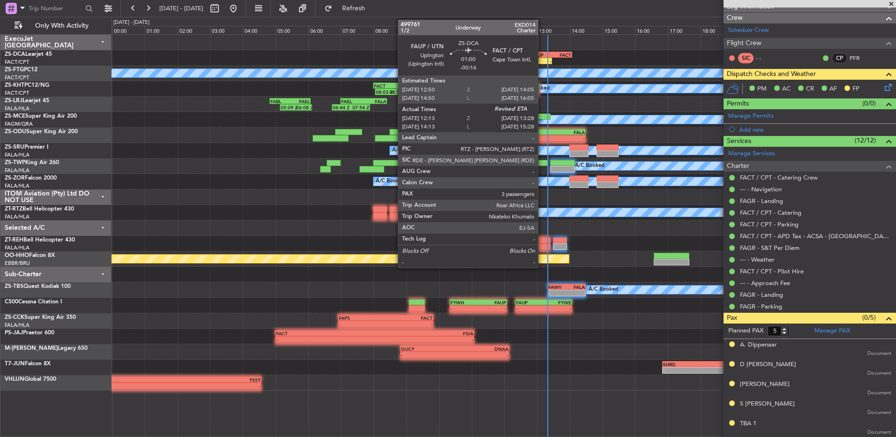
click at [542, 54] on div "FAUP" at bounding box center [542, 55] width 20 height 6
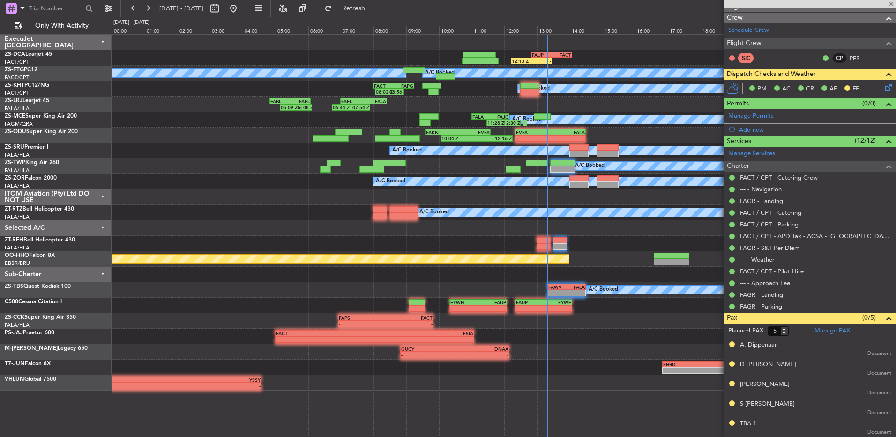
type input "-00:16"
type input "12:23"
type input "3"
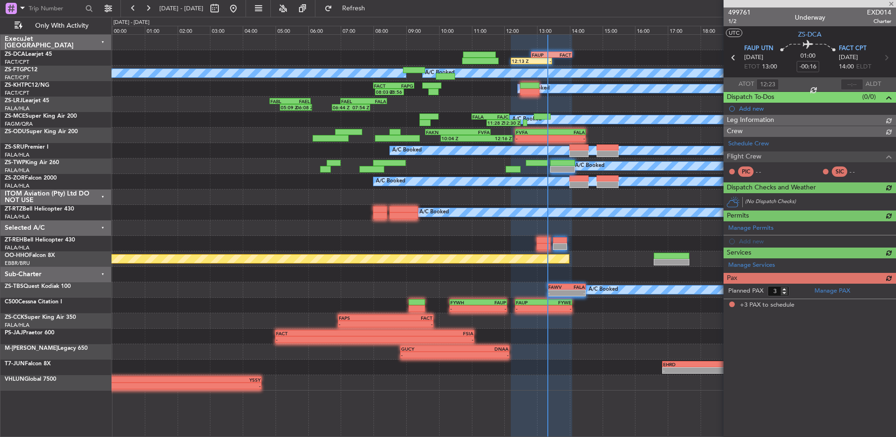
scroll to position [0, 0]
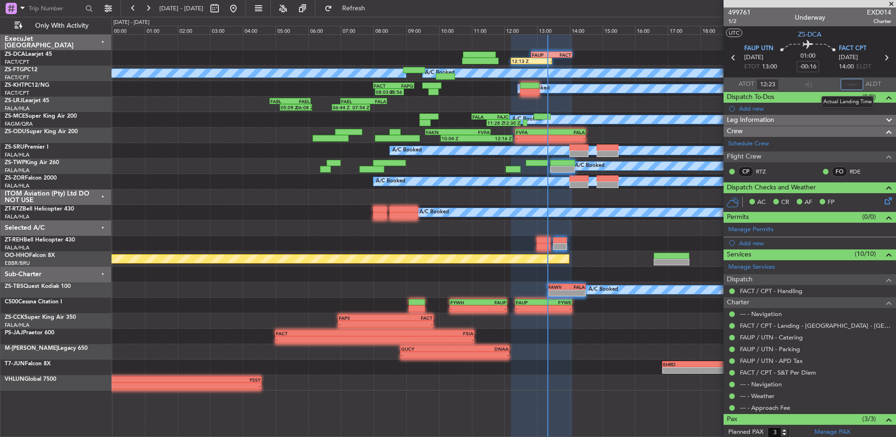
click at [843, 84] on input "text" at bounding box center [852, 84] width 22 height 11
type input "13:13"
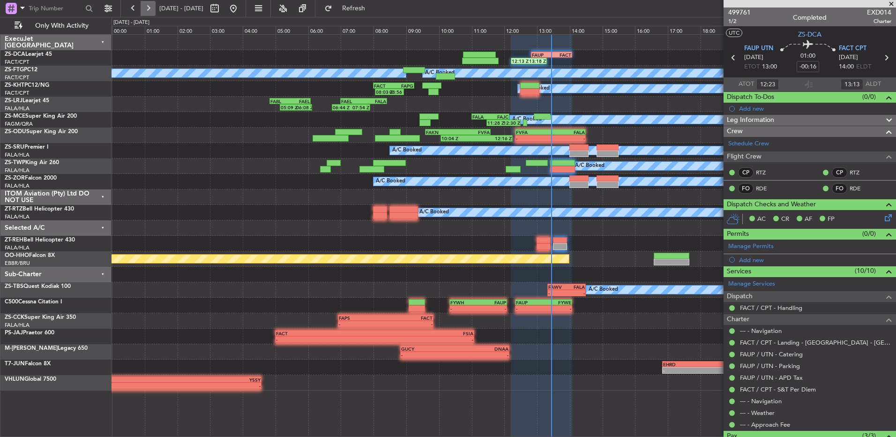
click at [149, 8] on button at bounding box center [148, 8] width 15 height 15
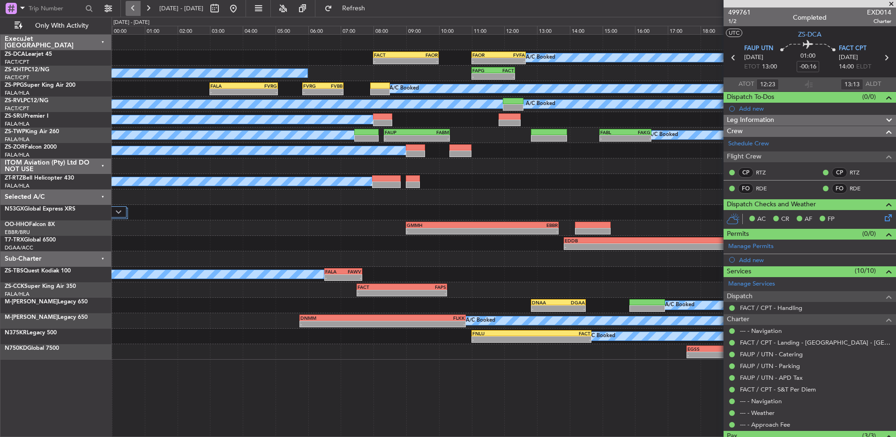
click at [128, 11] on button at bounding box center [133, 8] width 15 height 15
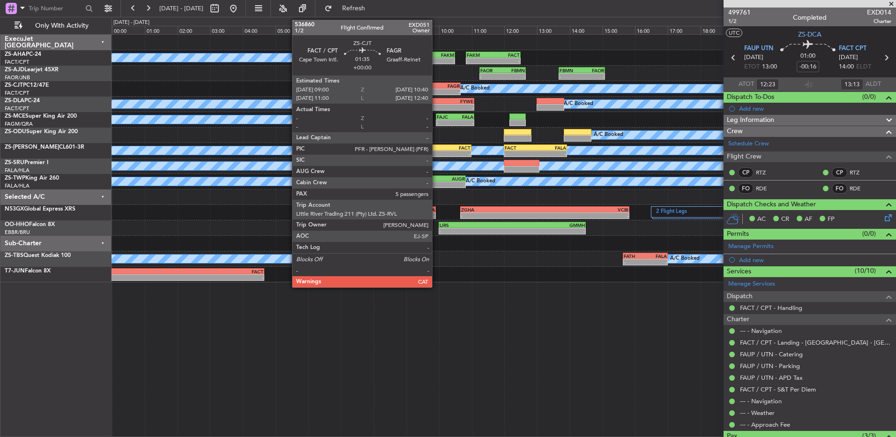
click at [435, 89] on div "-" at bounding box center [446, 92] width 26 height 6
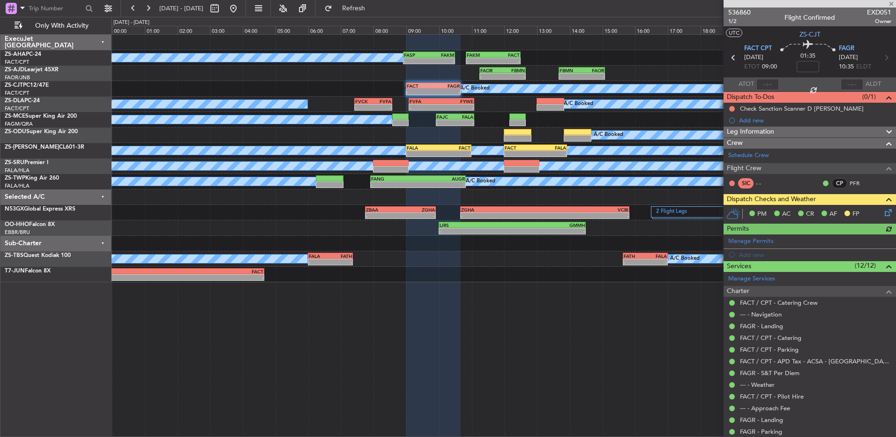
click at [883, 212] on icon at bounding box center [886, 210] width 7 height 7
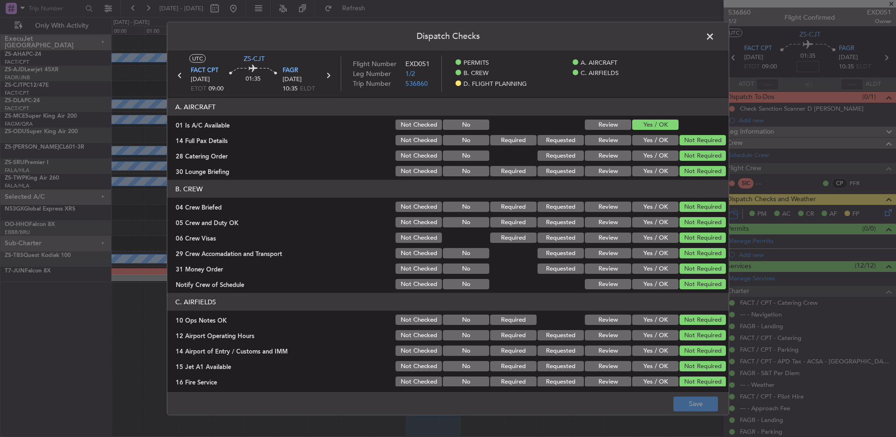
scroll to position [121, 0]
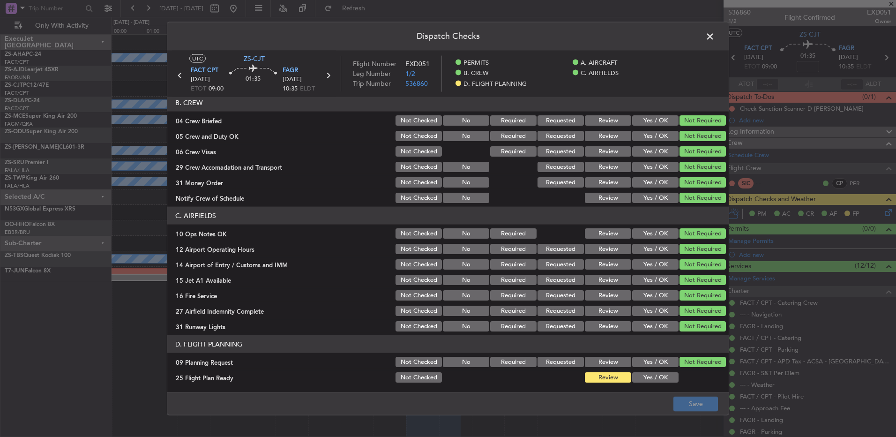
click at [662, 378] on button "Yes / OK" at bounding box center [655, 377] width 46 height 10
click at [693, 405] on button "Save" at bounding box center [695, 403] width 45 height 15
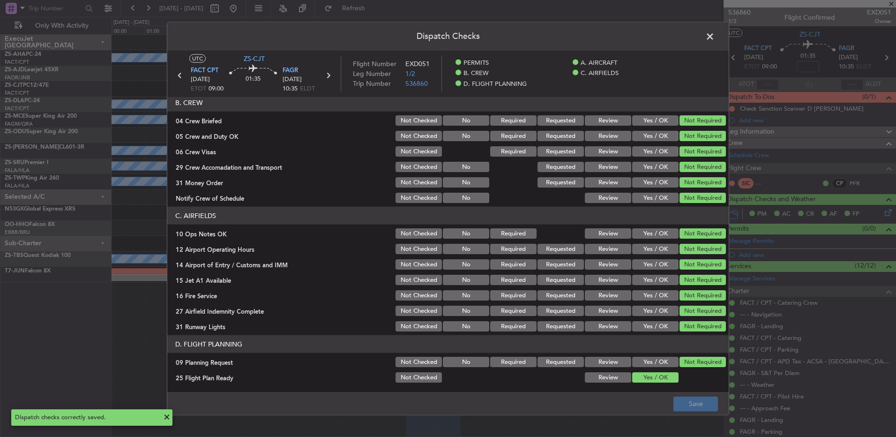
click at [715, 39] on span at bounding box center [715, 39] width 0 height 19
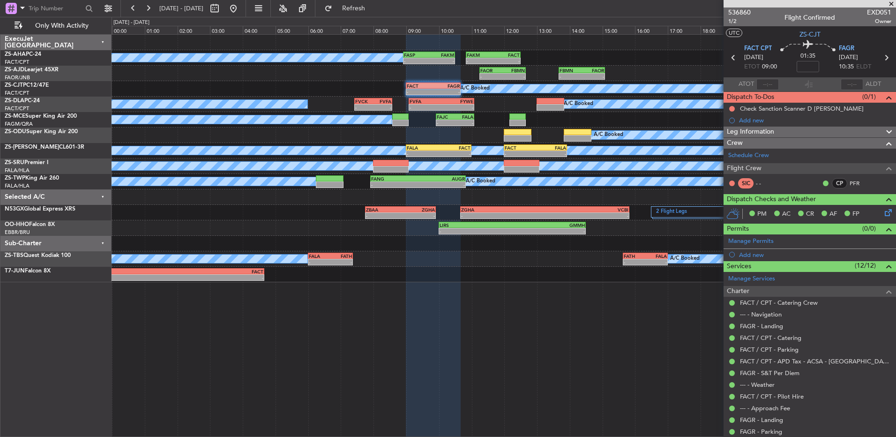
click at [892, 4] on span at bounding box center [891, 4] width 9 height 8
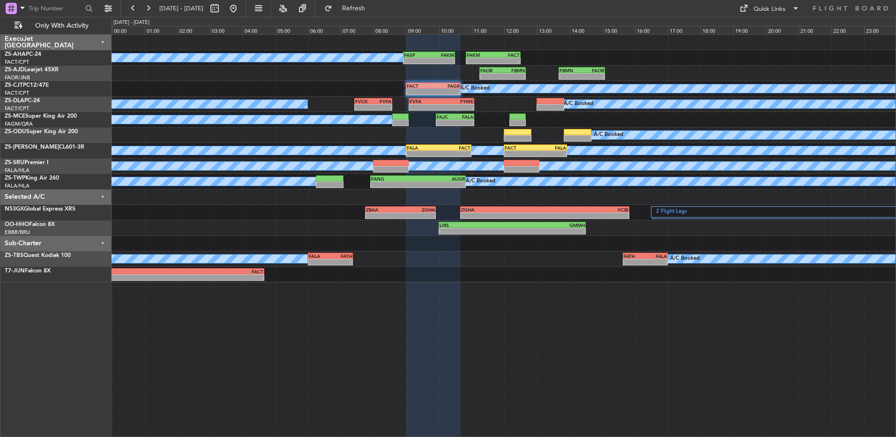
type input "0"
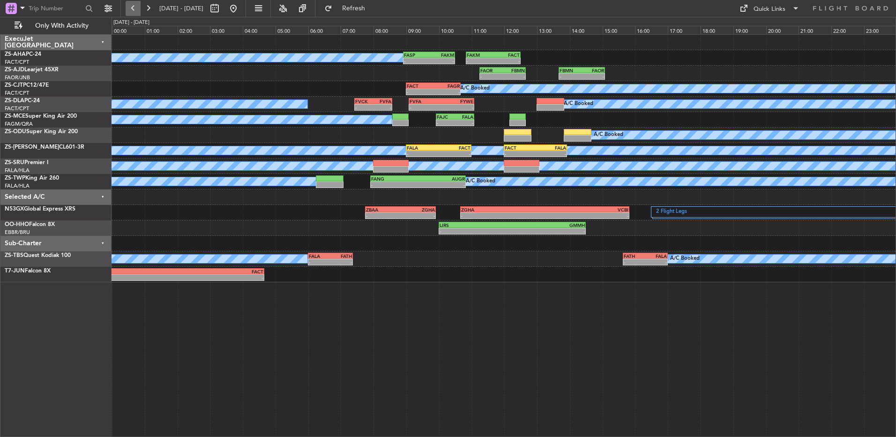
click at [136, 5] on button at bounding box center [133, 8] width 15 height 15
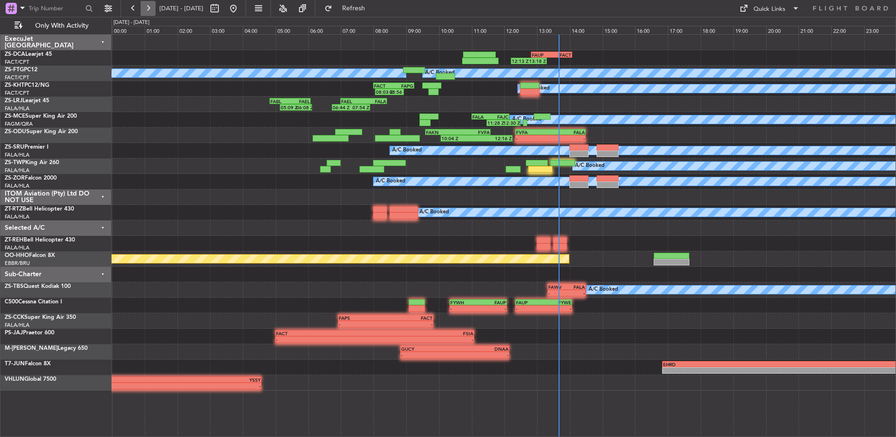
click at [149, 12] on button at bounding box center [148, 8] width 15 height 15
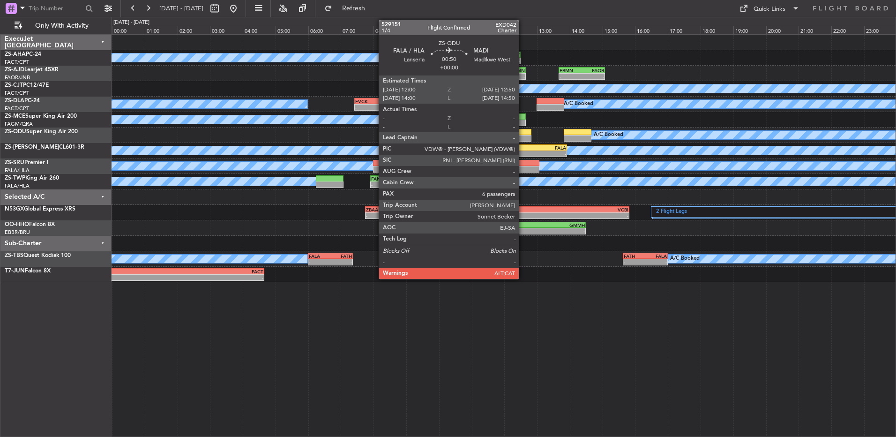
click at [523, 130] on div at bounding box center [518, 132] width 28 height 7
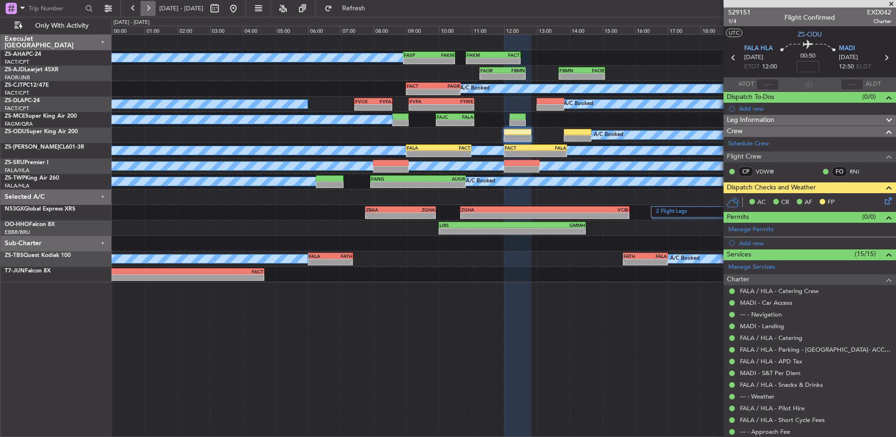
click at [155, 8] on button at bounding box center [148, 8] width 15 height 15
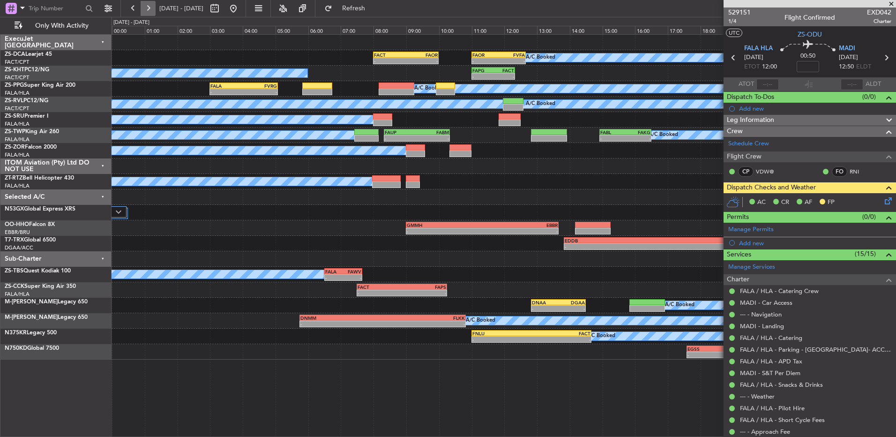
click at [149, 14] on button at bounding box center [148, 8] width 15 height 15
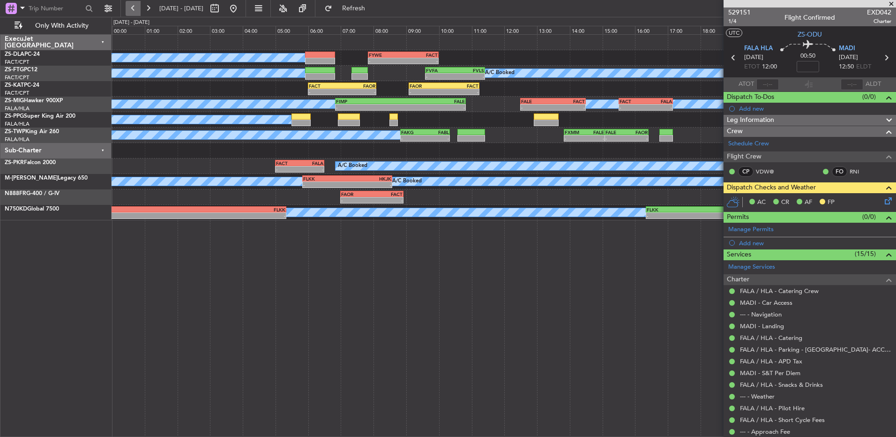
click at [134, 13] on button at bounding box center [133, 8] width 15 height 15
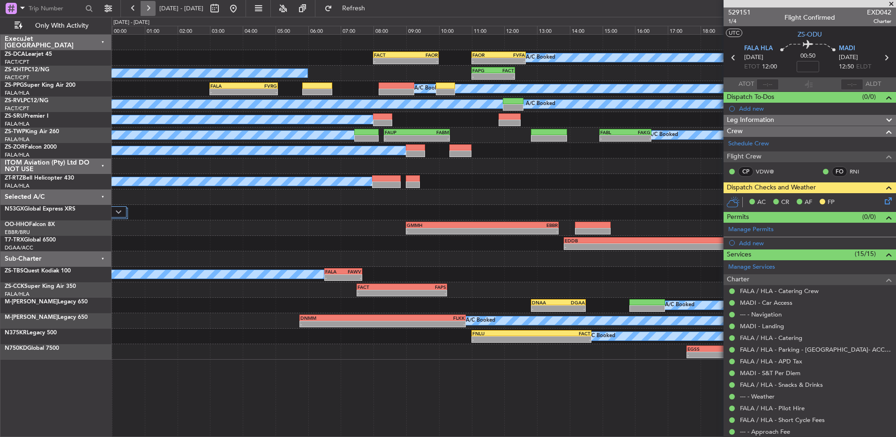
click at [143, 7] on button at bounding box center [148, 8] width 15 height 15
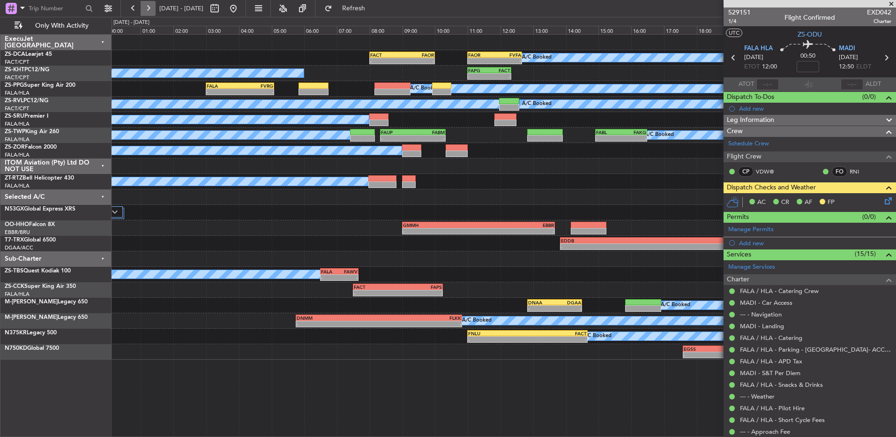
click at [143, 7] on button at bounding box center [148, 8] width 15 height 15
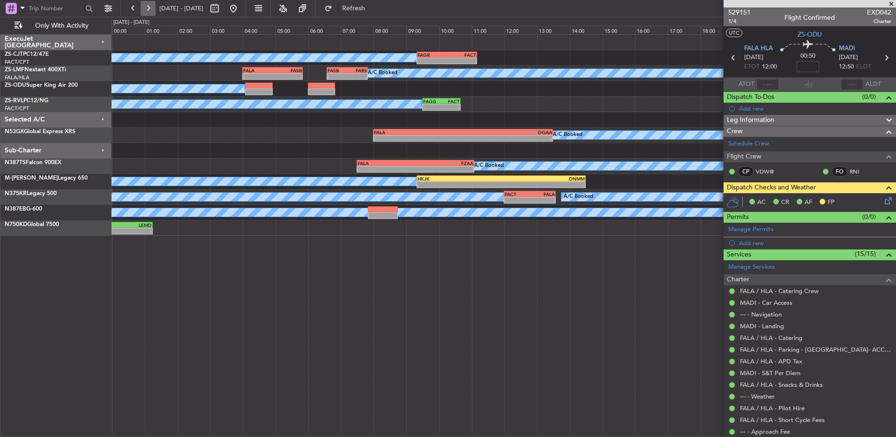
click at [143, 7] on button at bounding box center [148, 8] width 15 height 15
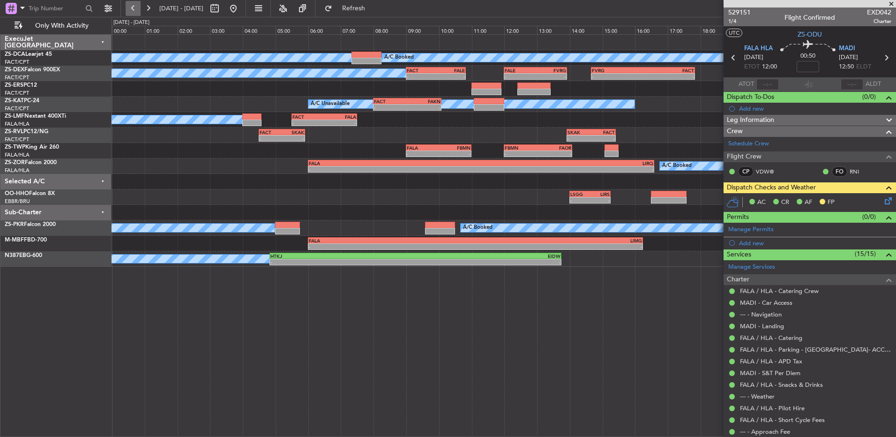
click at [137, 9] on button at bounding box center [133, 8] width 15 height 15
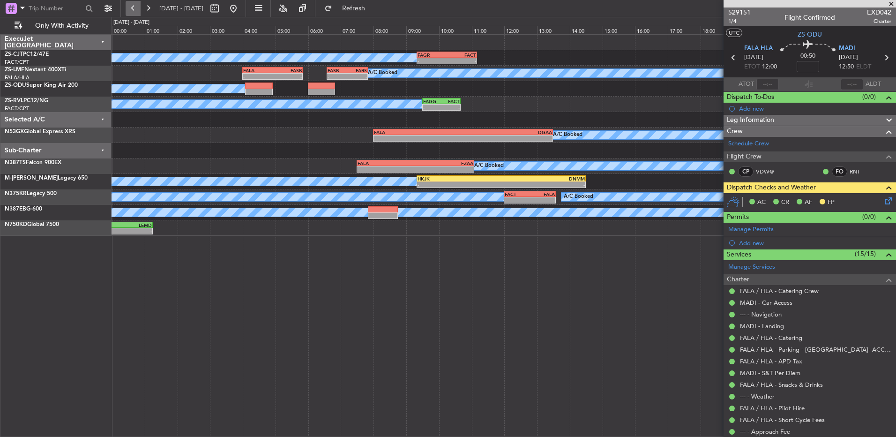
click at [137, 9] on button at bounding box center [133, 8] width 15 height 15
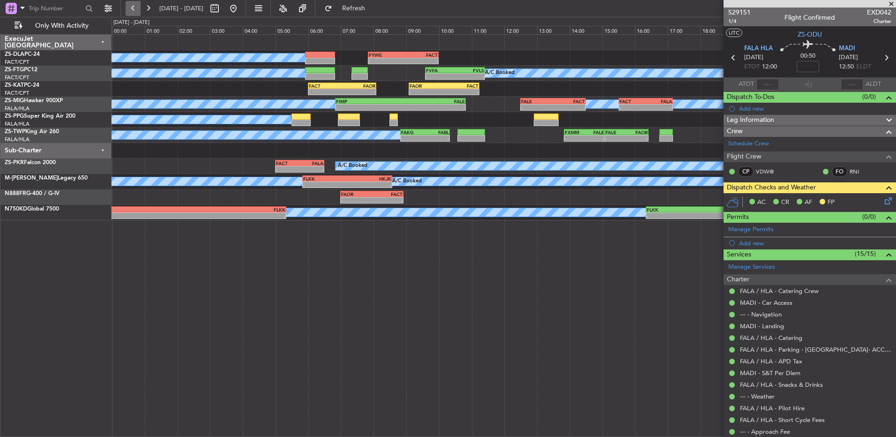
click at [136, 4] on button at bounding box center [133, 8] width 15 height 15
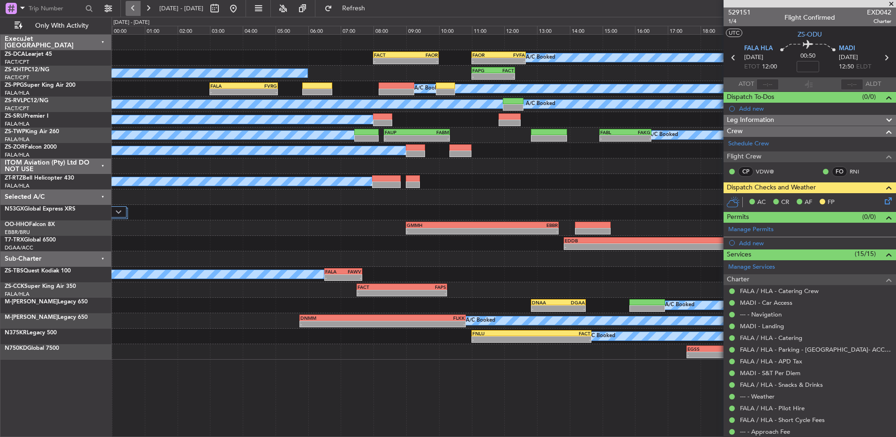
click at [134, 6] on button at bounding box center [133, 8] width 15 height 15
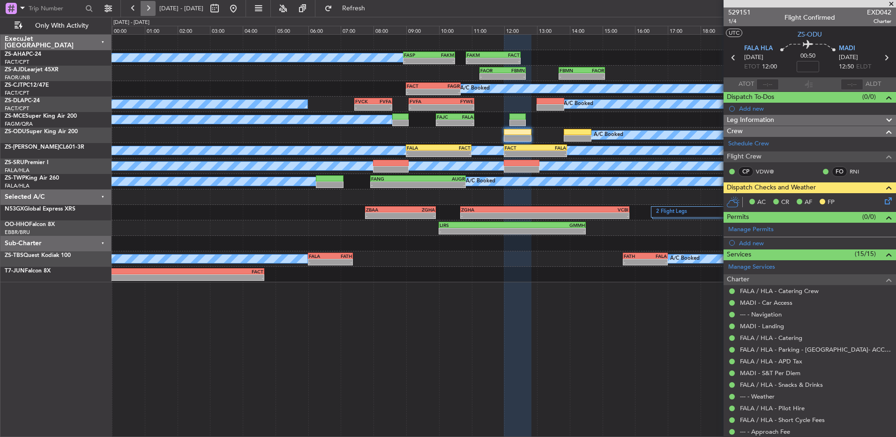
click at [149, 7] on button at bounding box center [148, 8] width 15 height 15
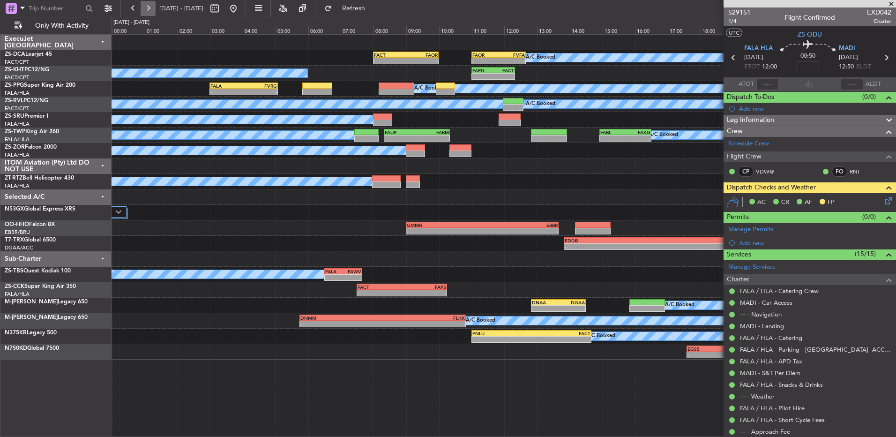
click at [152, 10] on button at bounding box center [148, 8] width 15 height 15
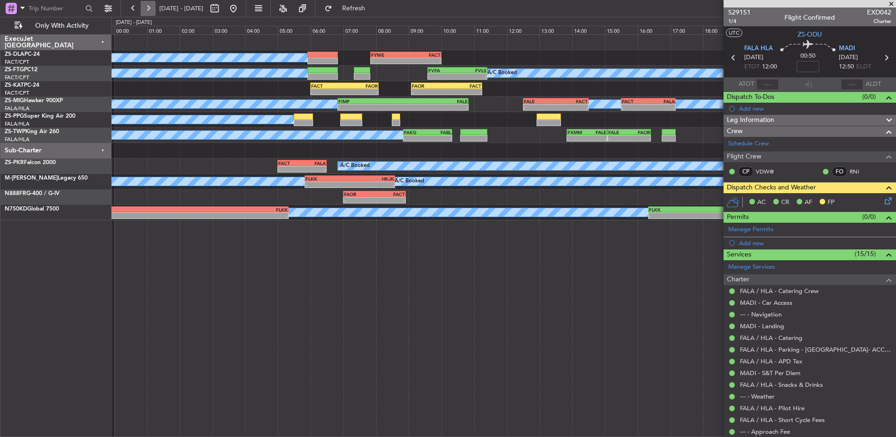
click at [152, 10] on button at bounding box center [148, 8] width 15 height 15
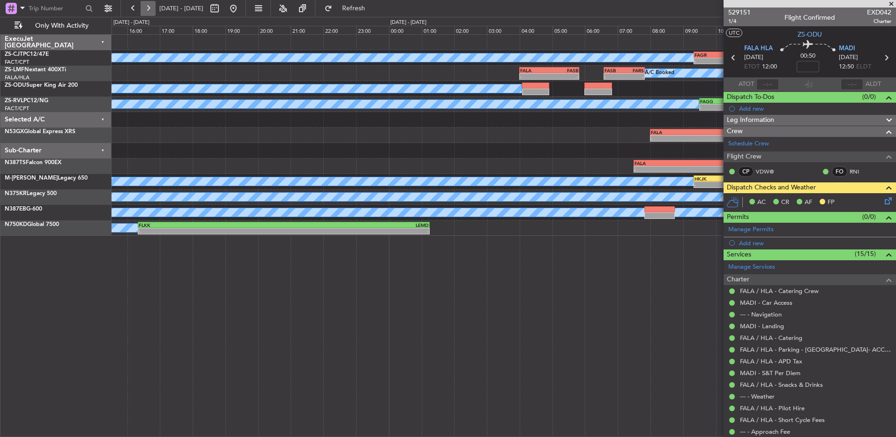
click at [152, 10] on button at bounding box center [148, 8] width 15 height 15
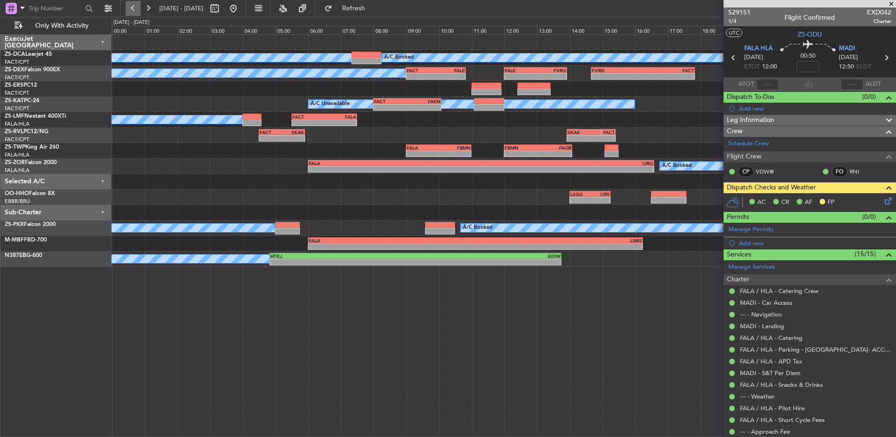
click at [137, 9] on button at bounding box center [133, 8] width 15 height 15
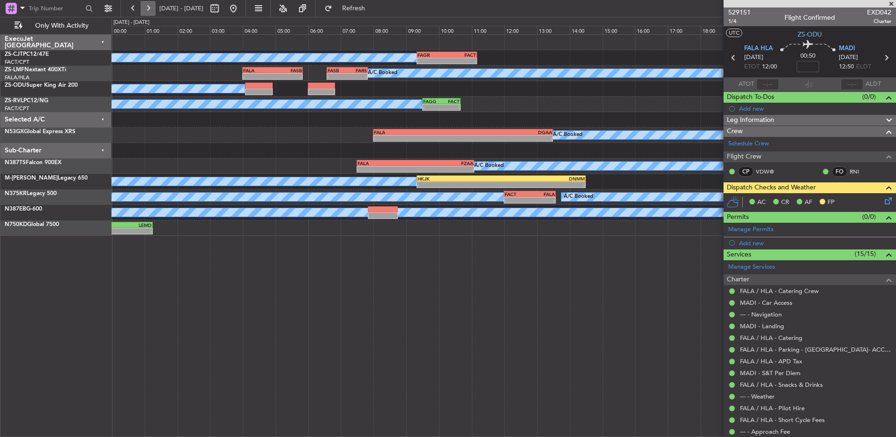
click at [150, 9] on button at bounding box center [148, 8] width 15 height 15
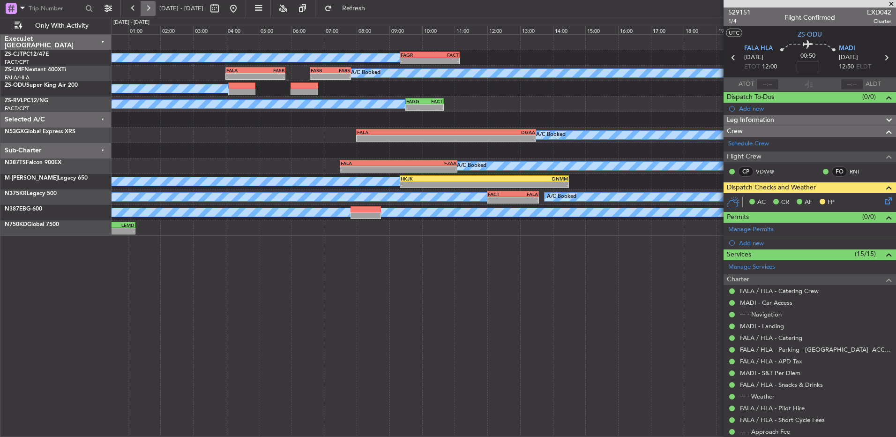
click at [150, 9] on button at bounding box center [148, 8] width 15 height 15
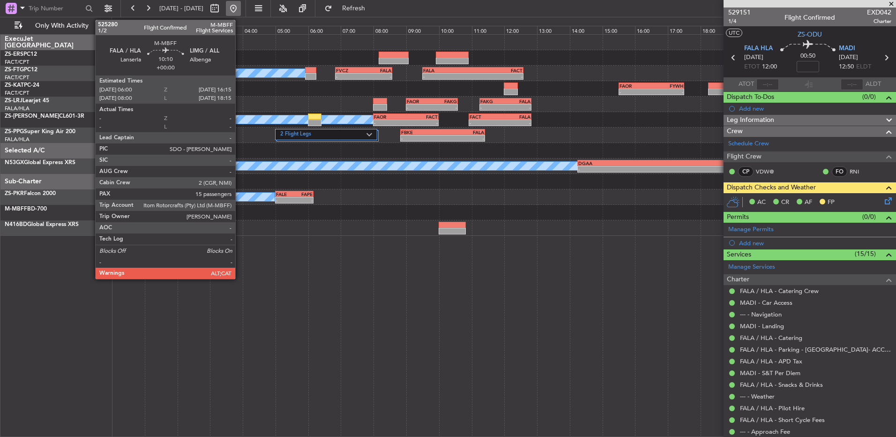
click at [241, 8] on button at bounding box center [233, 8] width 15 height 15
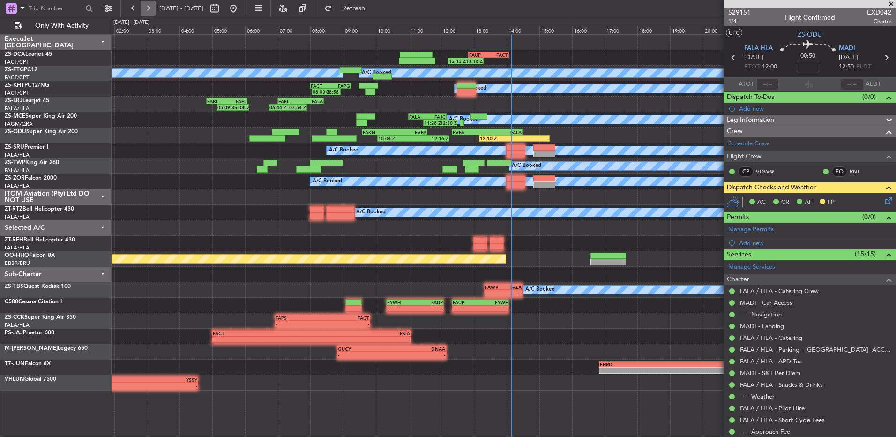
click at [155, 13] on button at bounding box center [148, 8] width 15 height 15
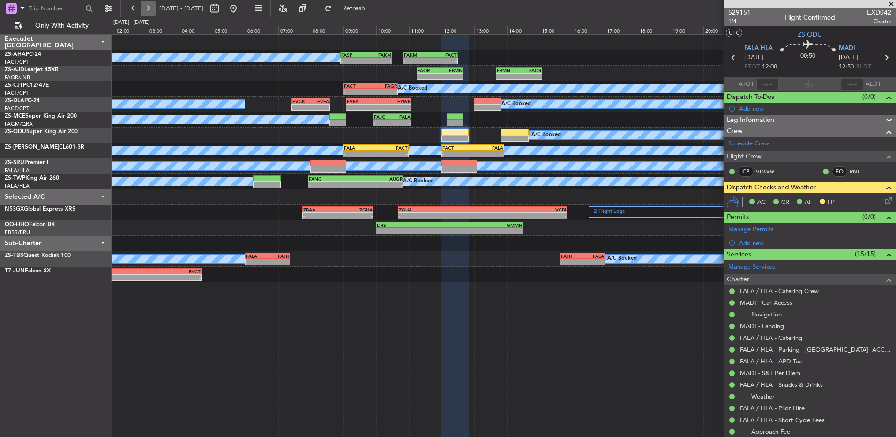
click at [141, 9] on button at bounding box center [148, 8] width 15 height 15
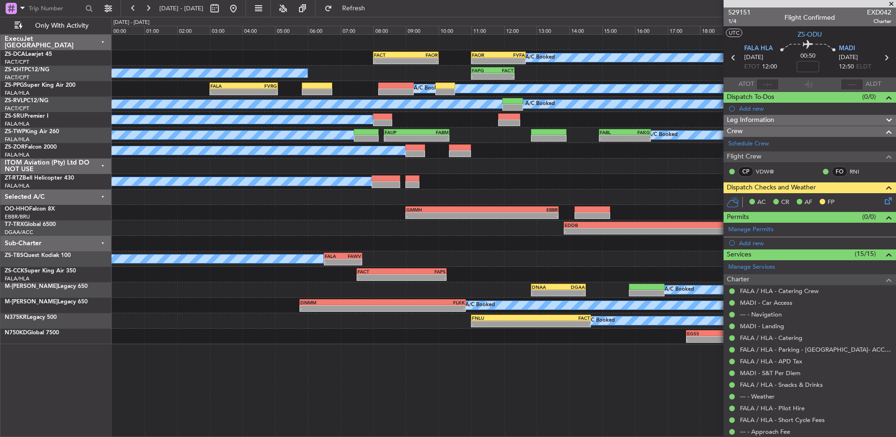
click at [216, 65] on div "- - FACT 08:00 Z FAOR 10:00 Z - - FAOR 11:00 Z FVFA 12:40 Z A/C Booked A/C Book…" at bounding box center [504, 189] width 784 height 309
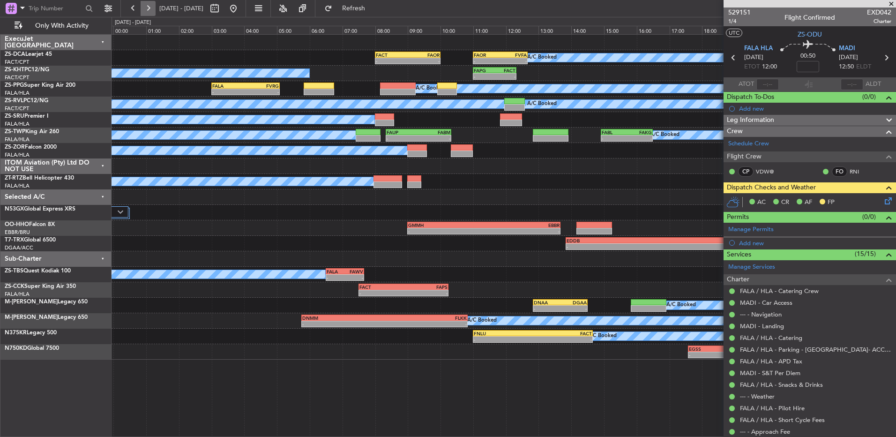
click at [150, 4] on button at bounding box center [148, 8] width 15 height 15
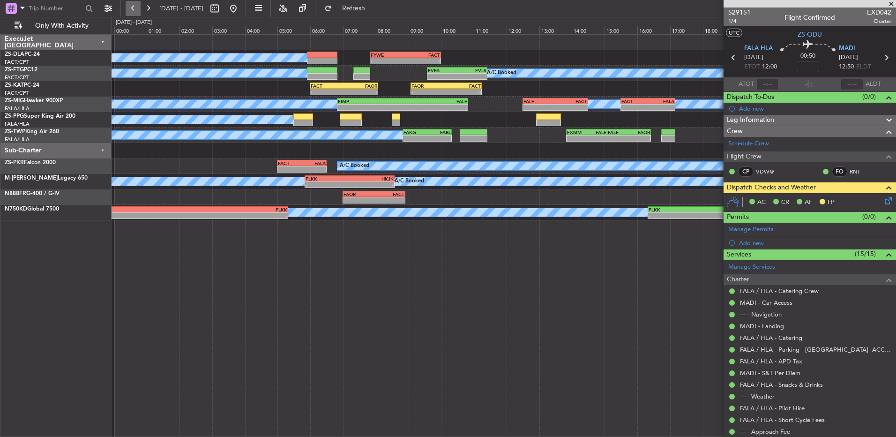
click at [134, 11] on button at bounding box center [133, 8] width 15 height 15
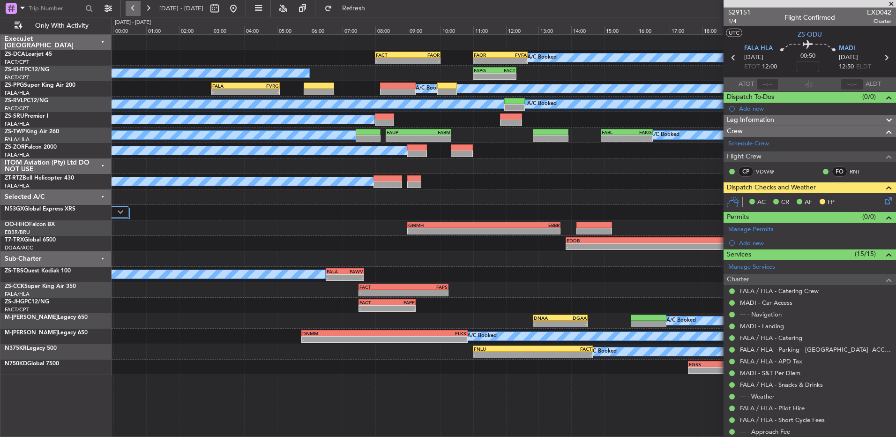
click at [134, 11] on button at bounding box center [133, 8] width 15 height 15
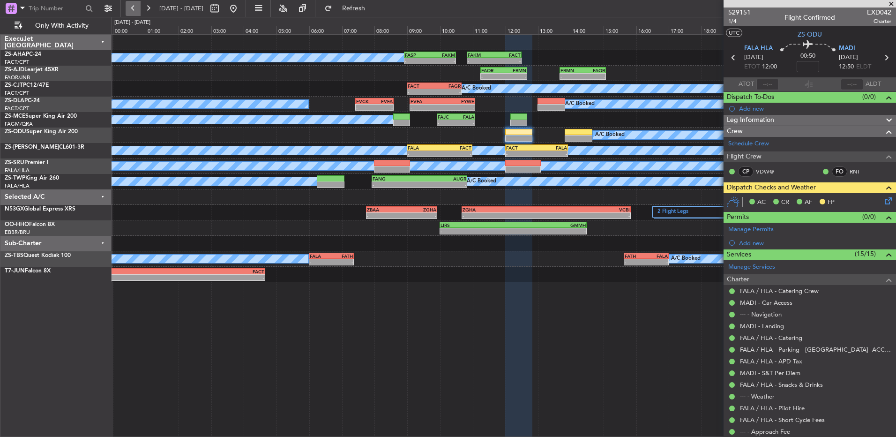
click at [134, 11] on button at bounding box center [133, 8] width 15 height 15
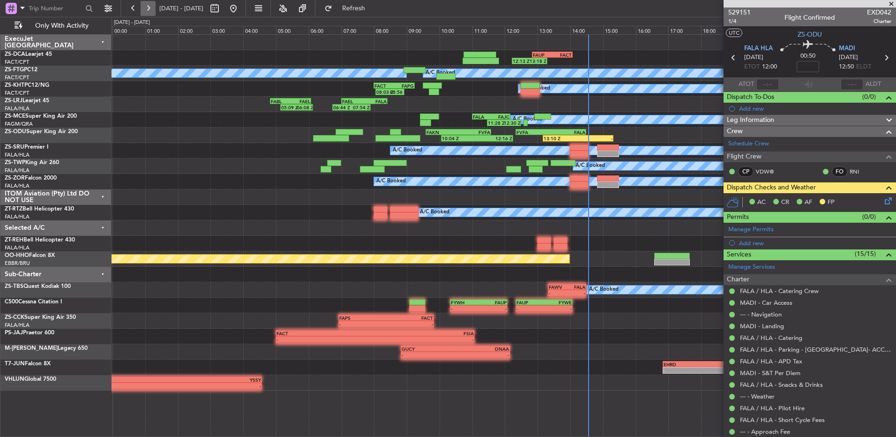
click at [150, 13] on button at bounding box center [148, 8] width 15 height 15
